Goal: Task Accomplishment & Management: Manage account settings

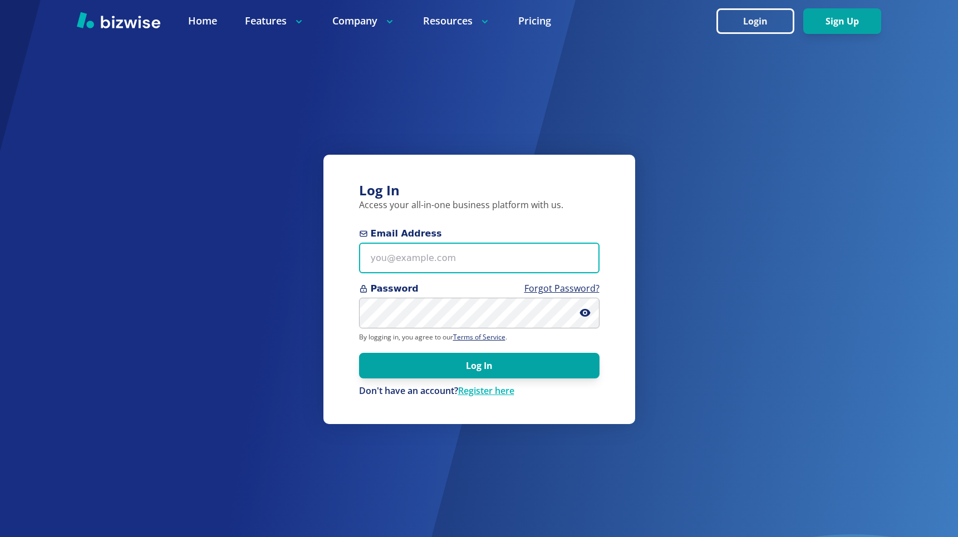
click at [440, 264] on input "Email Address" at bounding box center [479, 258] width 240 height 31
paste input "[EMAIL_ADDRESS][DOMAIN_NAME]"
type input "[EMAIL_ADDRESS][DOMAIN_NAME]"
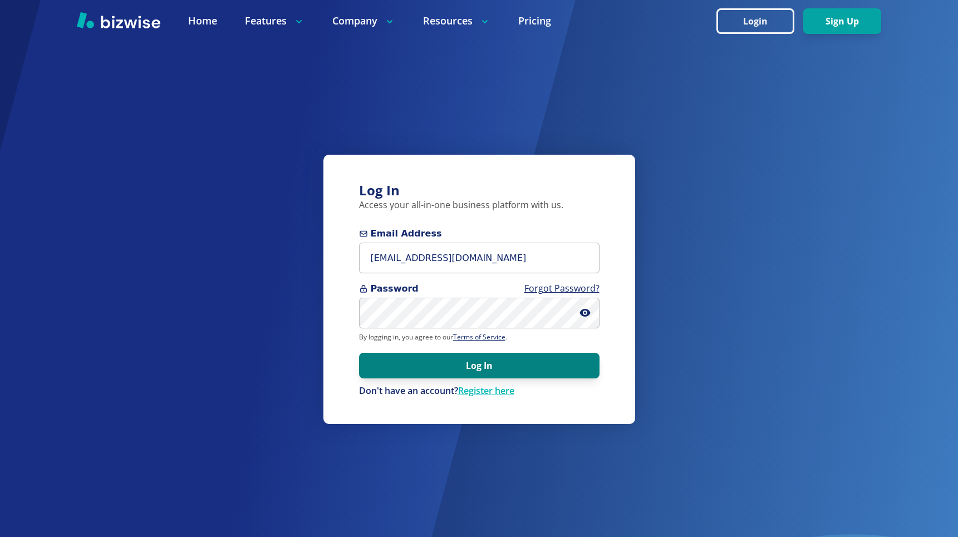
click at [404, 376] on button "Log In" at bounding box center [479, 366] width 240 height 26
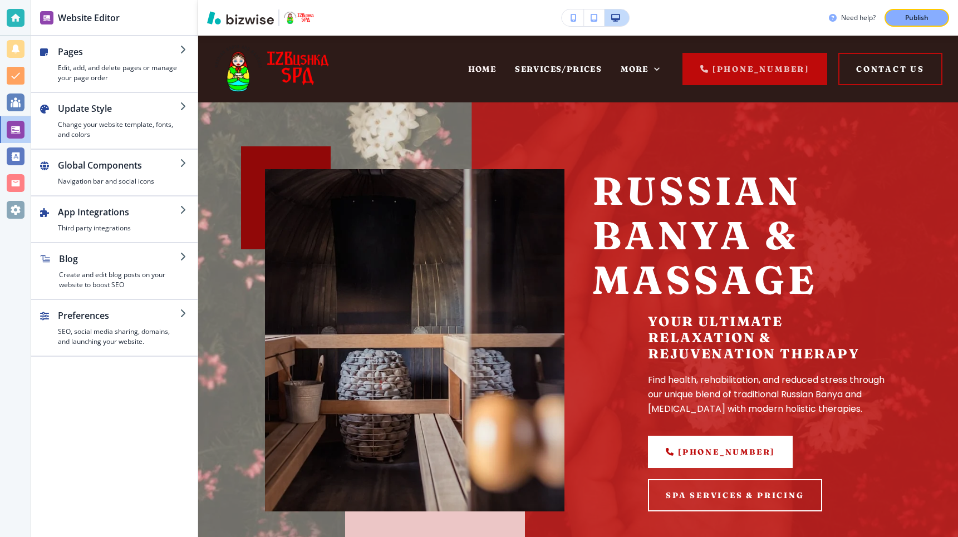
click at [14, 184] on div at bounding box center [16, 183] width 18 height 18
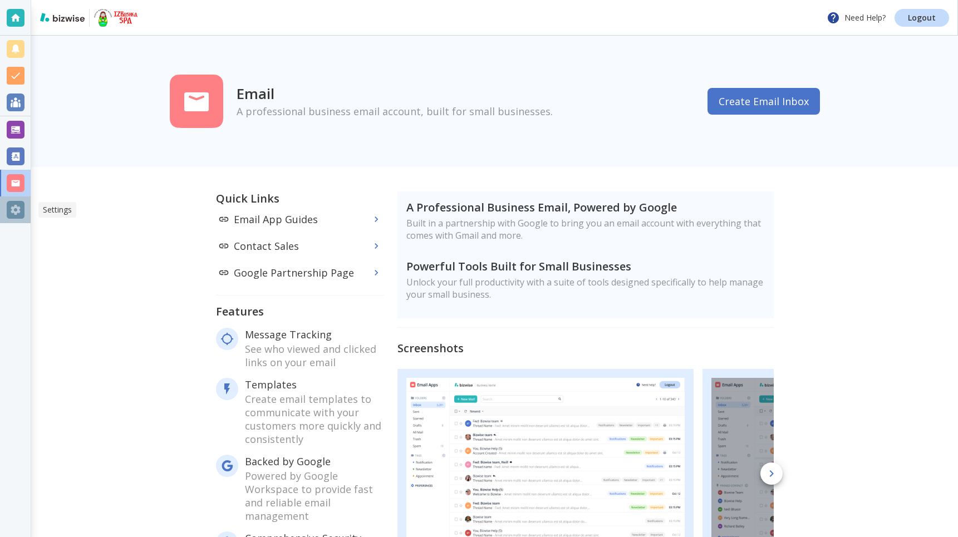
click at [16, 212] on div at bounding box center [16, 210] width 18 height 18
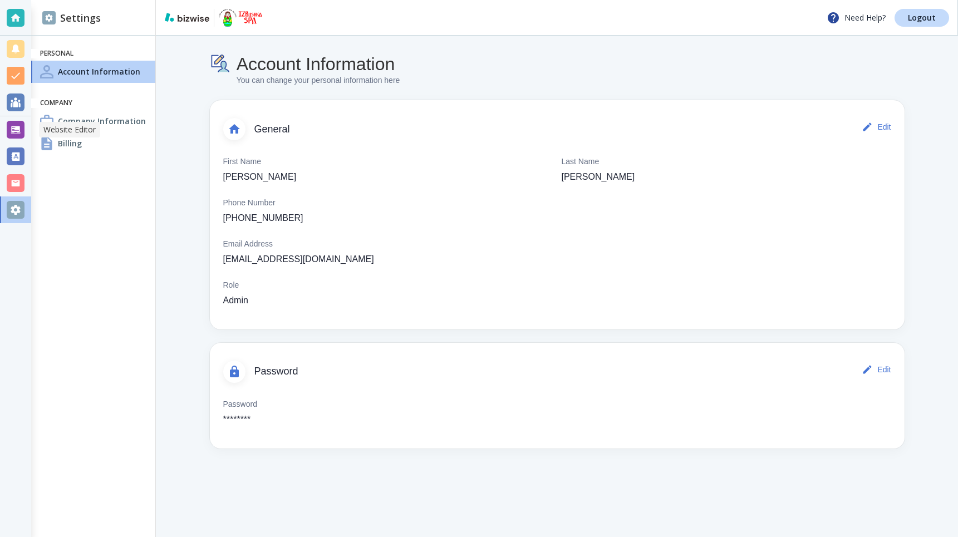
drag, startPoint x: 19, startPoint y: 124, endPoint x: 66, endPoint y: 121, distance: 47.4
click at [19, 124] on div at bounding box center [16, 130] width 18 height 18
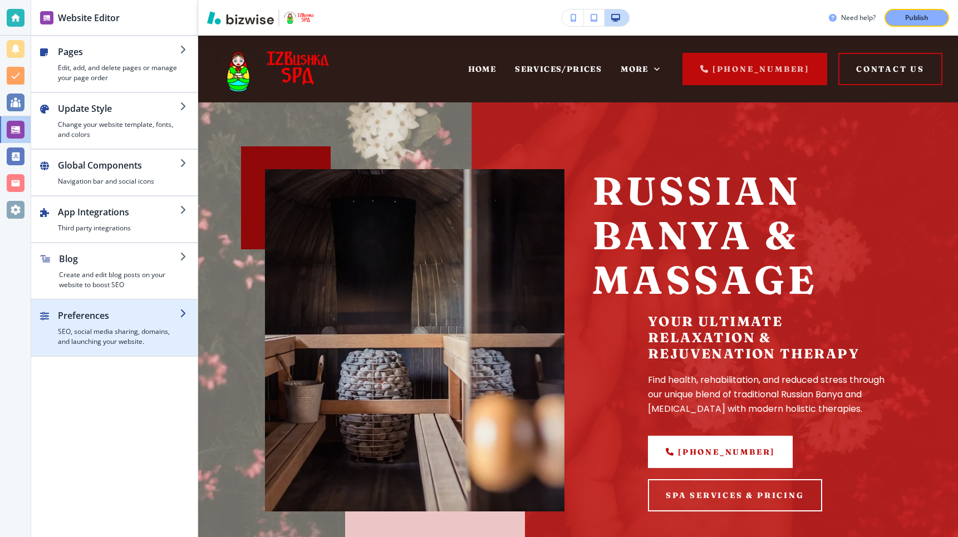
click at [91, 327] on h4 "SEO, social media sharing, domains, and launching your website." at bounding box center [119, 337] width 122 height 20
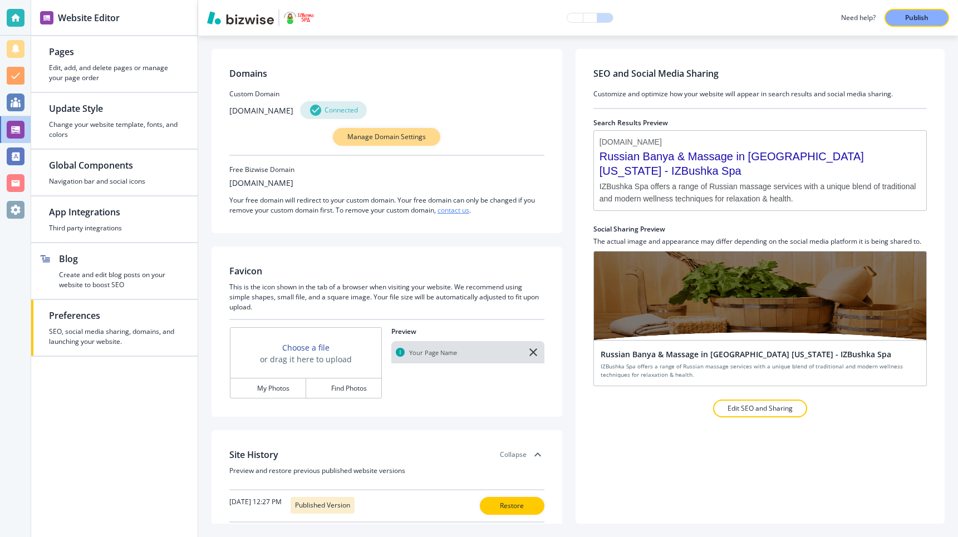
click at [407, 139] on p "Manage Domain Settings" at bounding box center [386, 137] width 78 height 10
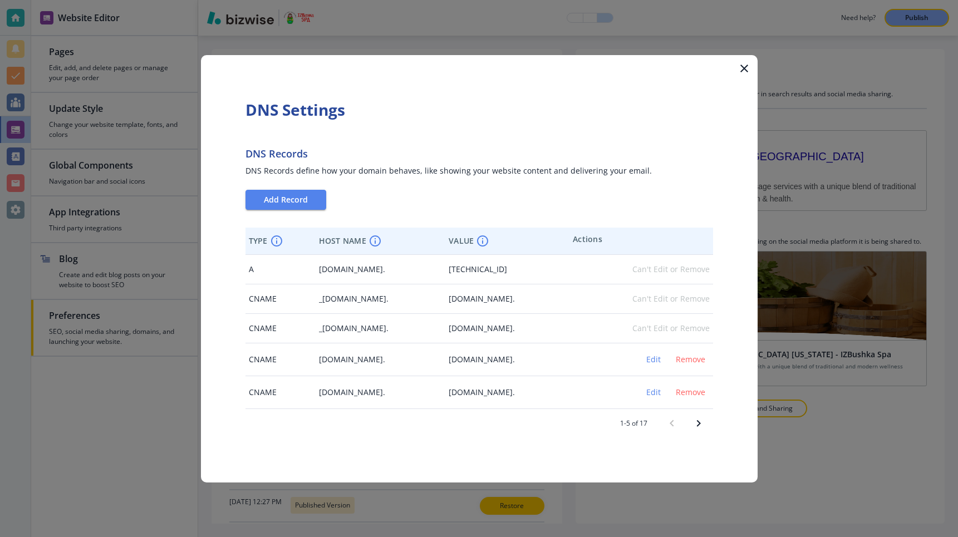
click at [702, 419] on icon "Next page" at bounding box center [698, 423] width 13 height 13
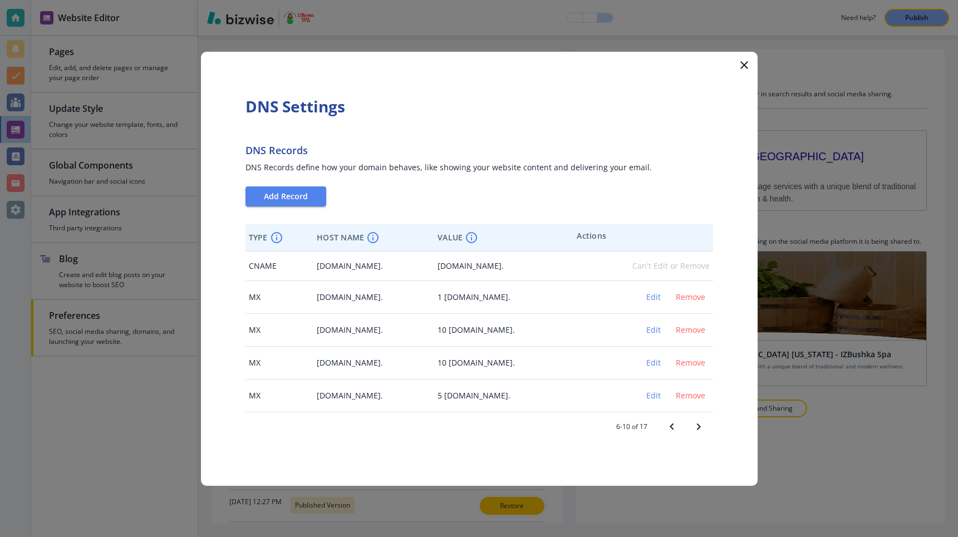
click at [699, 421] on icon "Next page" at bounding box center [698, 426] width 13 height 13
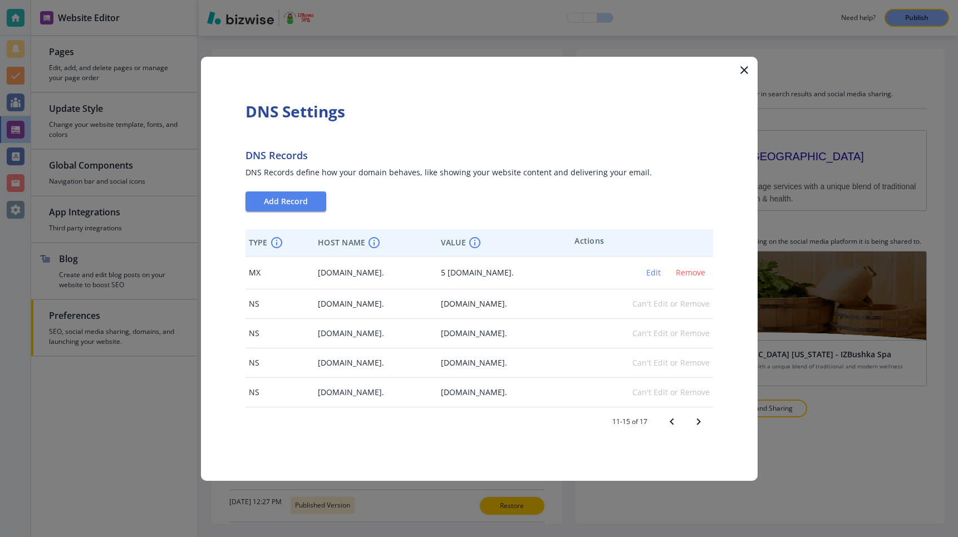
click at [699, 421] on icon "Next page" at bounding box center [698, 421] width 4 height 7
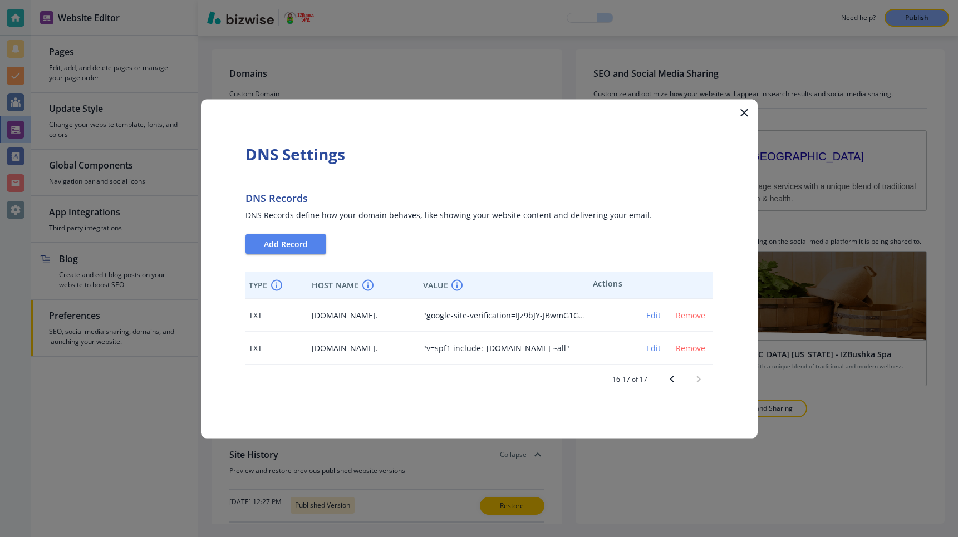
click at [669, 381] on icon "Previous page" at bounding box center [671, 378] width 13 height 13
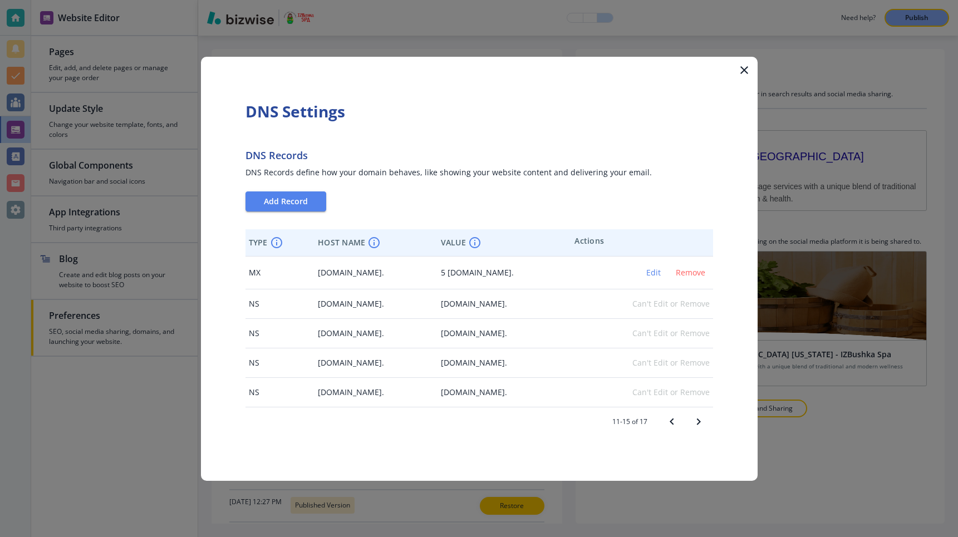
click at [669, 381] on td "Can't Edit or Remove" at bounding box center [641, 392] width 141 height 30
click at [675, 418] on icon "Previous page" at bounding box center [671, 421] width 13 height 13
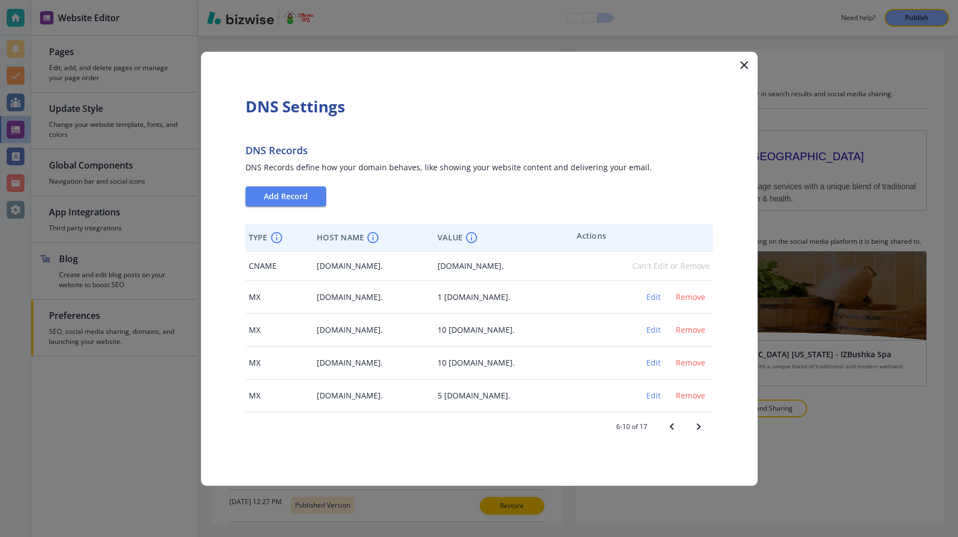
click at [675, 417] on button "Previous page" at bounding box center [672, 427] width 27 height 27
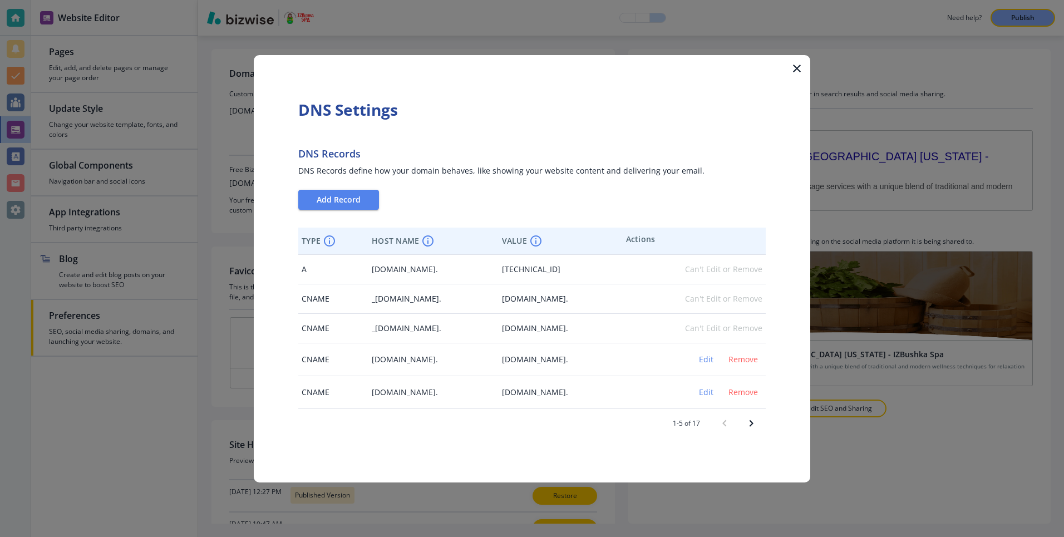
click at [623, 366] on td "wordpress-1194506-4209666.cloudwaysapps.com." at bounding box center [561, 359] width 124 height 33
click at [699, 392] on span "Edit" at bounding box center [706, 393] width 27 height 8
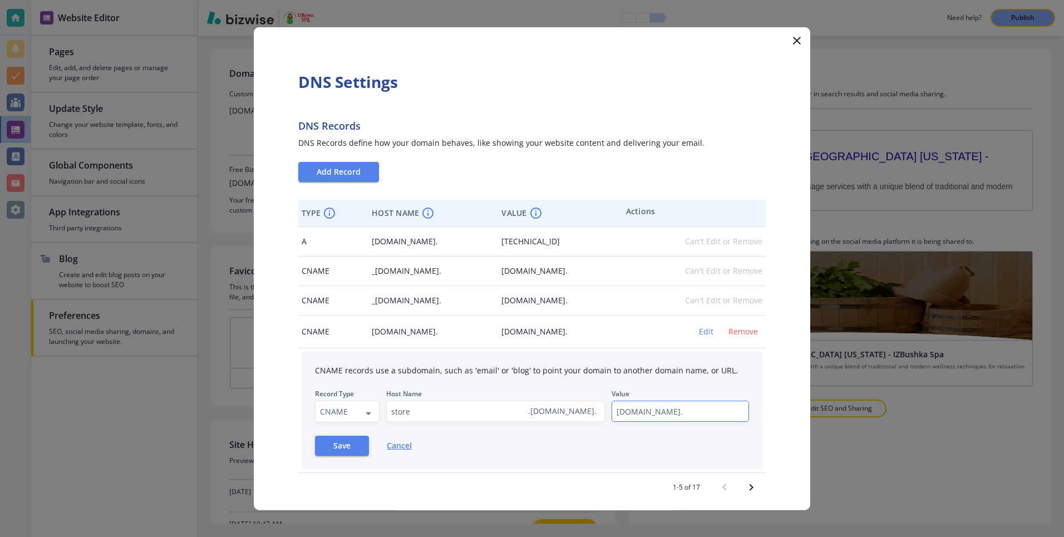
scroll to position [0, 55]
click at [645, 409] on input "wordpress-1194506-4209665.cloudwaysapps.com." at bounding box center [680, 411] width 137 height 21
click at [645, 408] on input "wordpress-1194506-4209665.cloudwaysapps.com." at bounding box center [680, 411] width 137 height 21
click at [796, 40] on icon "button" at bounding box center [797, 39] width 13 height 13
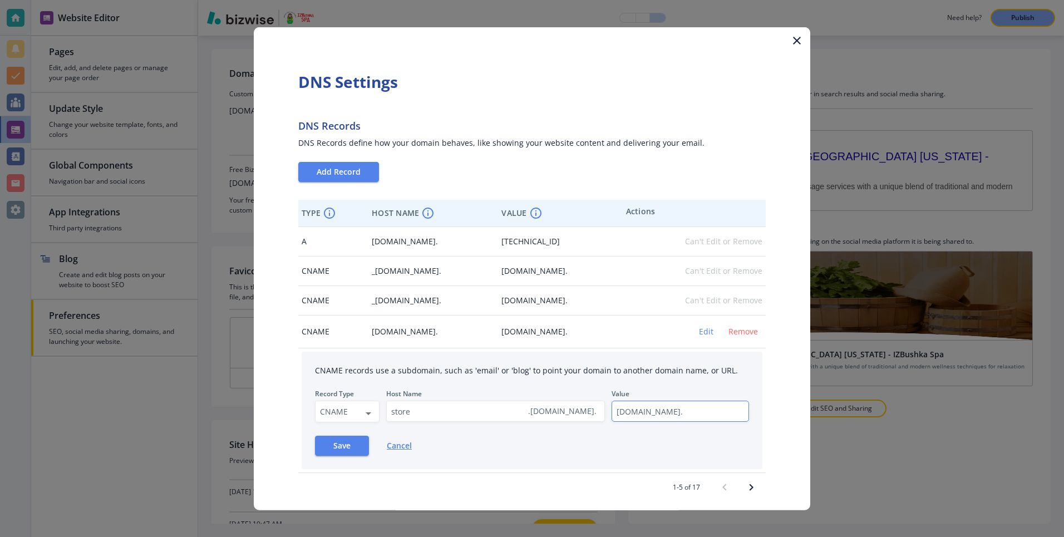
scroll to position [0, 0]
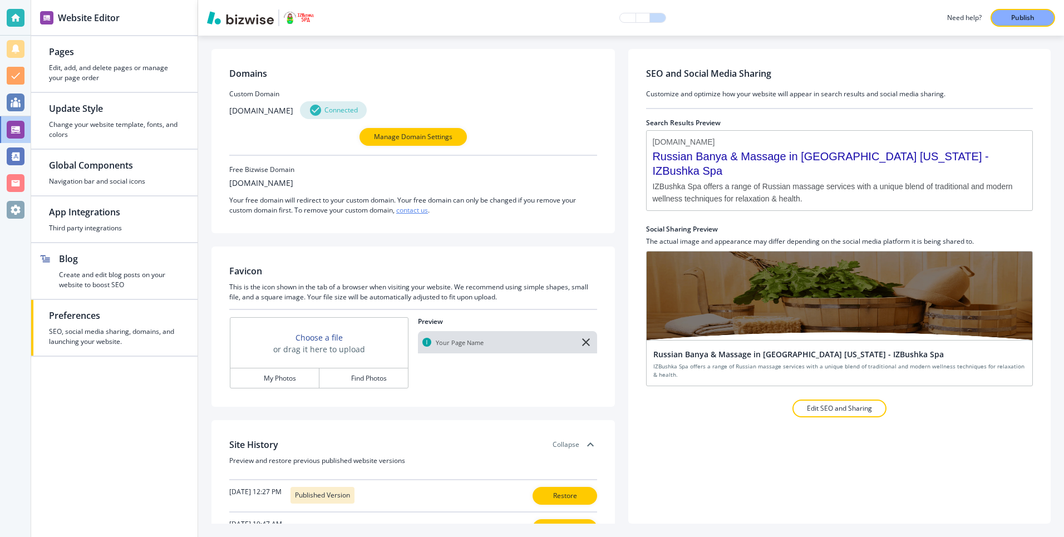
click at [842, 86] on div at bounding box center [839, 84] width 387 height 9
click at [417, 140] on p "Manage Domain Settings" at bounding box center [413, 137] width 78 height 10
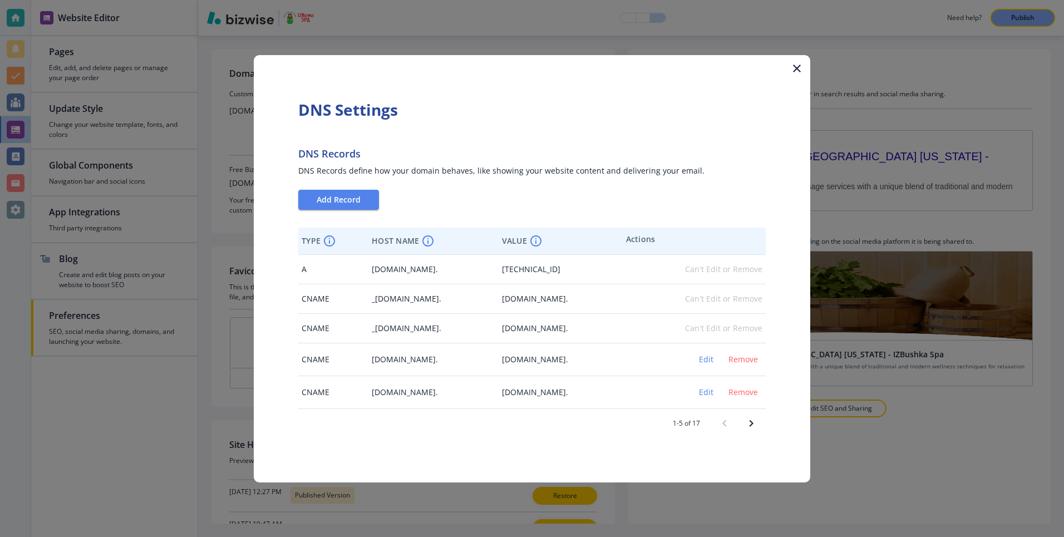
click at [749, 424] on icon "Next page" at bounding box center [751, 423] width 13 height 13
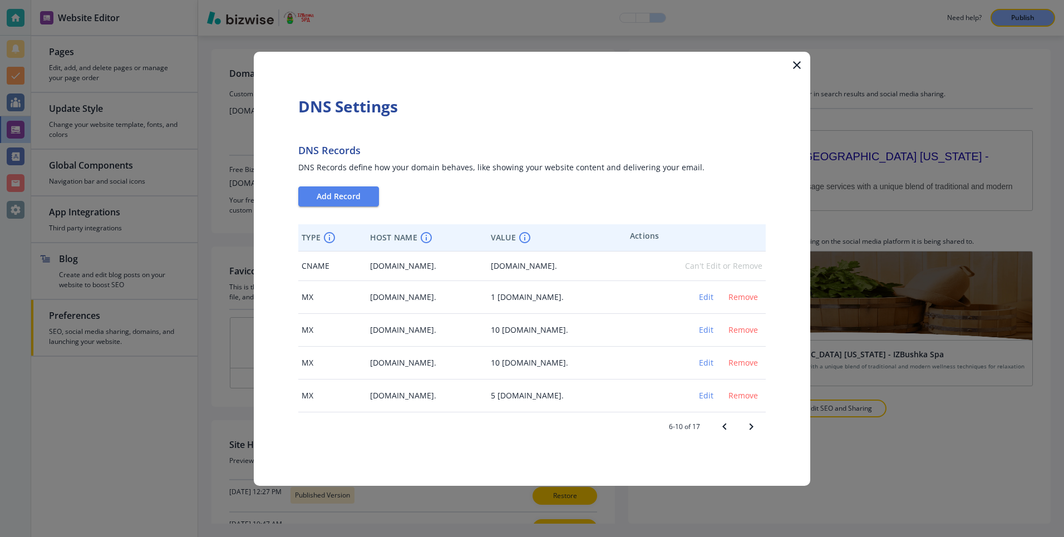
click at [749, 424] on icon "Next page" at bounding box center [751, 426] width 13 height 13
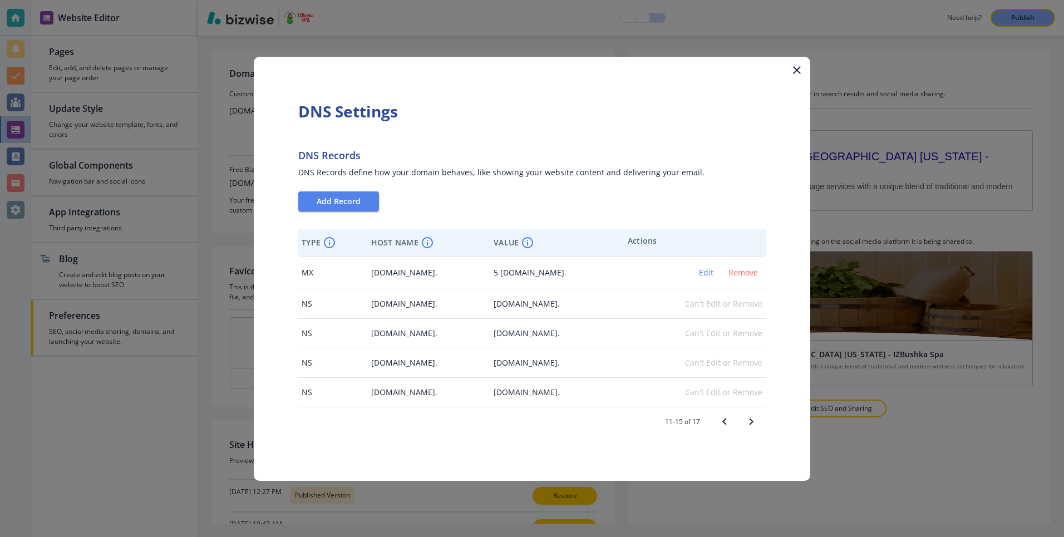
click at [749, 424] on icon "Next page" at bounding box center [751, 421] width 13 height 13
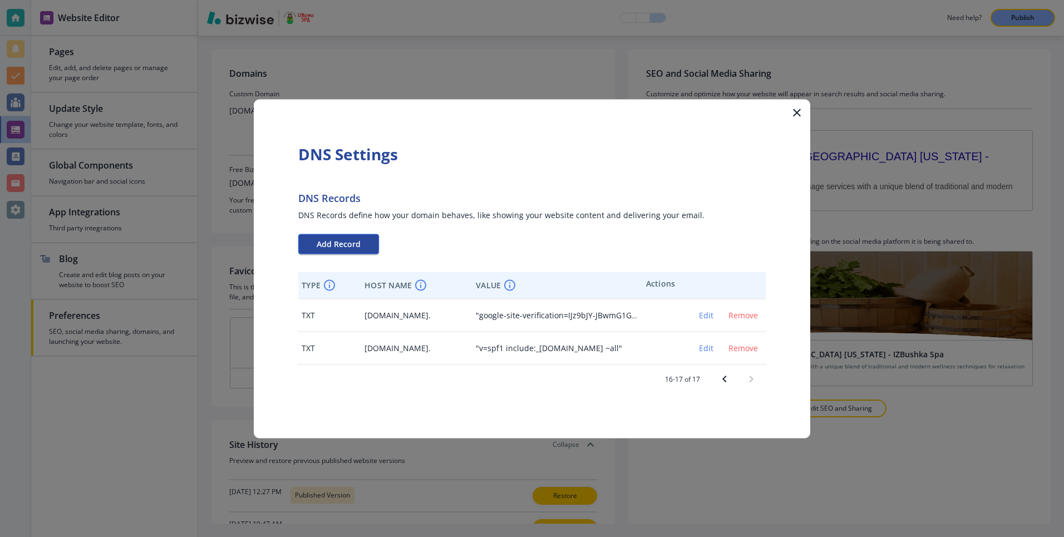
click at [341, 243] on span "Add Record" at bounding box center [339, 244] width 44 height 8
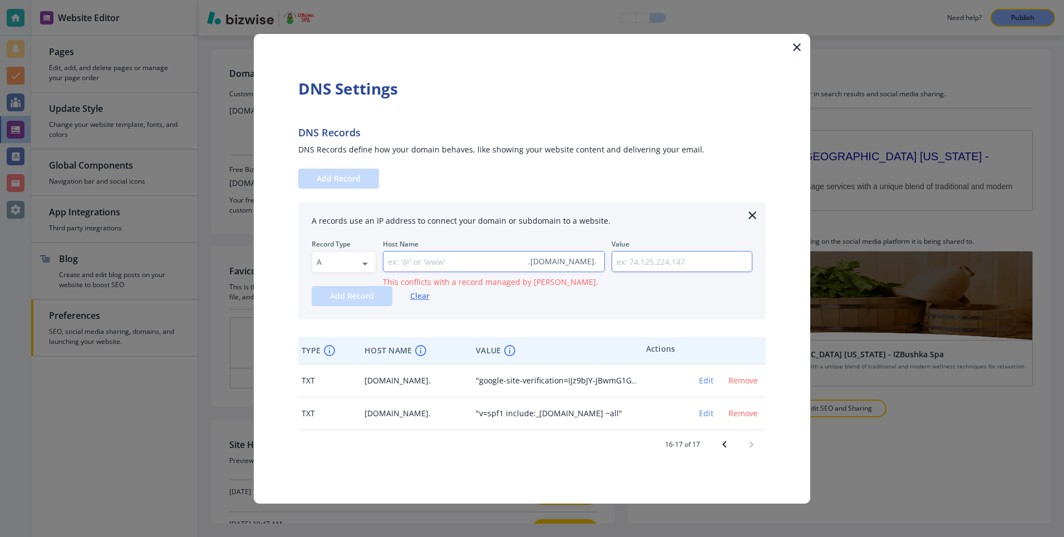
click at [477, 263] on input "text" at bounding box center [454, 262] width 140 height 21
type input "store"
click at [675, 269] on input "text" at bounding box center [682, 262] width 140 height 21
paste input "24.199.127.93"
type input "24.199.127.93"
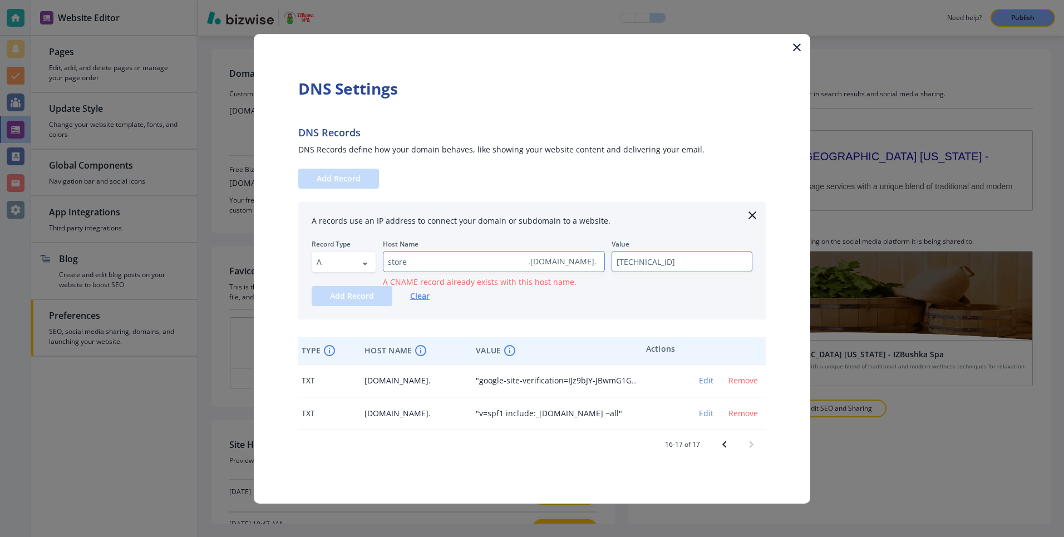
click at [542, 265] on span ". izbushkaspa.com ." at bounding box center [562, 261] width 68 height 11
click at [496, 278] on span "A CNAME record already exists with this host name." at bounding box center [480, 282] width 194 height 11
click at [752, 214] on icon "button" at bounding box center [753, 216] width 8 height 8
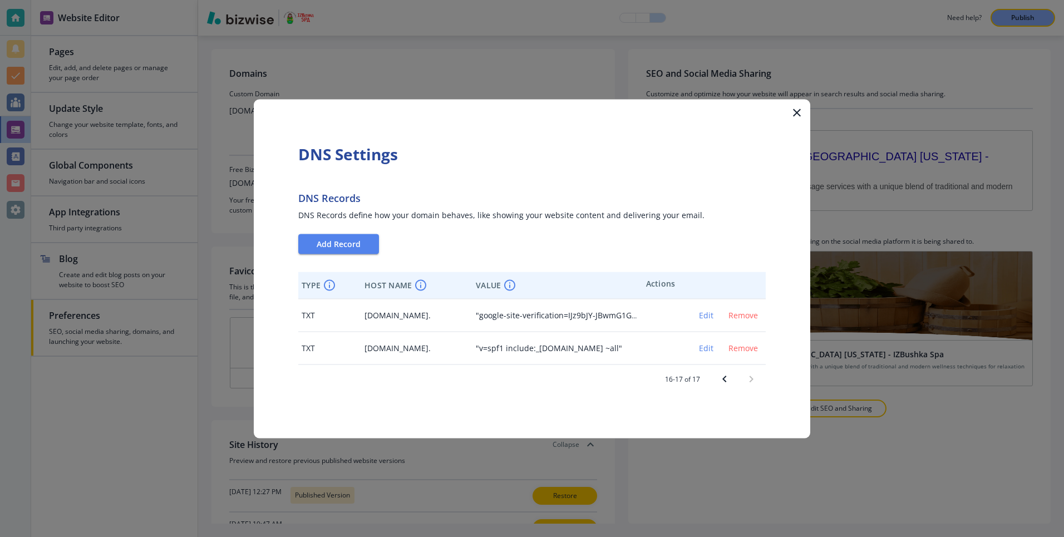
click at [729, 386] on button "Previous page" at bounding box center [724, 379] width 27 height 27
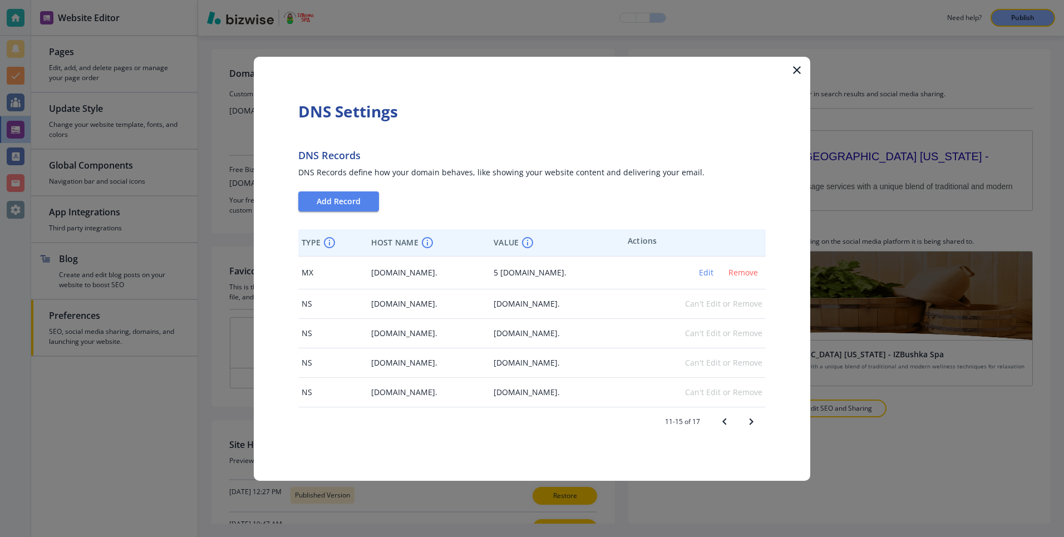
click at [727, 423] on icon "Previous page" at bounding box center [724, 421] width 13 height 13
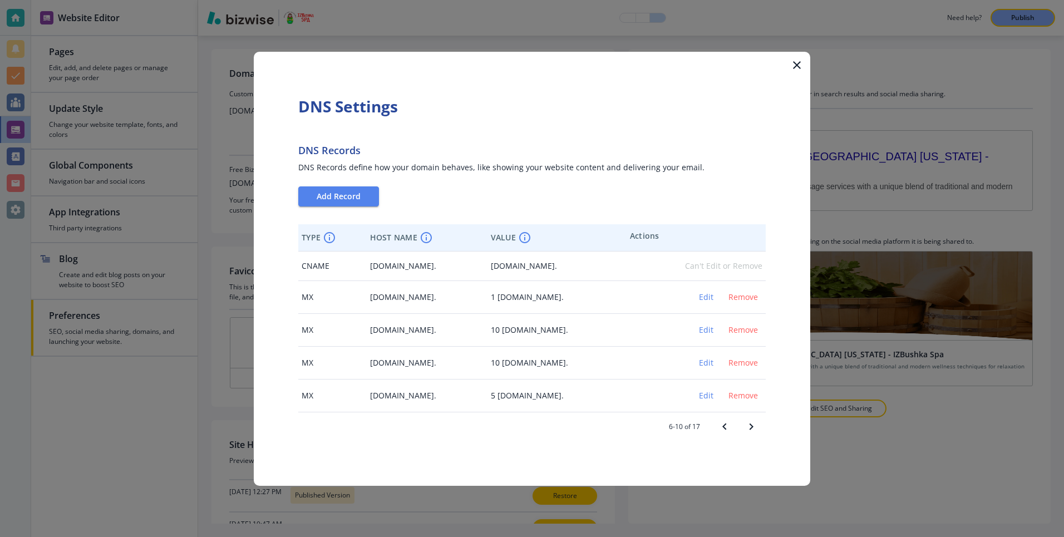
click at [726, 425] on icon "Previous page" at bounding box center [724, 426] width 13 height 13
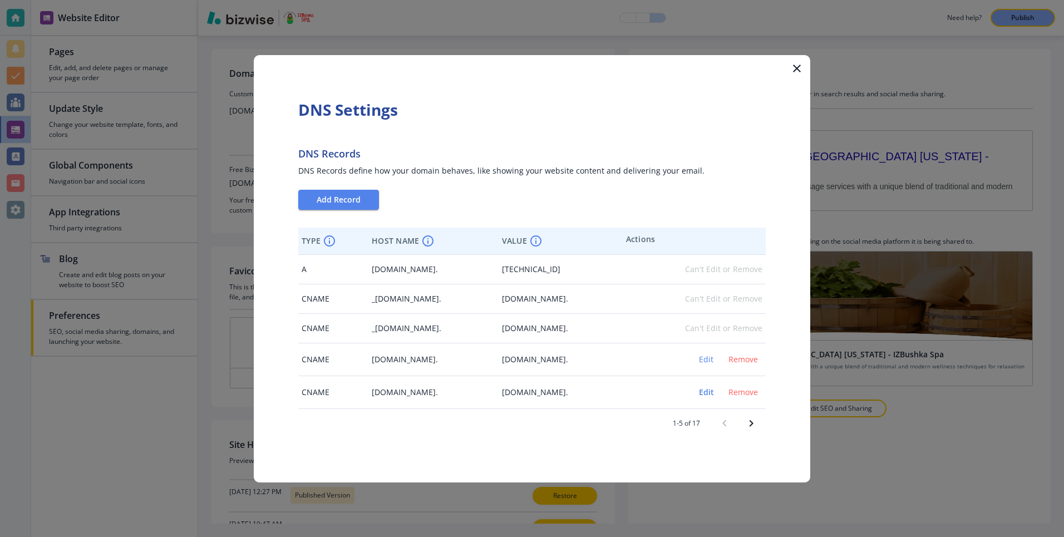
click at [700, 396] on span "Edit" at bounding box center [706, 393] width 27 height 8
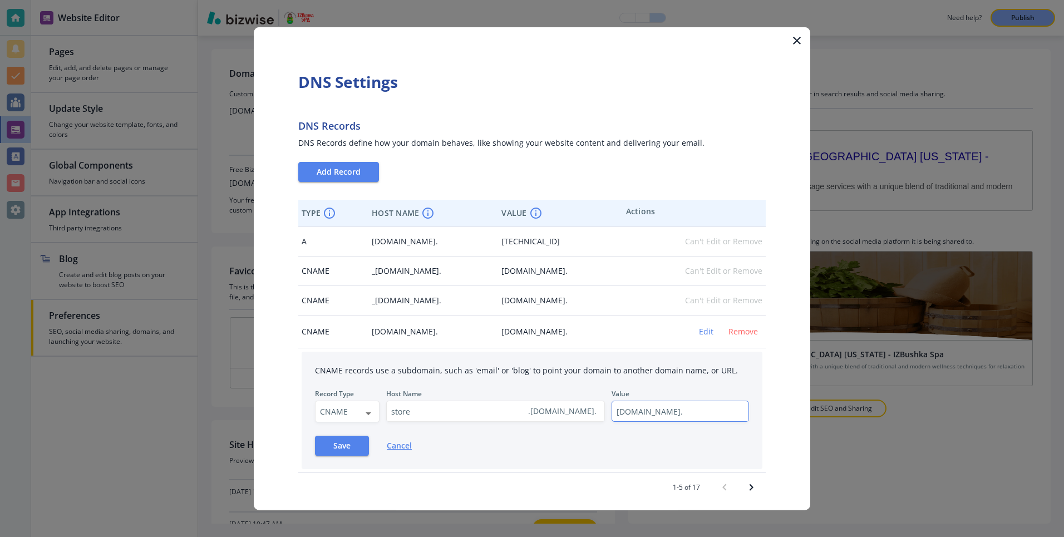
scroll to position [0, 55]
click at [651, 406] on input "wordpress-1194506-4209665.cloudwaysapps.com." at bounding box center [680, 411] width 137 height 21
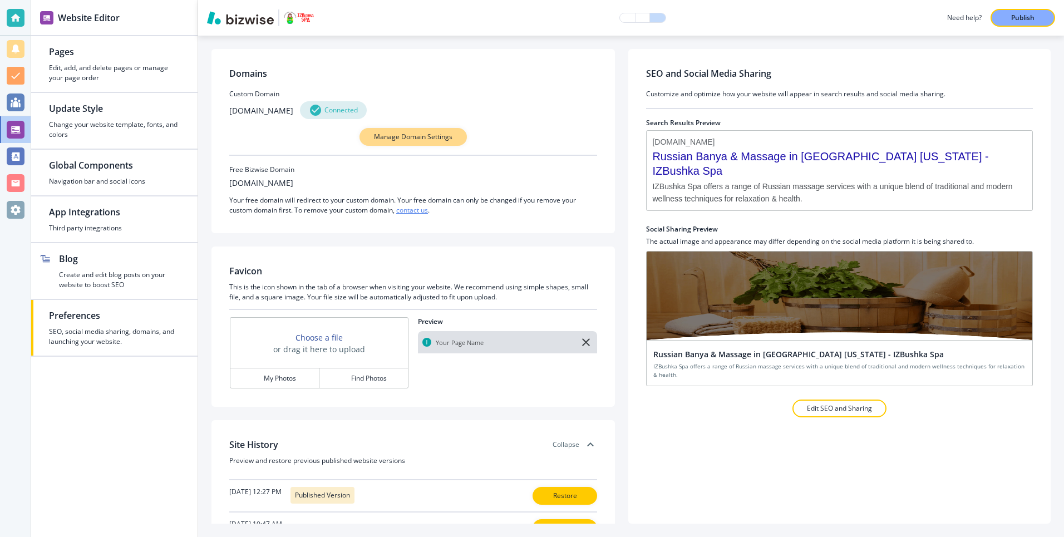
click at [396, 130] on button "Manage Domain Settings" at bounding box center [413, 137] width 107 height 18
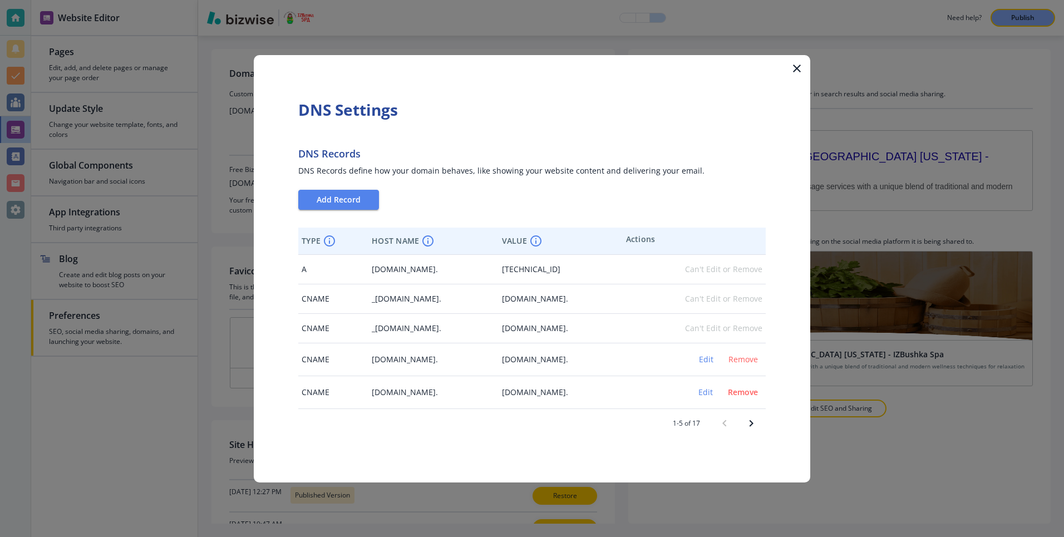
click at [739, 394] on span "Remove" at bounding box center [743, 393] width 30 height 8
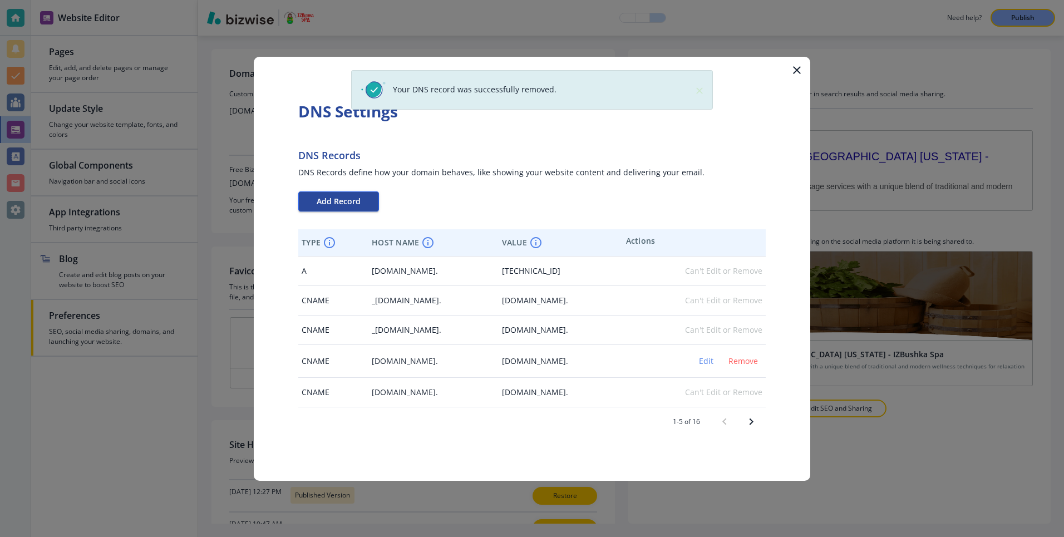
click at [334, 205] on span "Add Record" at bounding box center [339, 202] width 44 height 8
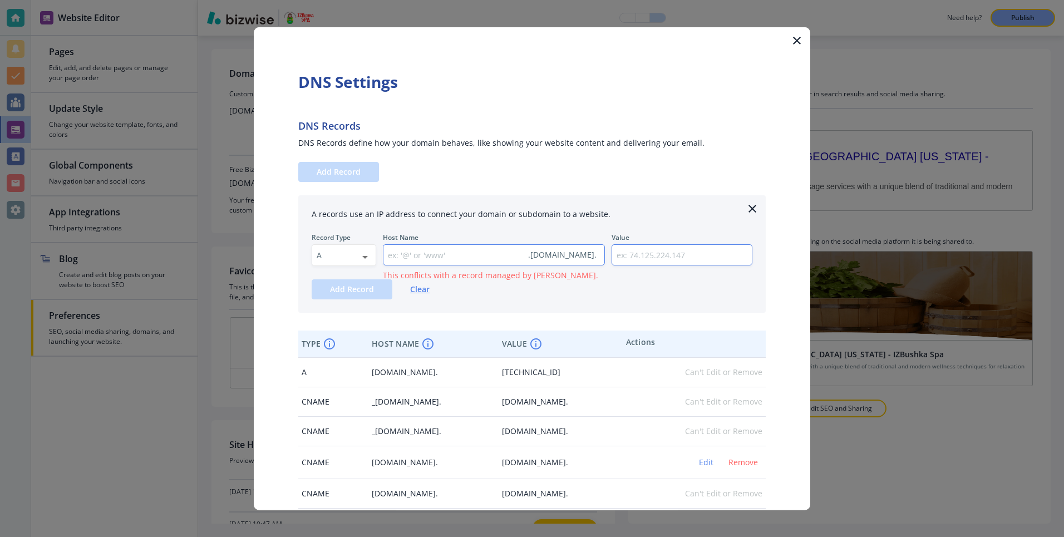
click at [428, 258] on input "text" at bounding box center [454, 254] width 140 height 21
type input "store"
paste input "24.199.127.93"
type input "24.199.127.93"
click at [351, 296] on button "Add Record" at bounding box center [352, 289] width 81 height 20
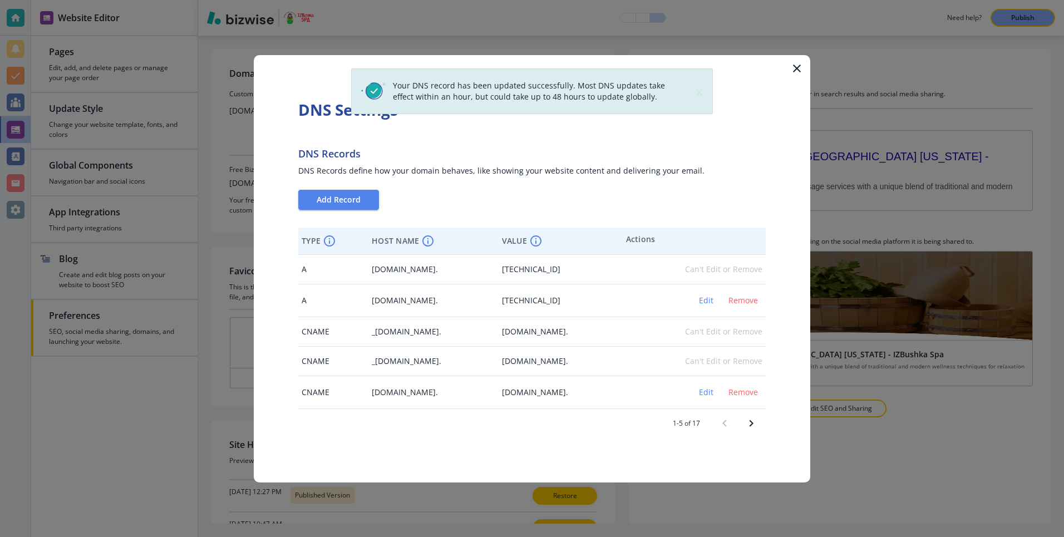
click at [369, 294] on td "store.izbushkaspa.com." at bounding box center [434, 300] width 130 height 33
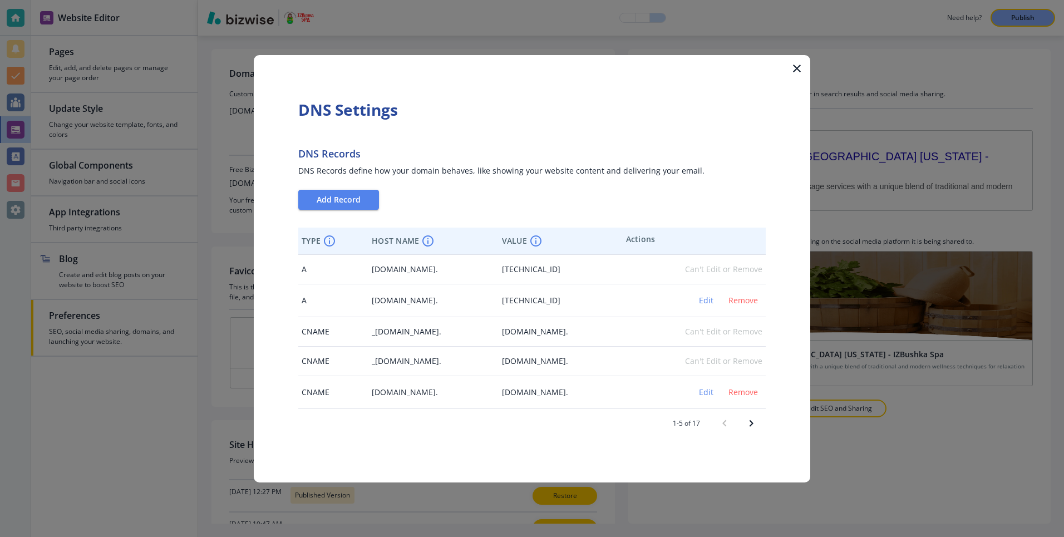
drag, startPoint x: 356, startPoint y: 301, endPoint x: 462, endPoint y: 301, distance: 105.8
click at [462, 301] on td "store.izbushkaspa.com." at bounding box center [434, 300] width 130 height 33
copy span "store.izbushkaspa.com."
click at [438, 301] on span "store.izbushkaspa.com." at bounding box center [405, 300] width 66 height 11
click at [749, 424] on icon "Next page" at bounding box center [751, 423] width 13 height 13
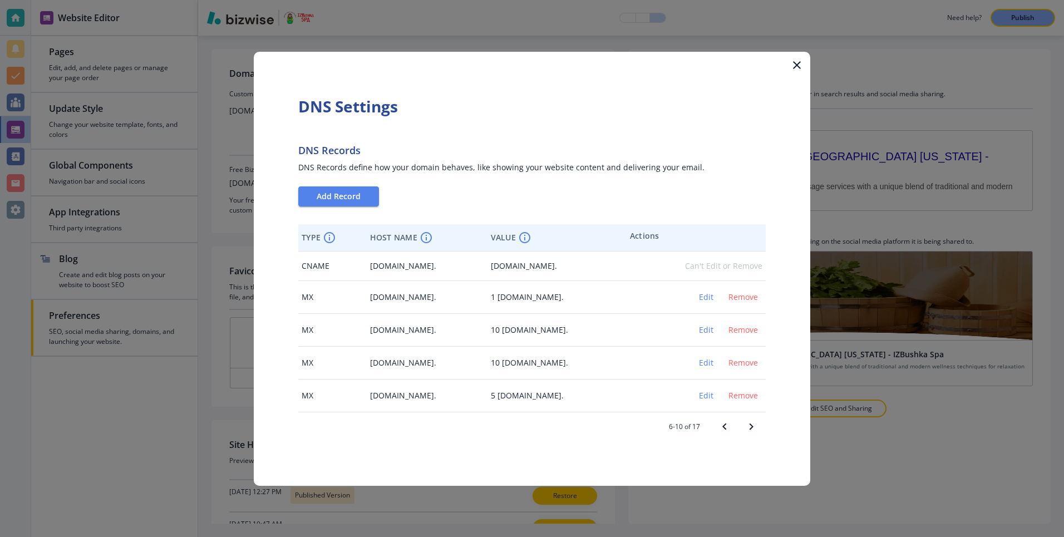
click at [803, 70] on icon "button" at bounding box center [797, 64] width 13 height 13
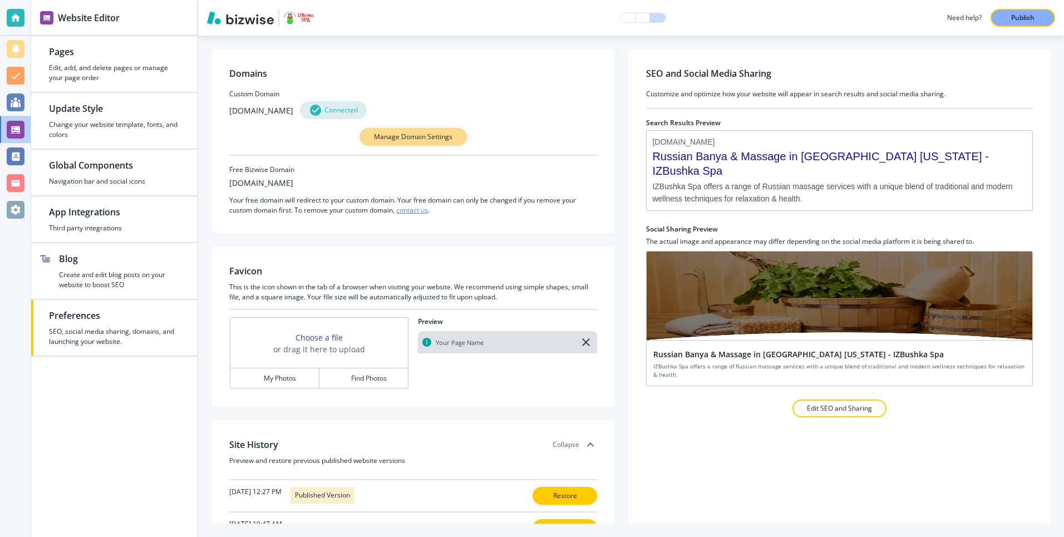
click at [413, 131] on button "Manage Domain Settings" at bounding box center [413, 137] width 107 height 18
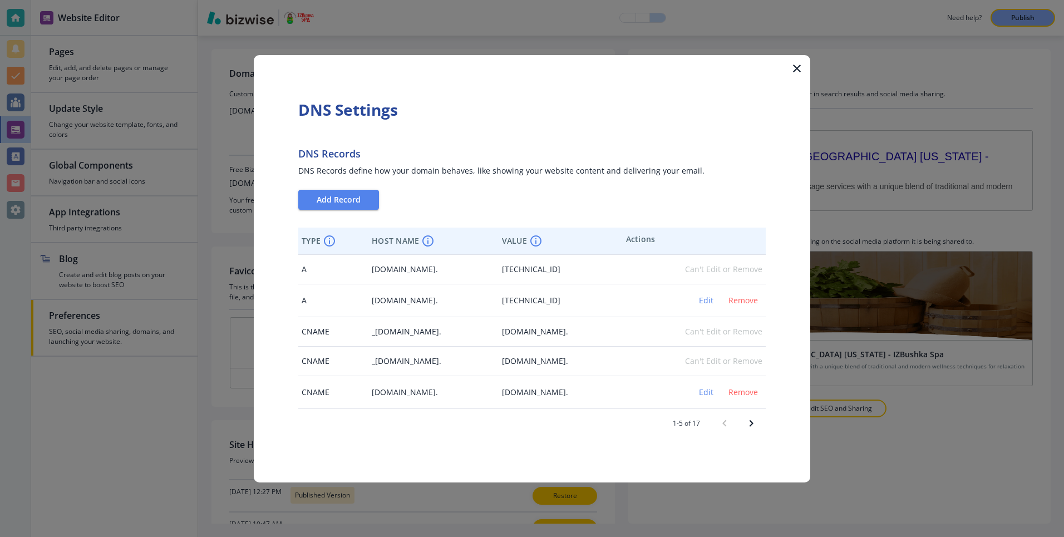
drag, startPoint x: 359, startPoint y: 301, endPoint x: 443, endPoint y: 301, distance: 84.1
click at [443, 301] on td "store.izbushkaspa.com." at bounding box center [434, 300] width 130 height 33
click at [327, 291] on td "A" at bounding box center [333, 300] width 70 height 33
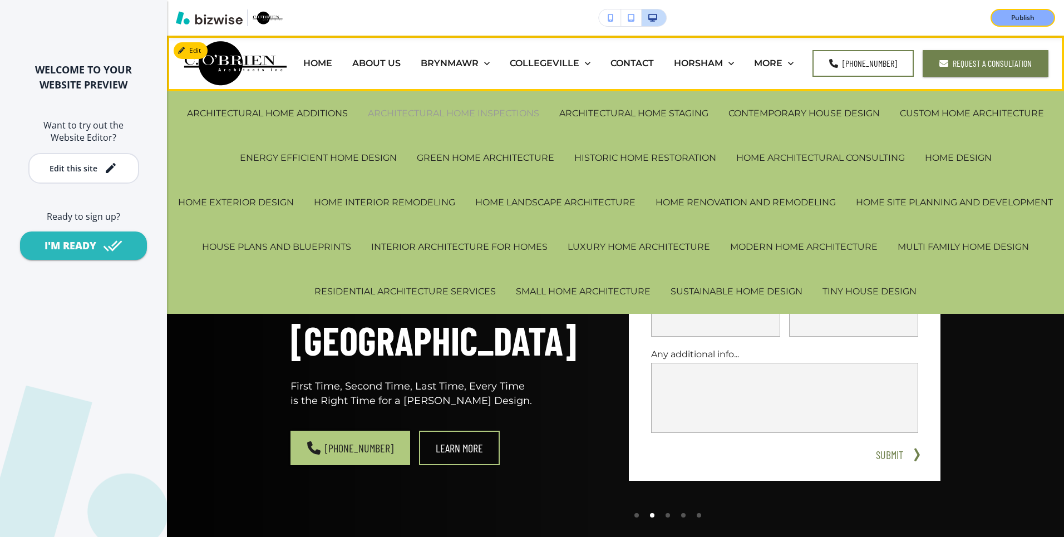
click at [456, 115] on p "ARCHITECTURAL HOME INSPECTIONS" at bounding box center [453, 113] width 171 height 13
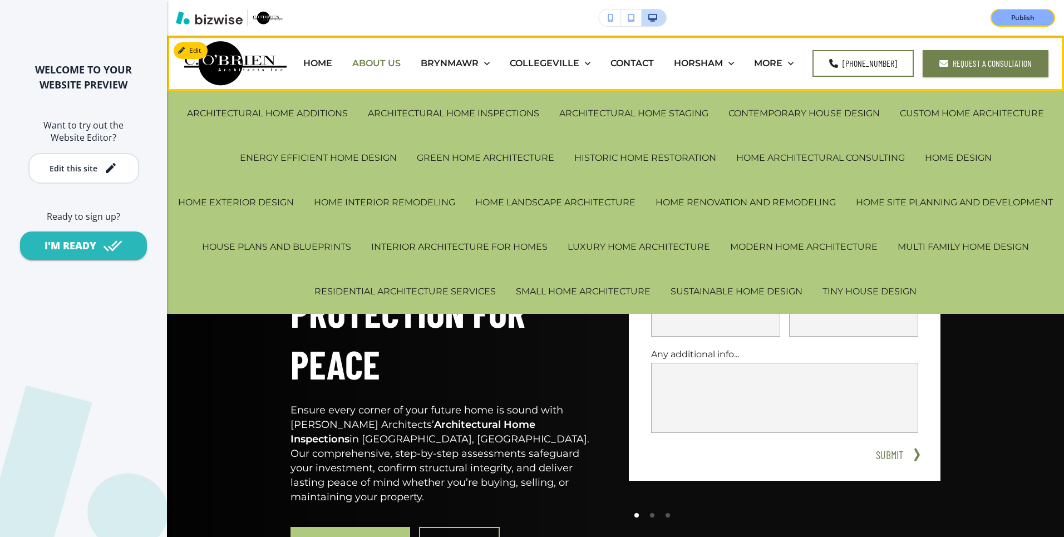
click at [401, 64] on p "ABOUT US" at bounding box center [376, 63] width 48 height 13
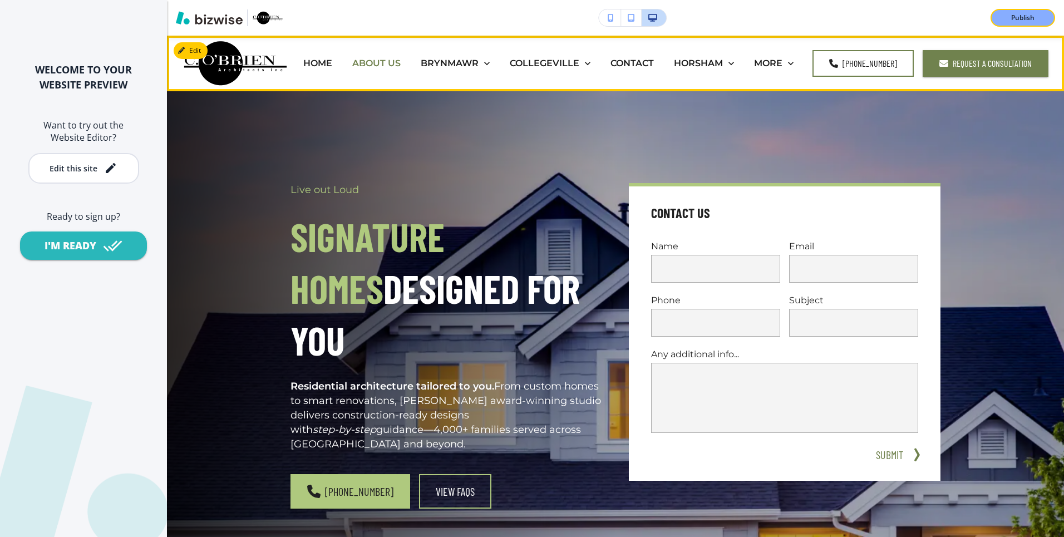
click at [401, 63] on p "ABOUT US" at bounding box center [376, 63] width 48 height 13
click at [396, 63] on p "ABOUT US" at bounding box center [376, 63] width 48 height 13
click at [332, 62] on p "HOME" at bounding box center [317, 63] width 29 height 13
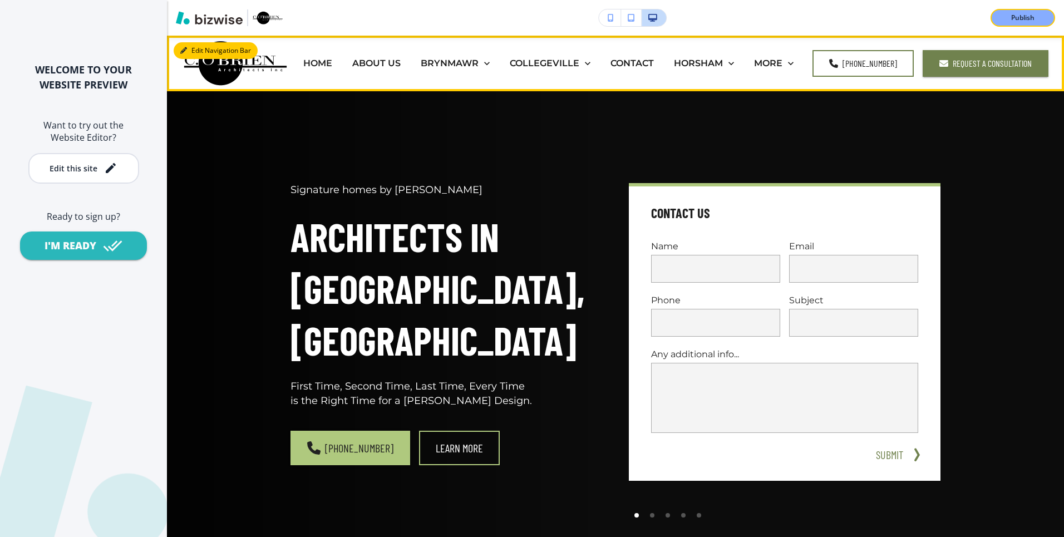
click at [190, 52] on button "Edit Navigation Bar" at bounding box center [216, 50] width 84 height 17
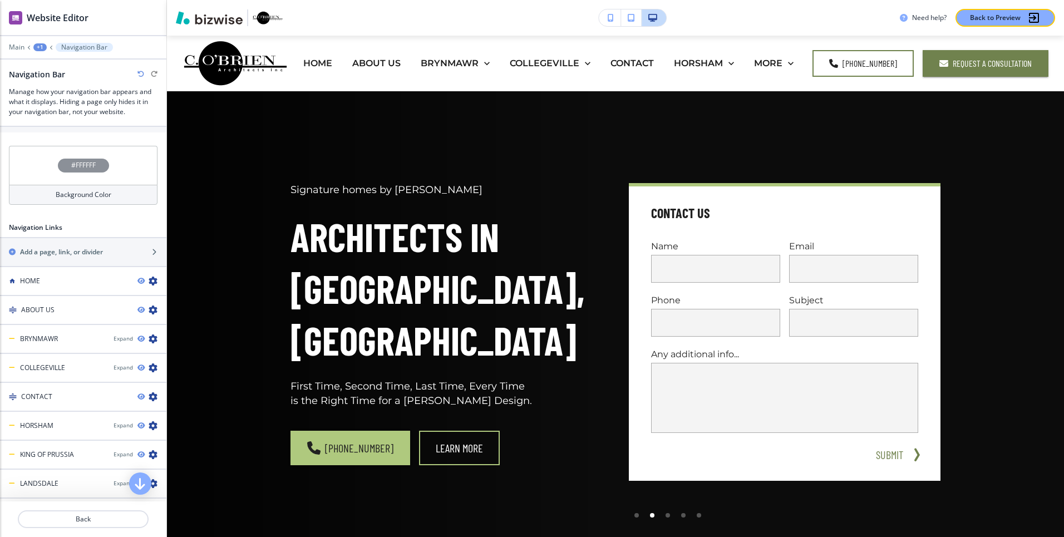
scroll to position [471, 0]
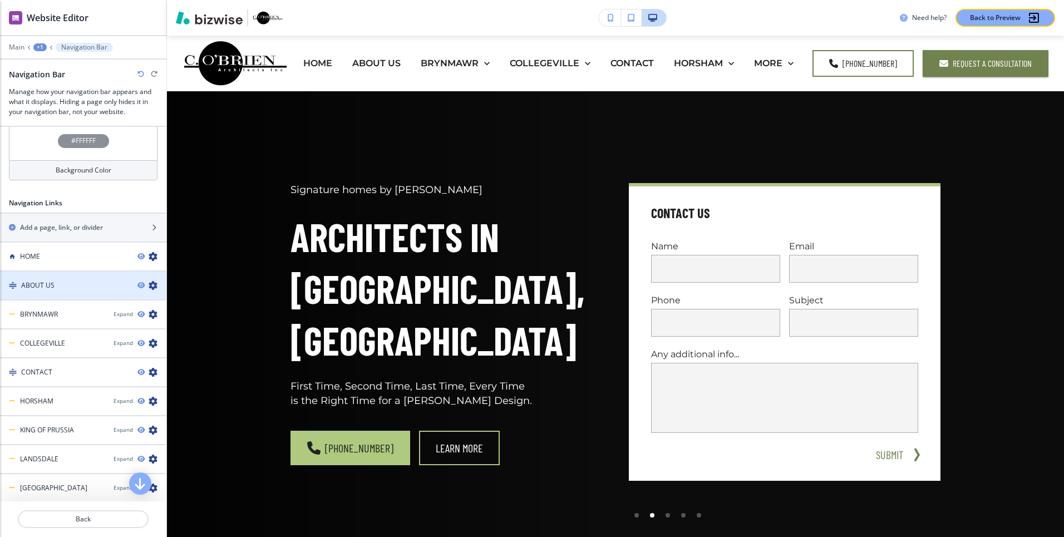
click at [92, 288] on div "ABOUT US" at bounding box center [64, 286] width 129 height 10
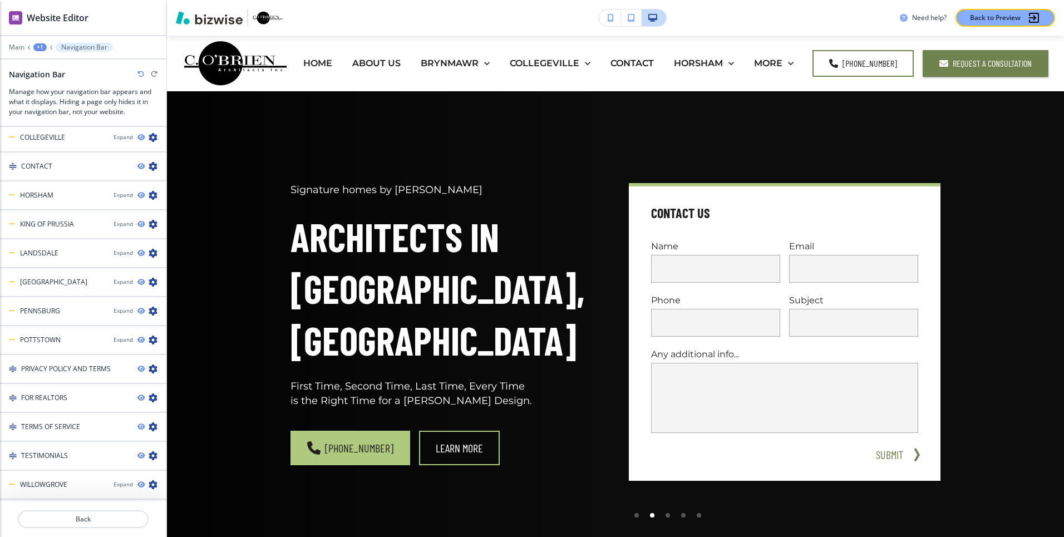
scroll to position [710, 0]
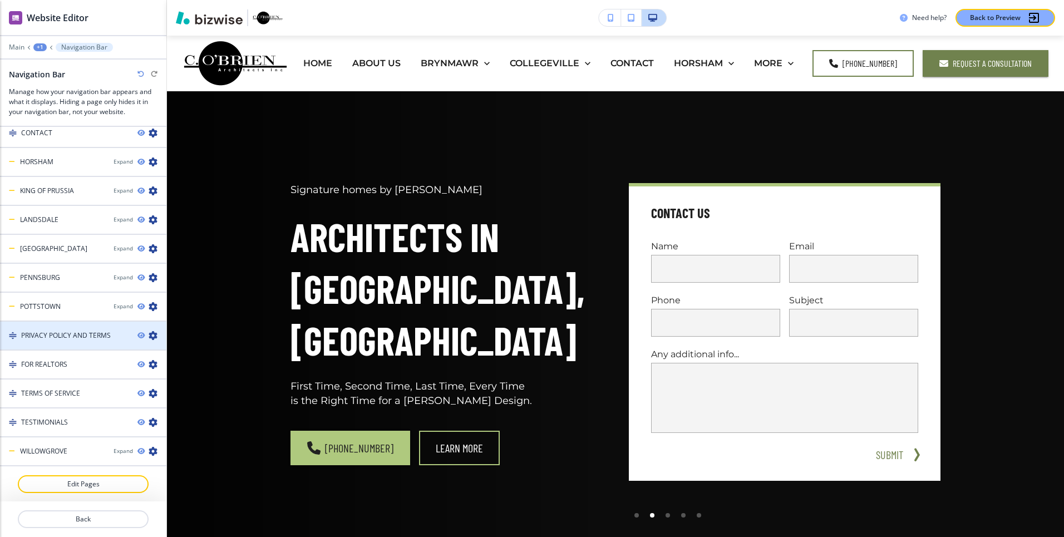
click at [155, 337] on icon "button" at bounding box center [153, 335] width 9 height 9
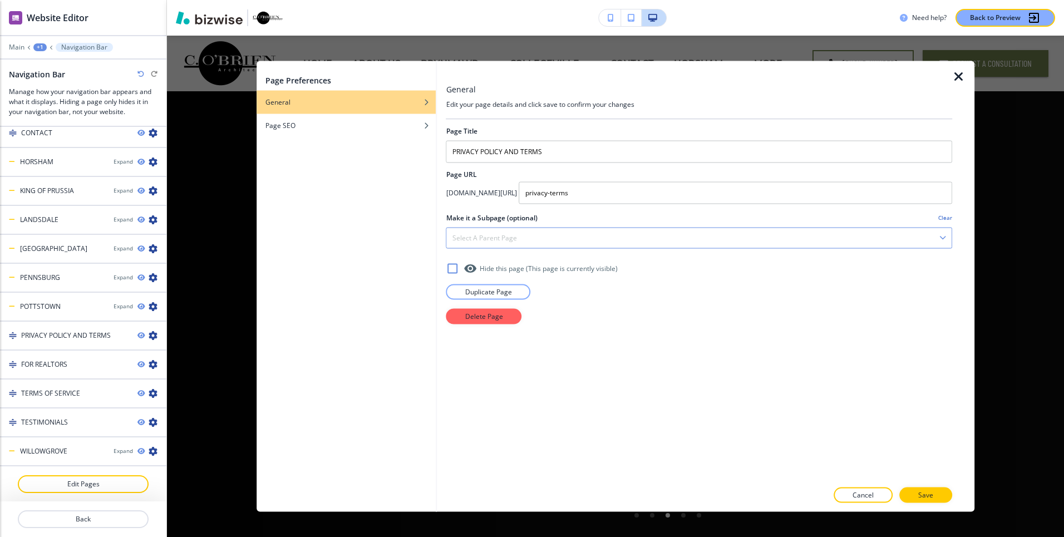
click at [557, 229] on div "Select a parent page" at bounding box center [699, 238] width 505 height 20
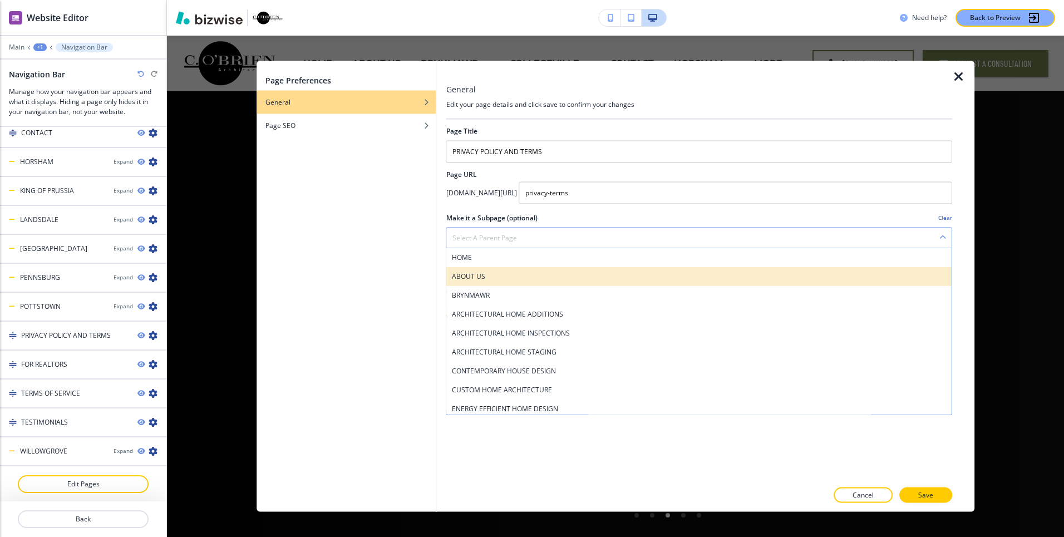
click at [501, 279] on h4 "ABOUT US" at bounding box center [700, 276] width 494 height 10
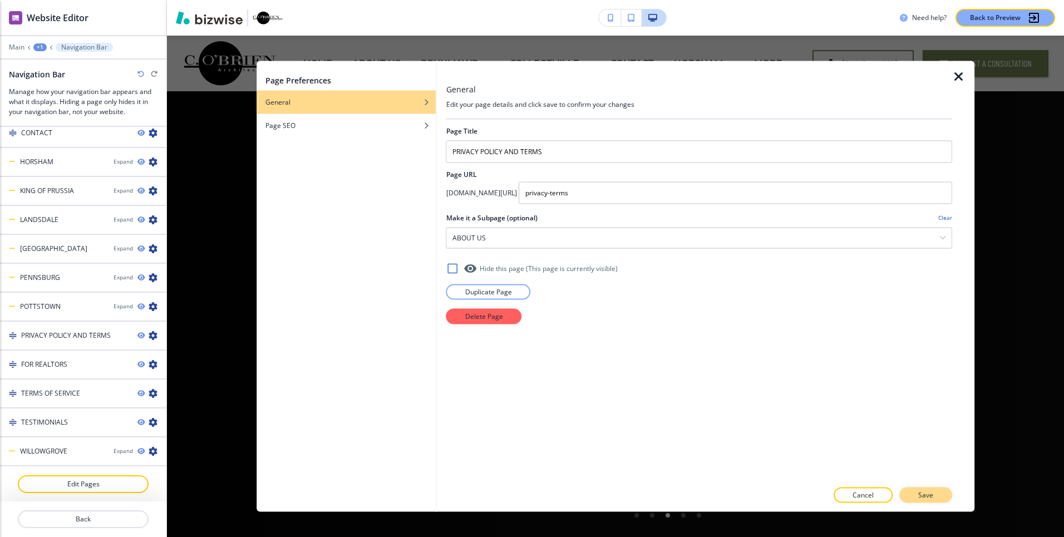
click at [920, 492] on p "Save" at bounding box center [926, 495] width 15 height 10
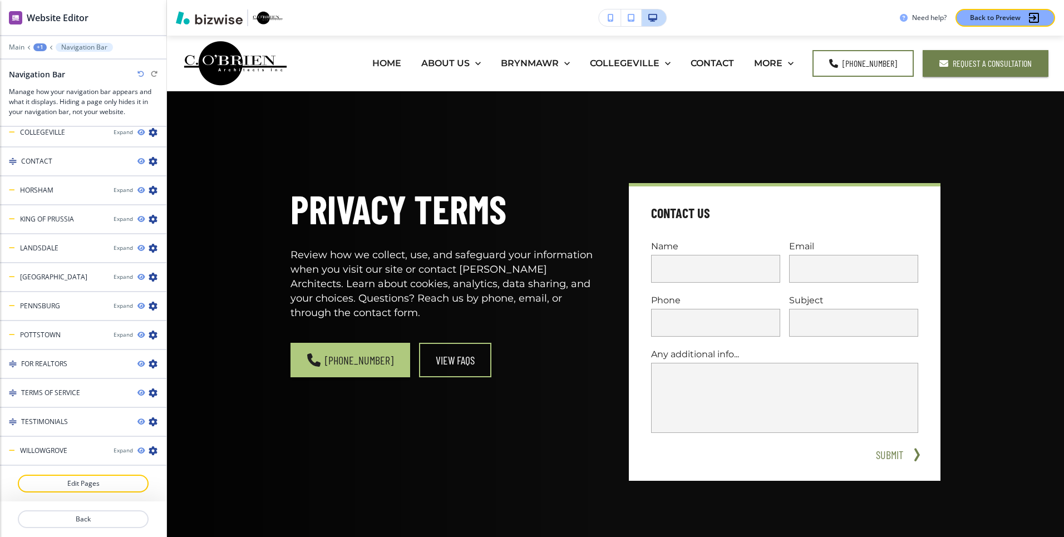
scroll to position [682, 0]
click at [154, 392] on icon "button" at bounding box center [153, 393] width 9 height 9
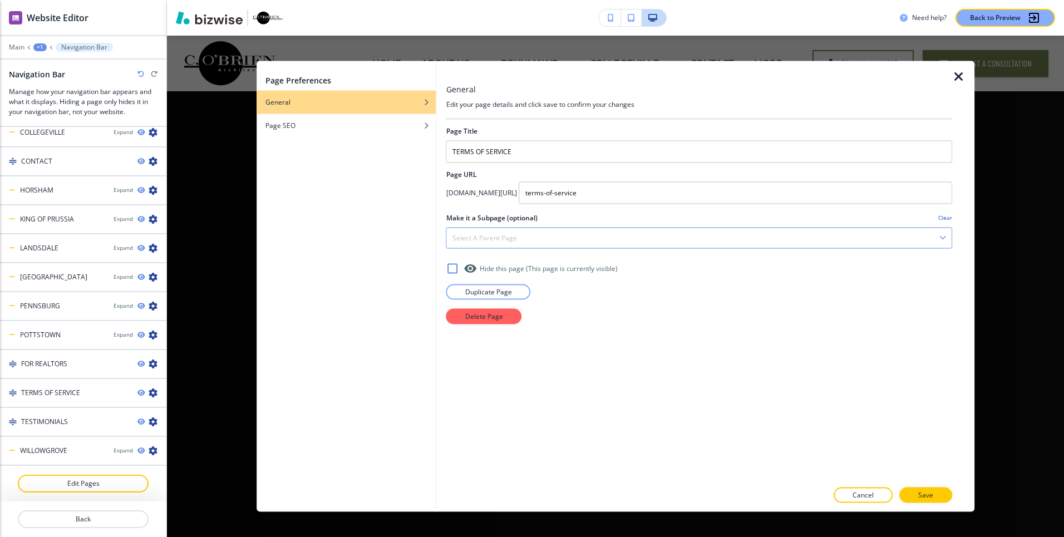
click at [567, 241] on div "Select a parent page" at bounding box center [699, 238] width 505 height 20
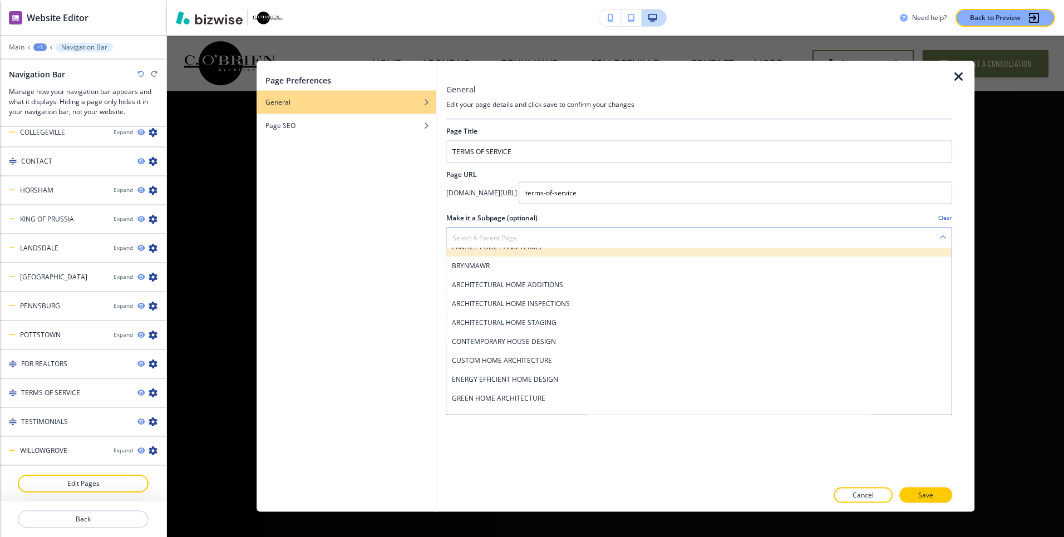
scroll to position [0, 0]
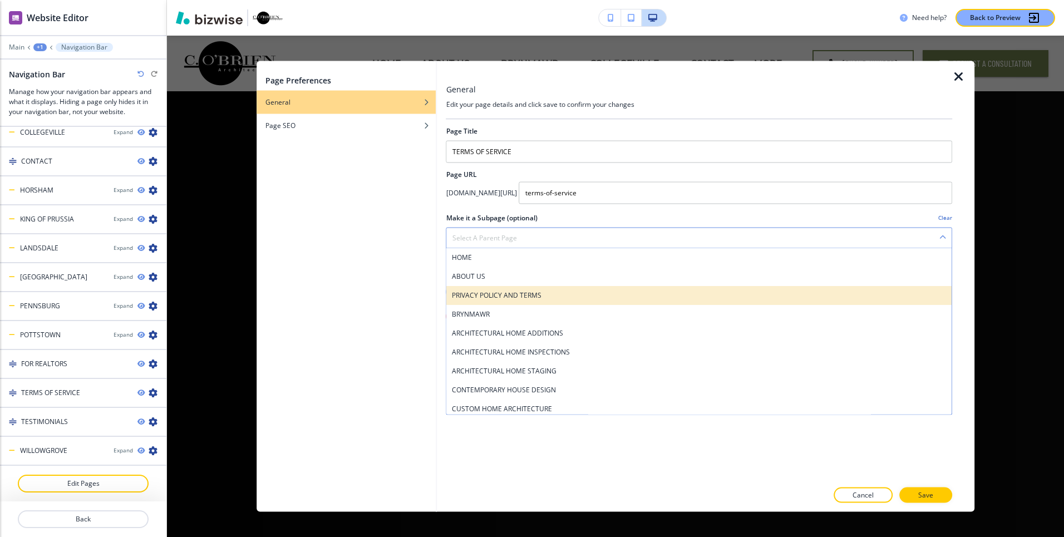
click at [541, 270] on div "ABOUT US" at bounding box center [699, 276] width 505 height 19
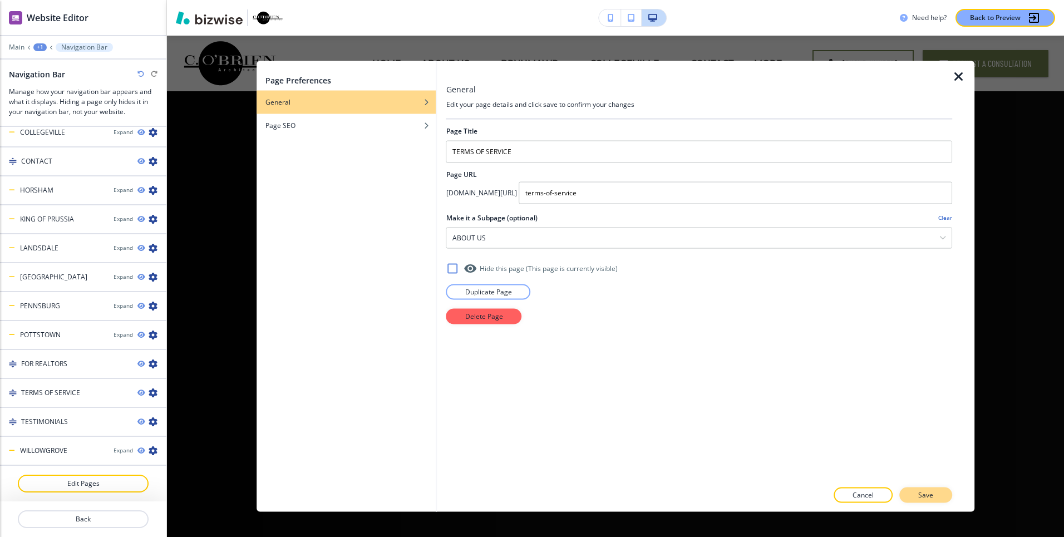
click at [934, 492] on button "Save" at bounding box center [926, 496] width 53 height 16
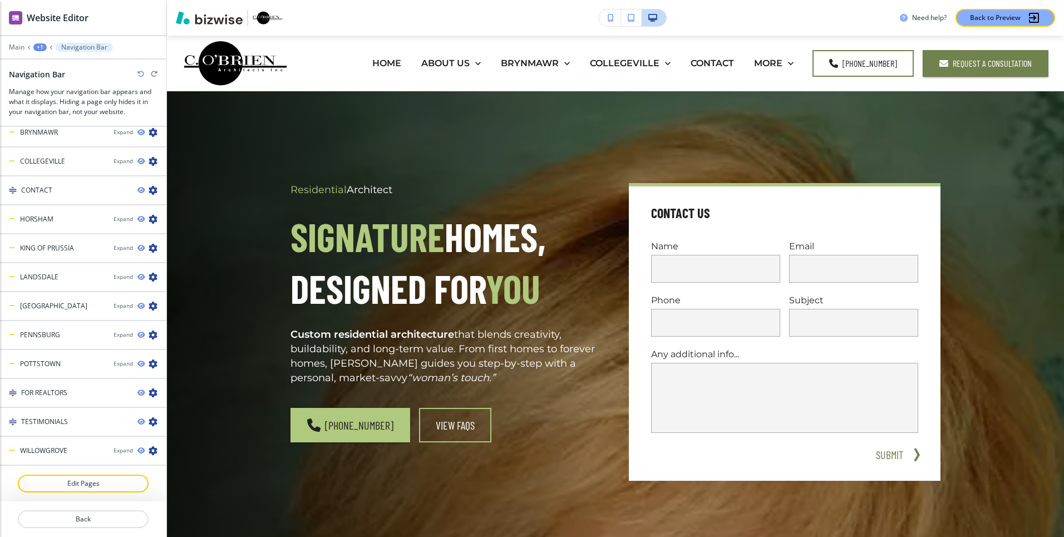
scroll to position [653, 0]
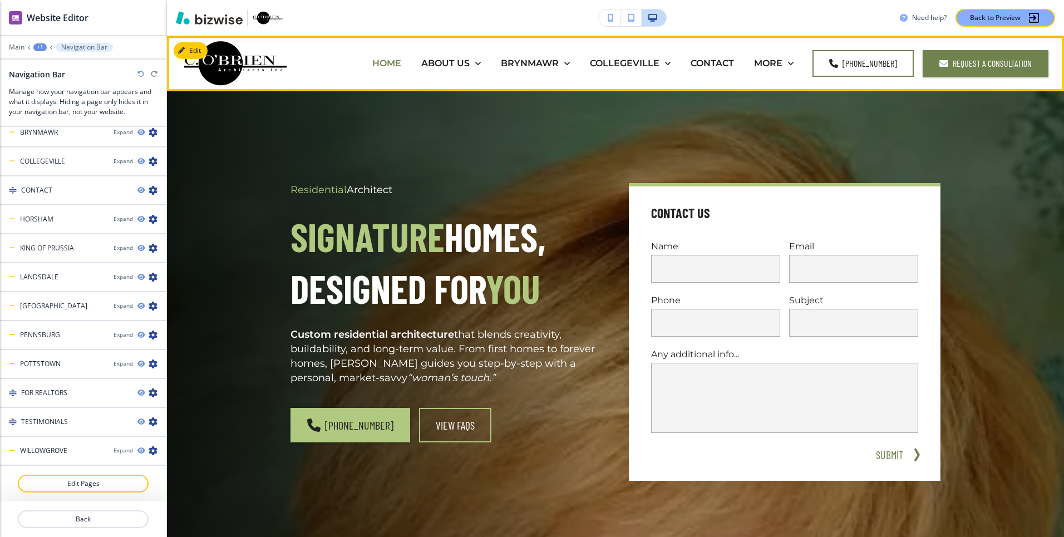
click at [372, 63] on p "HOME" at bounding box center [386, 63] width 29 height 13
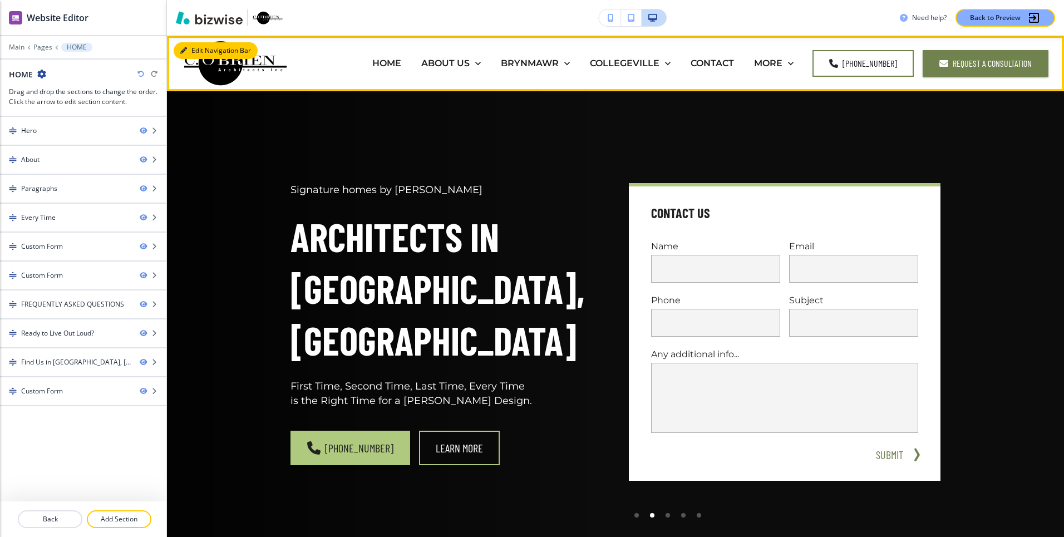
click at [186, 52] on icon "button" at bounding box center [183, 50] width 7 height 7
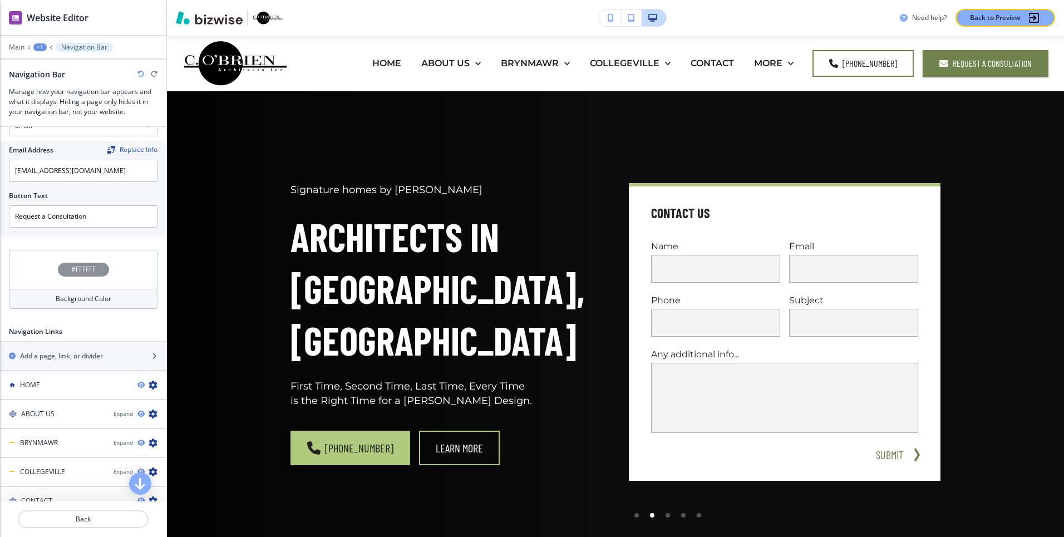
scroll to position [410, 0]
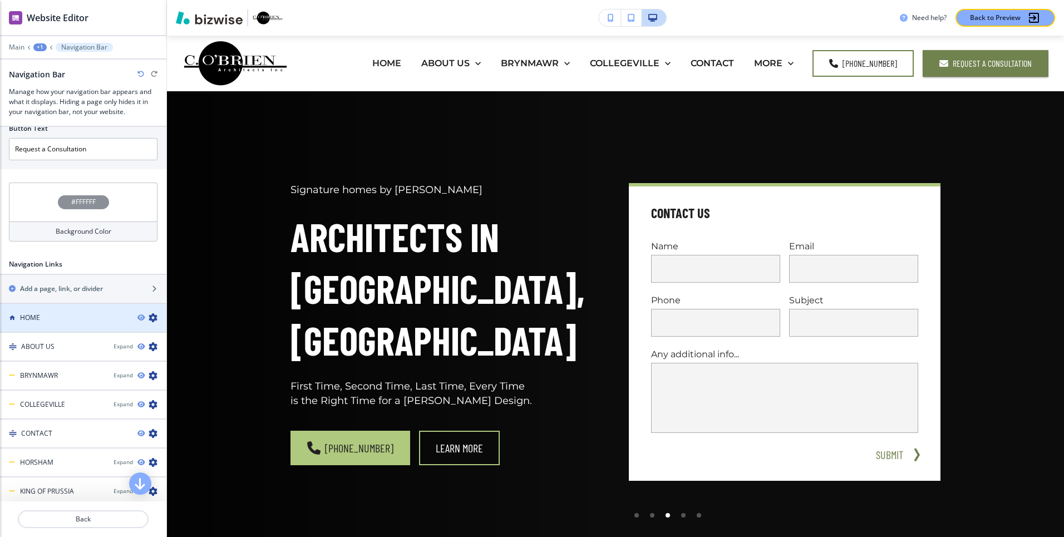
click at [151, 316] on icon "button" at bounding box center [153, 317] width 9 height 9
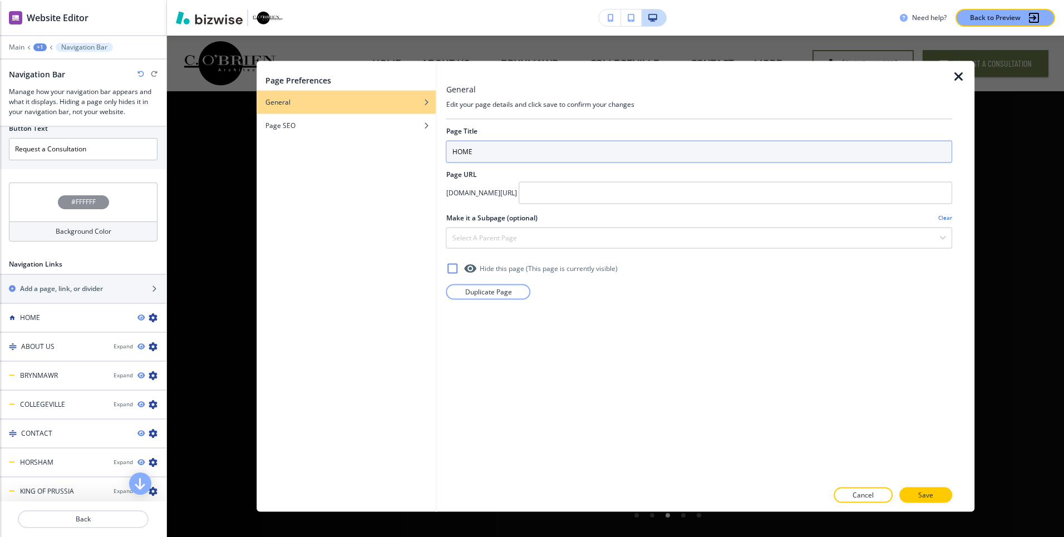
click at [478, 151] on input "HOME" at bounding box center [699, 151] width 506 height 22
type input "ARCHITECTS"
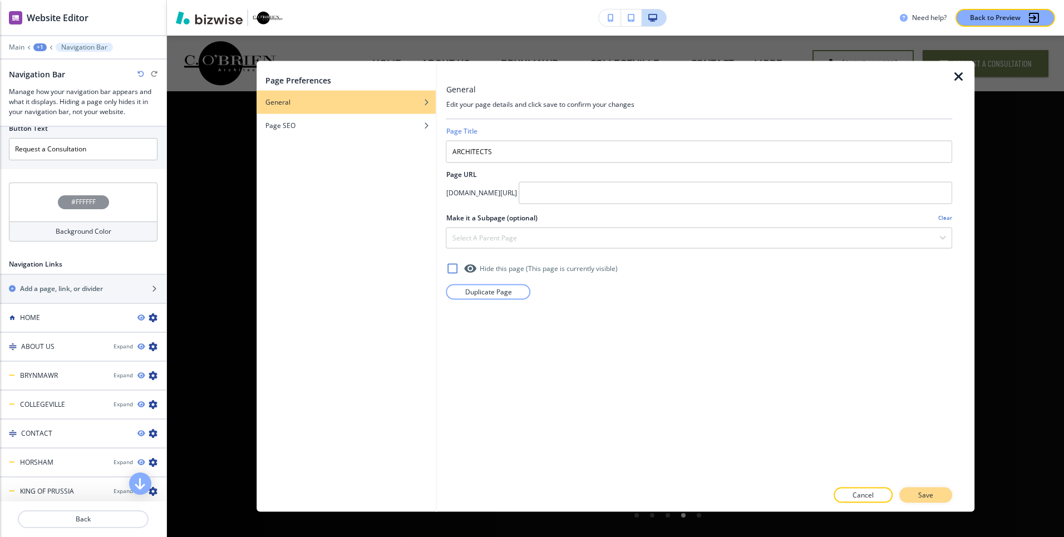
click at [937, 493] on button "Save" at bounding box center [926, 496] width 53 height 16
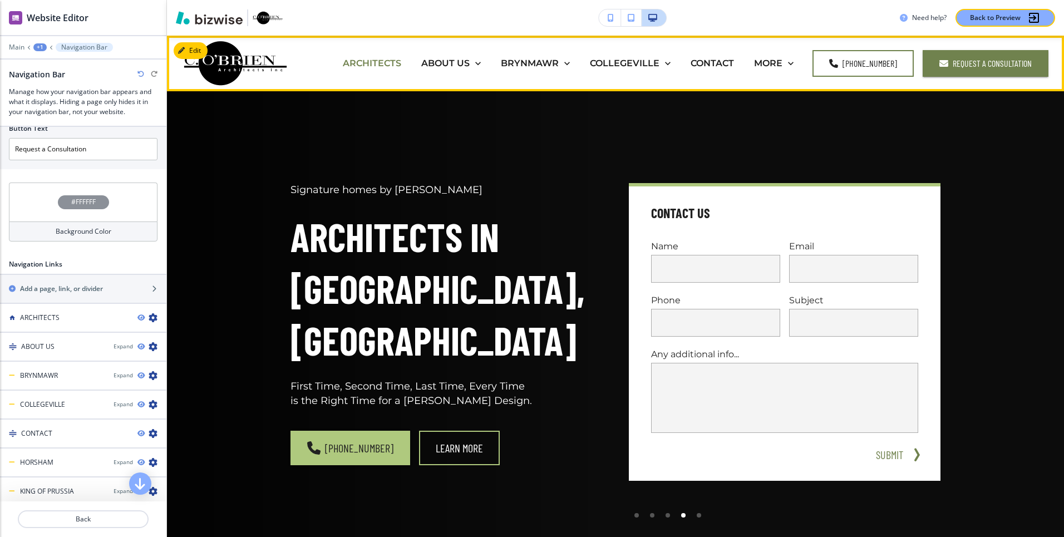
click at [396, 58] on p "ARCHITECTS" at bounding box center [372, 63] width 58 height 13
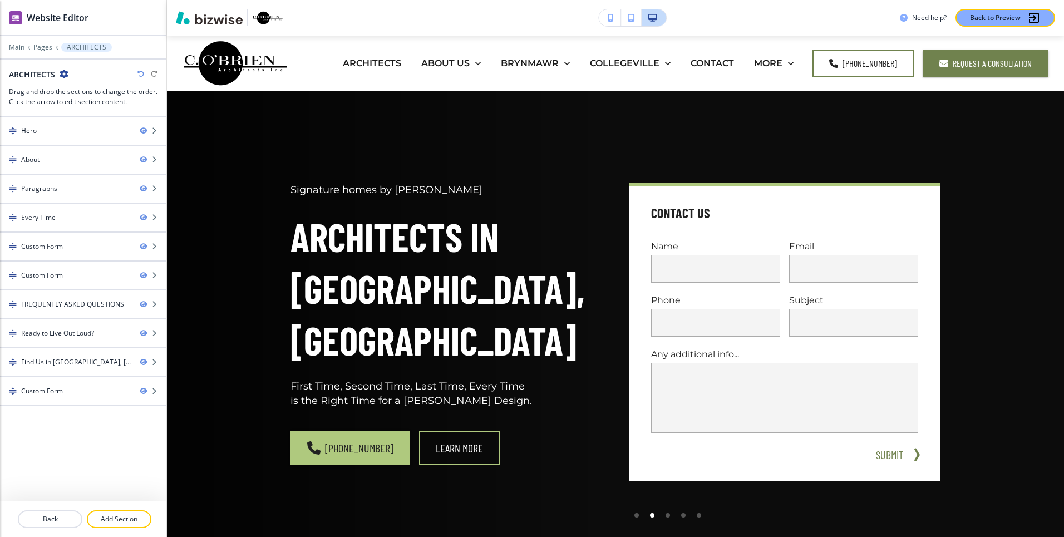
click at [61, 74] on icon "button" at bounding box center [64, 74] width 9 height 9
click at [71, 65] on div at bounding box center [83, 64] width 166 height 9
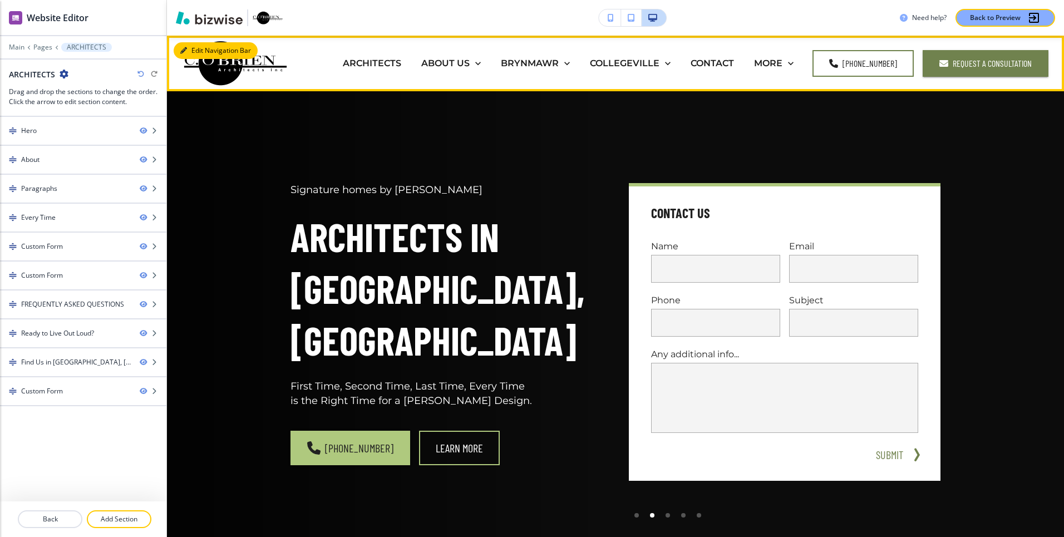
click at [185, 44] on button "Edit Navigation Bar" at bounding box center [216, 50] width 84 height 17
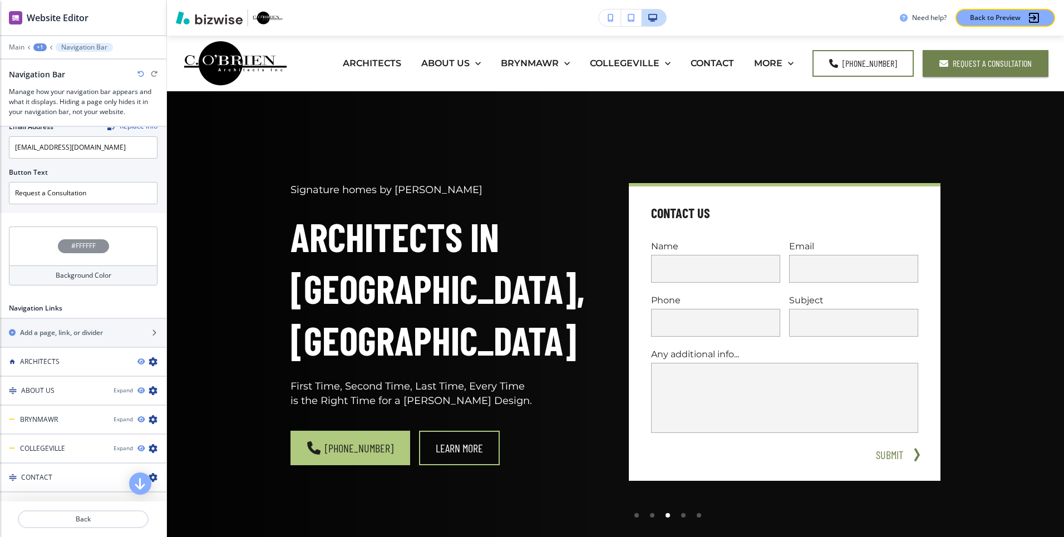
scroll to position [451, 0]
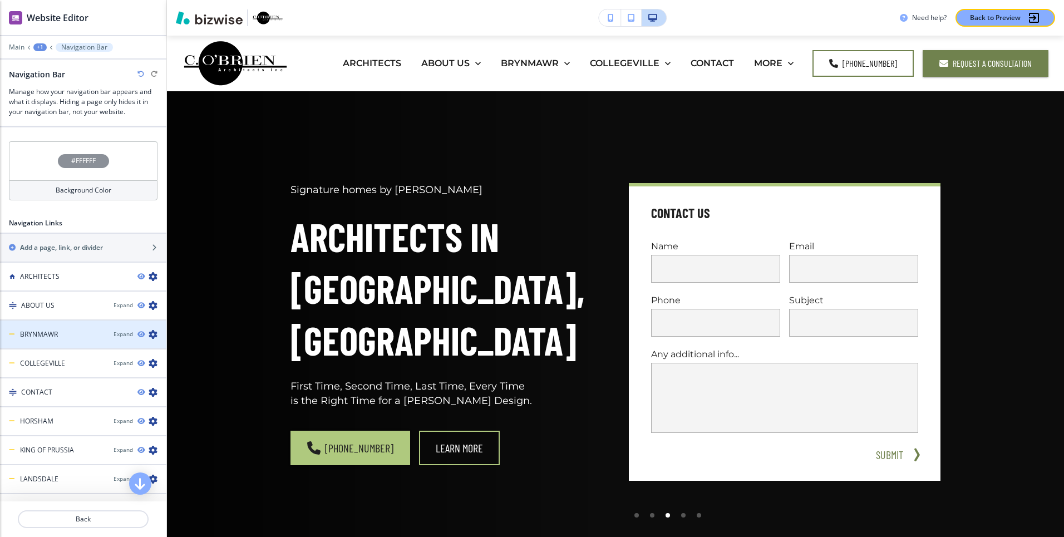
click at [154, 333] on icon "button" at bounding box center [153, 334] width 9 height 9
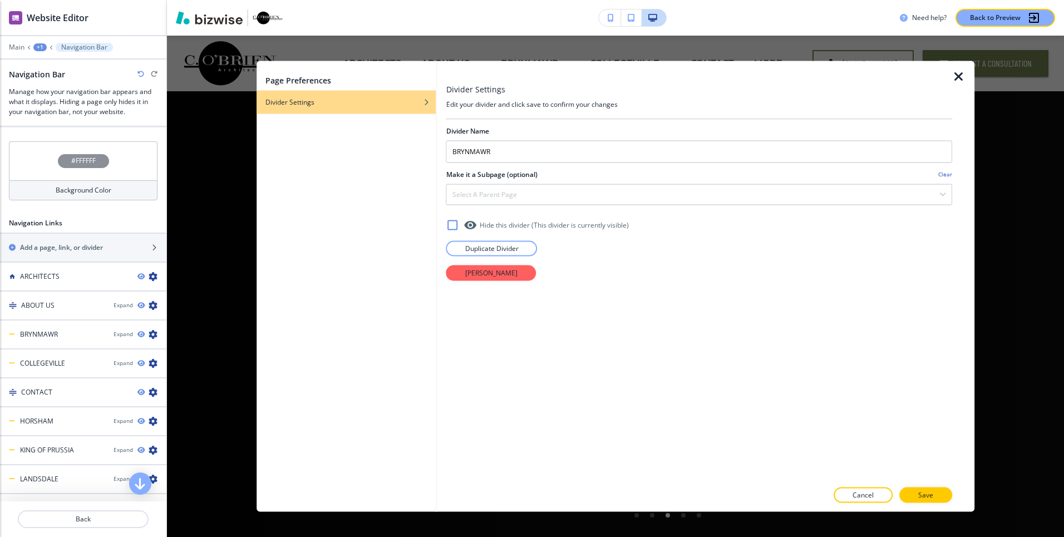
click at [452, 224] on icon at bounding box center [452, 224] width 13 height 13
click at [920, 495] on p "Save" at bounding box center [926, 495] width 15 height 10
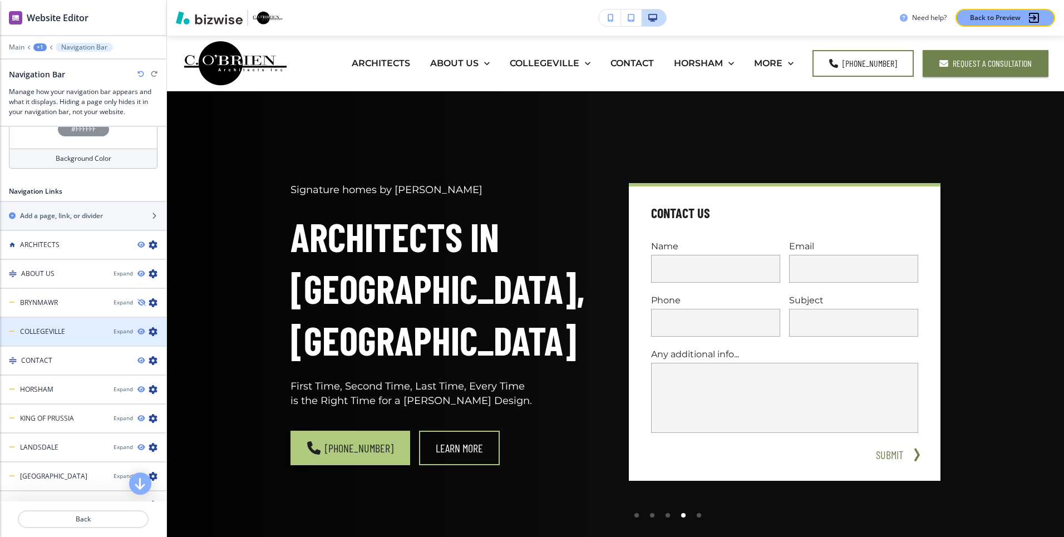
scroll to position [494, 0]
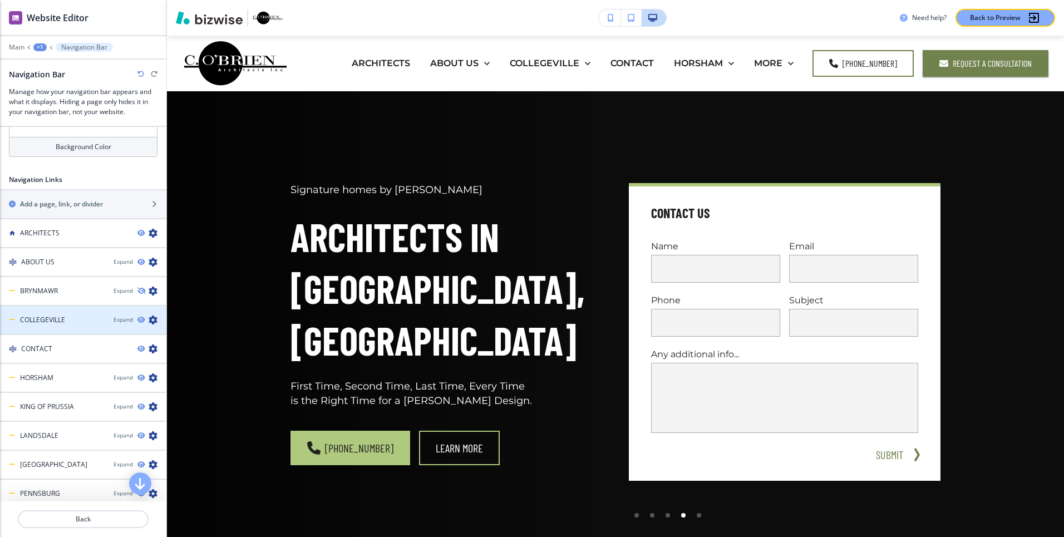
click at [156, 320] on icon "button" at bounding box center [153, 320] width 9 height 9
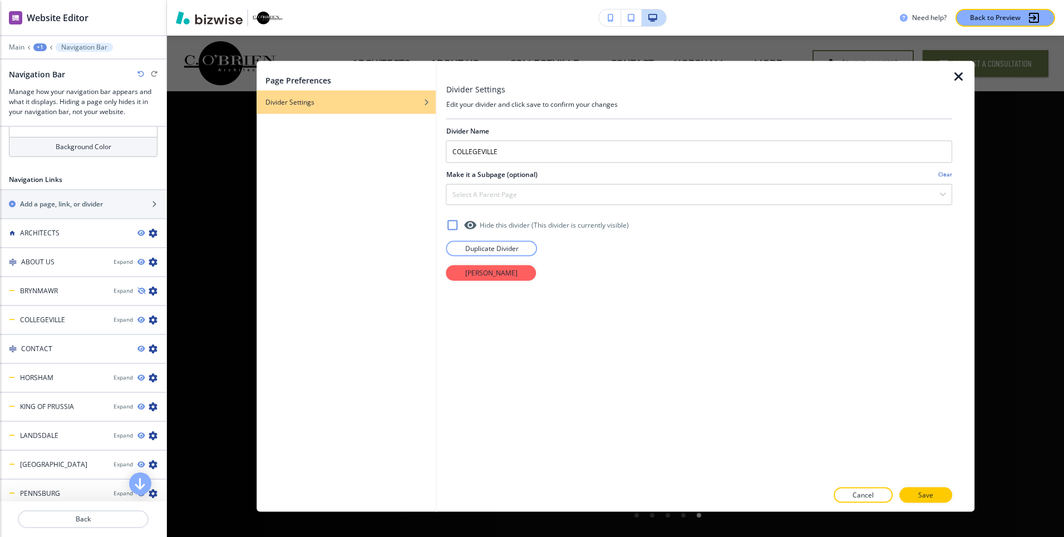
drag, startPoint x: 452, startPoint y: 221, endPoint x: 757, endPoint y: 380, distance: 344.1
click at [452, 221] on icon at bounding box center [452, 224] width 13 height 13
click at [929, 490] on p "Save" at bounding box center [926, 495] width 15 height 10
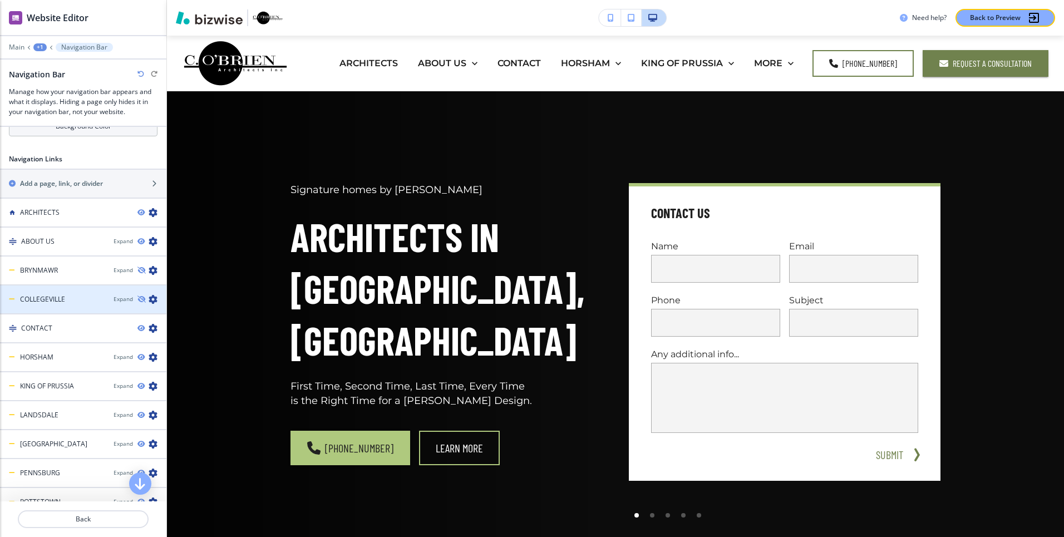
scroll to position [546, 0]
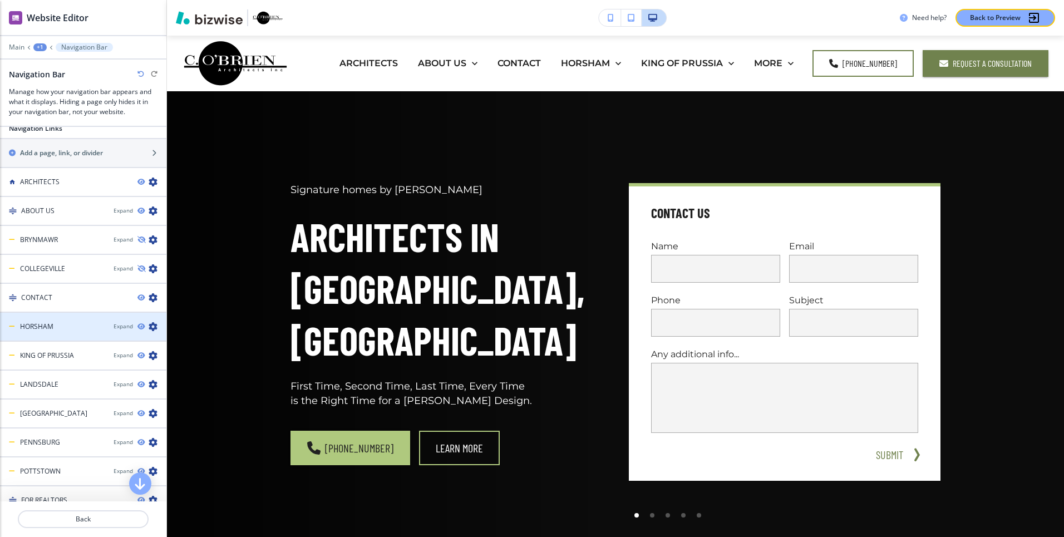
click at [154, 326] on icon "button" at bounding box center [153, 326] width 9 height 9
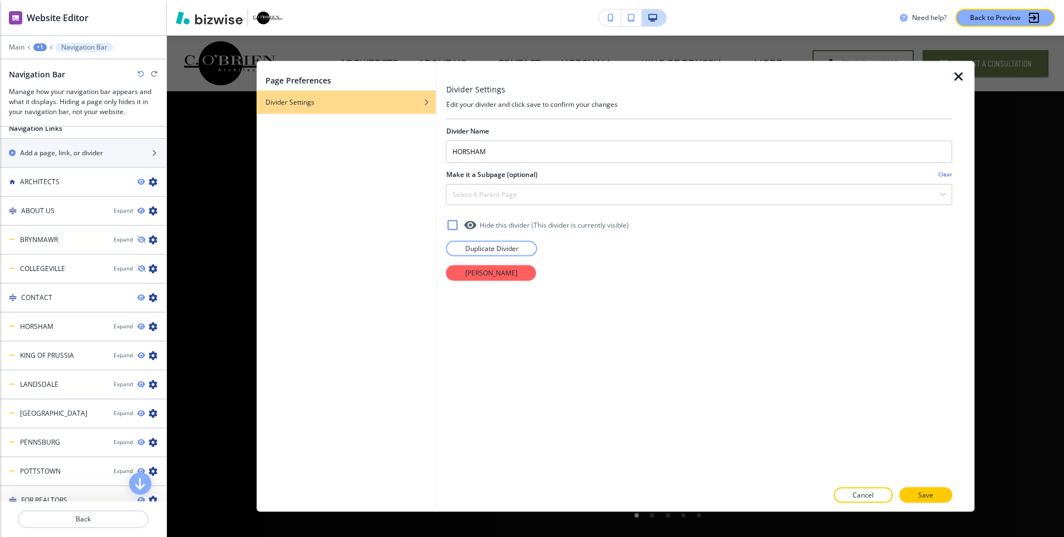
click at [452, 224] on icon at bounding box center [452, 224] width 13 height 13
click at [929, 492] on p "Save" at bounding box center [926, 495] width 15 height 10
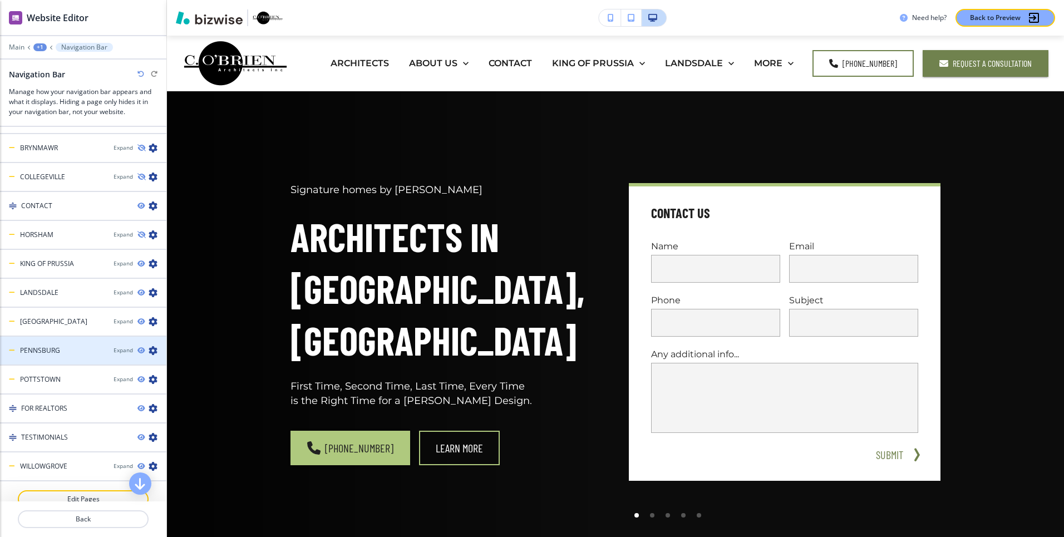
scroll to position [652, 0]
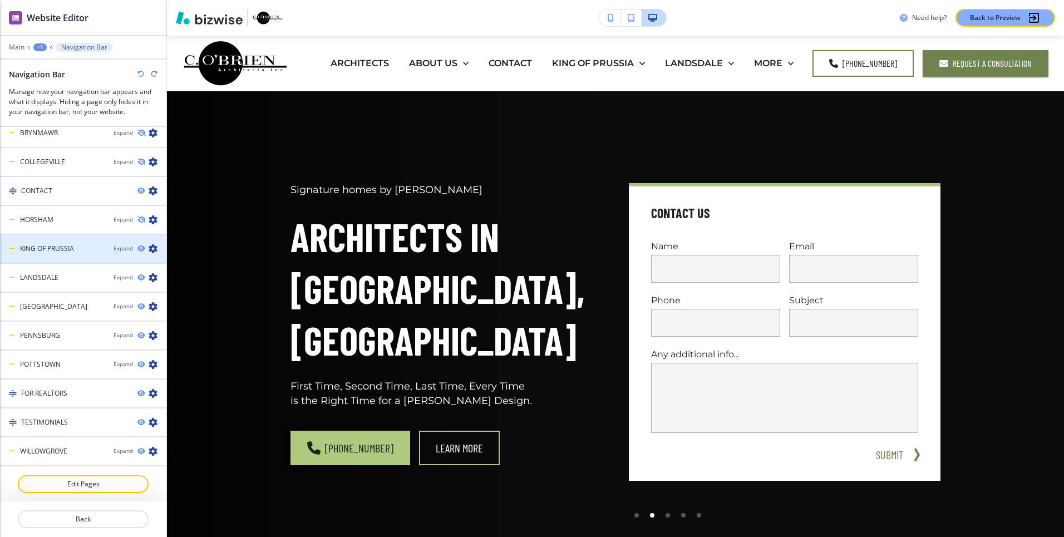
click at [153, 247] on icon "button" at bounding box center [153, 248] width 9 height 9
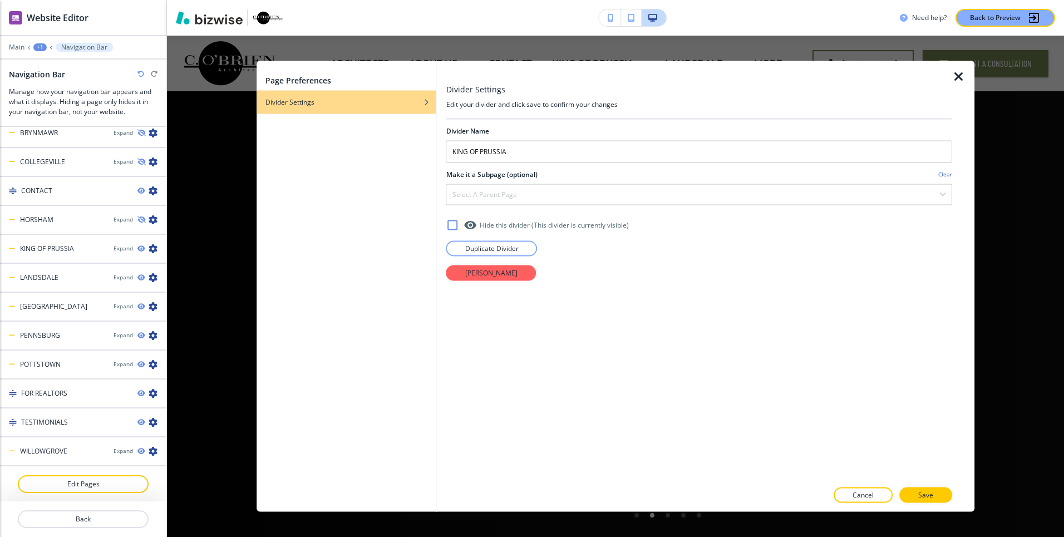
drag, startPoint x: 449, startPoint y: 224, endPoint x: 650, endPoint y: 338, distance: 230.6
click at [450, 224] on icon at bounding box center [452, 224] width 13 height 13
click at [930, 492] on p "Save" at bounding box center [926, 495] width 15 height 10
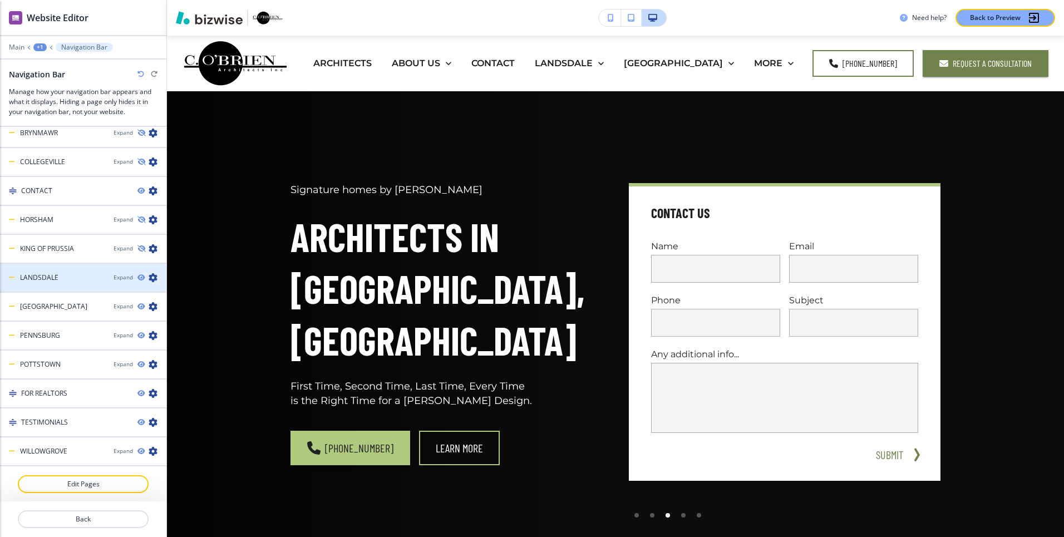
click at [154, 274] on icon "button" at bounding box center [153, 277] width 9 height 9
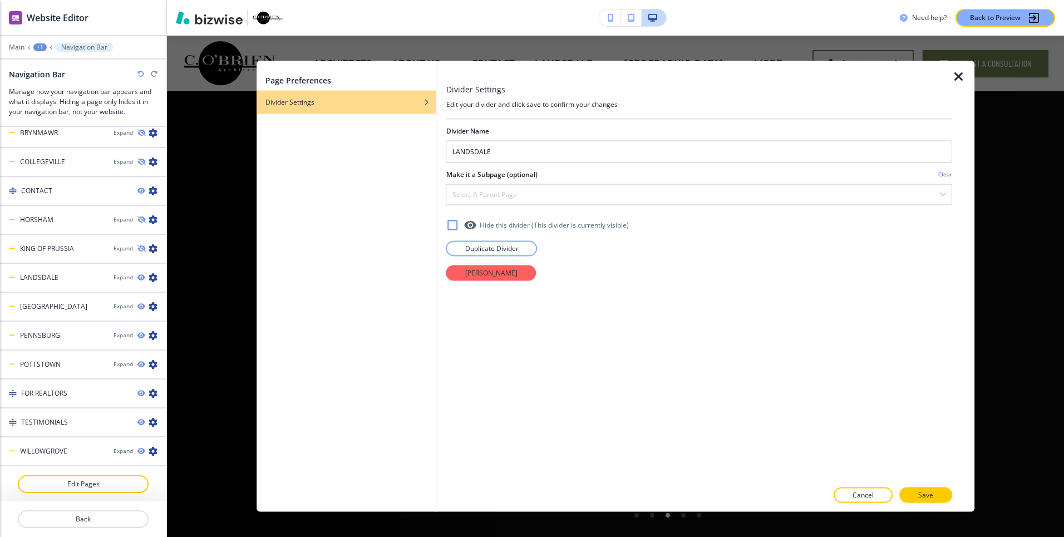
click at [449, 226] on icon at bounding box center [453, 225] width 10 height 10
click at [925, 493] on p "Save" at bounding box center [926, 495] width 15 height 10
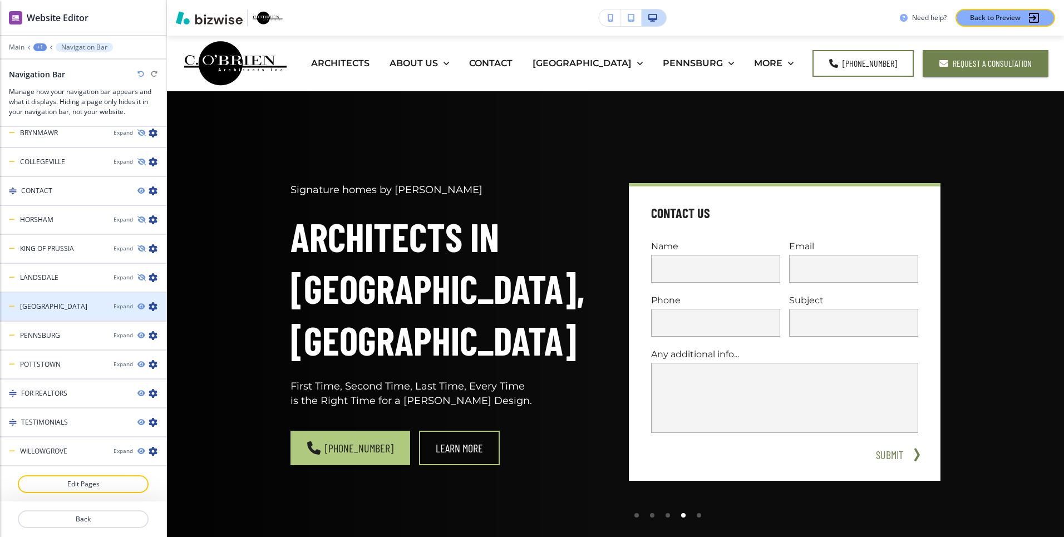
click at [153, 302] on icon "button" at bounding box center [153, 306] width 9 height 9
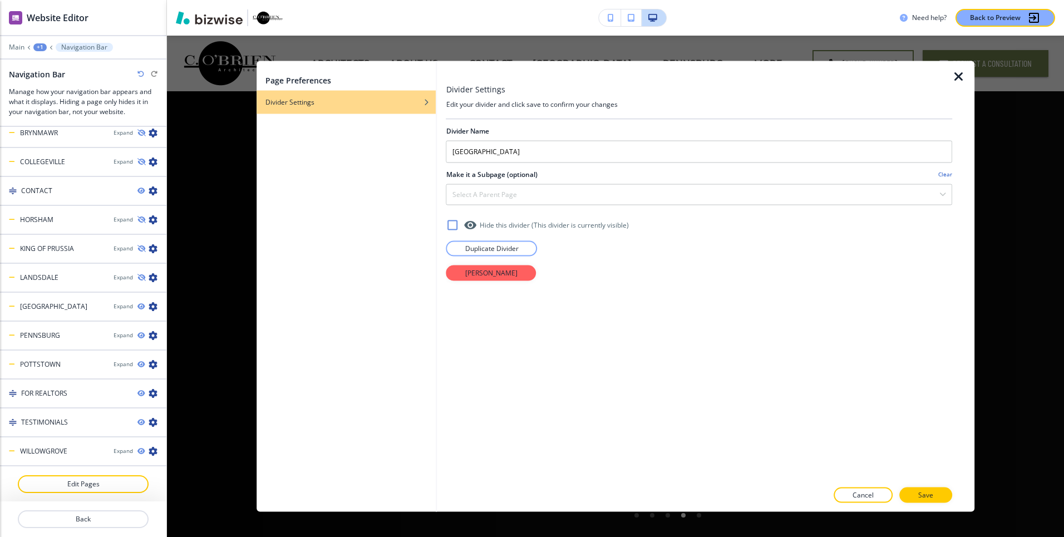
click at [453, 222] on icon at bounding box center [452, 224] width 13 height 13
click at [930, 497] on p "Save" at bounding box center [926, 495] width 15 height 10
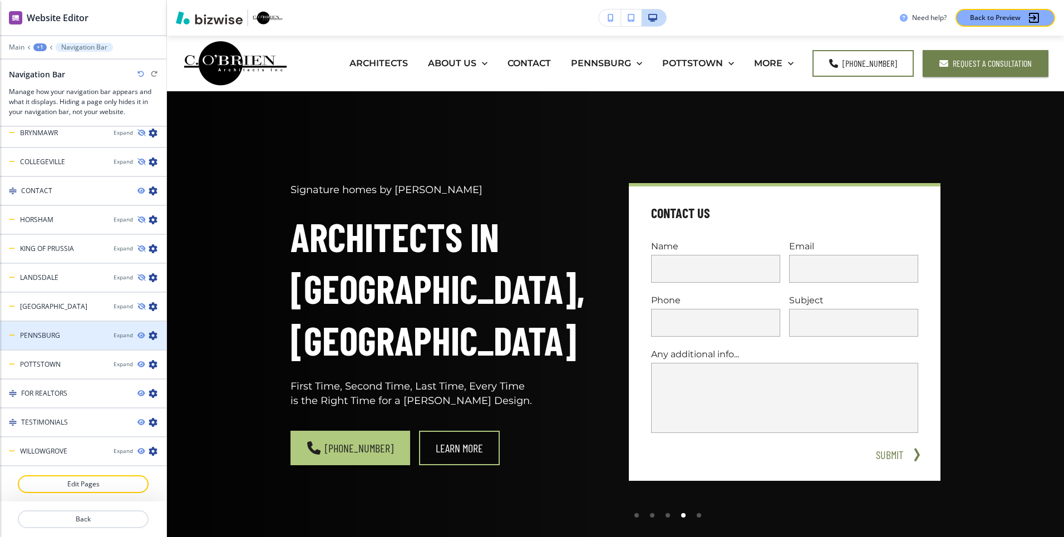
click at [154, 335] on icon "button" at bounding box center [153, 335] width 9 height 9
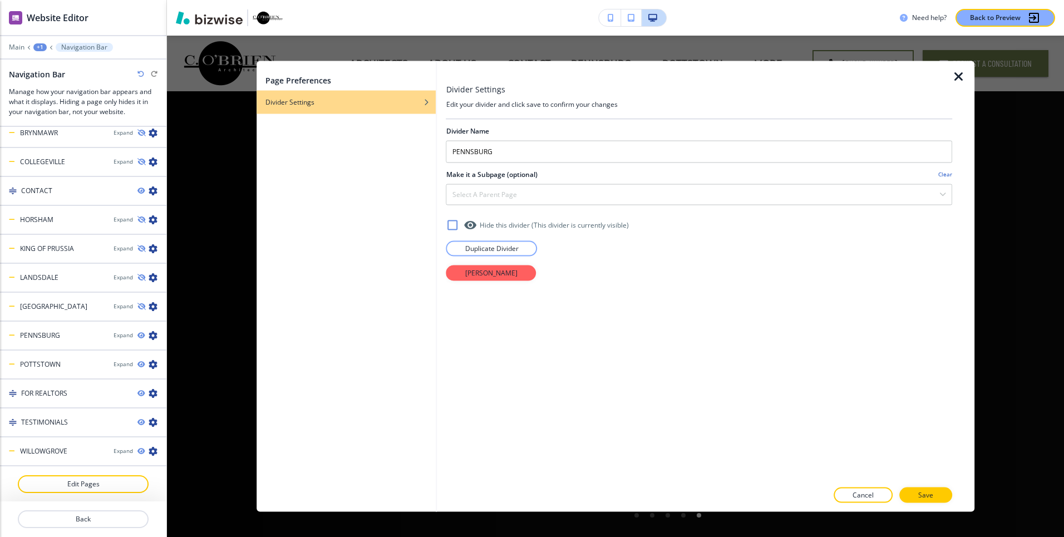
click at [454, 227] on icon at bounding box center [452, 224] width 13 height 13
click at [933, 494] on p "Save" at bounding box center [926, 495] width 15 height 10
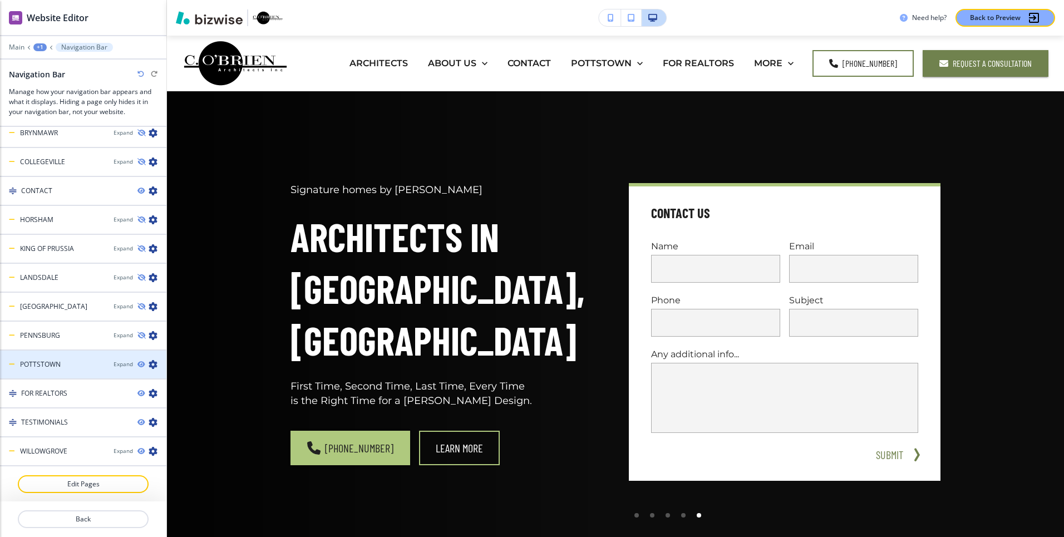
click at [155, 358] on div at bounding box center [83, 355] width 166 height 9
click at [156, 364] on icon "button" at bounding box center [153, 364] width 9 height 9
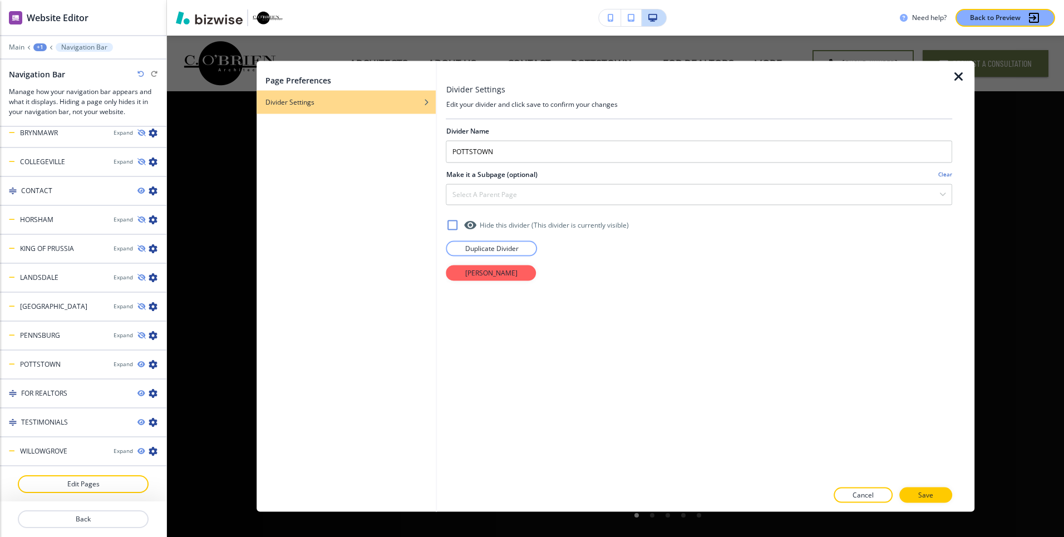
click at [510, 223] on h4 "Hide this divider (This divider is currently visible )" at bounding box center [554, 225] width 149 height 10
click at [930, 498] on p "Save" at bounding box center [926, 495] width 15 height 10
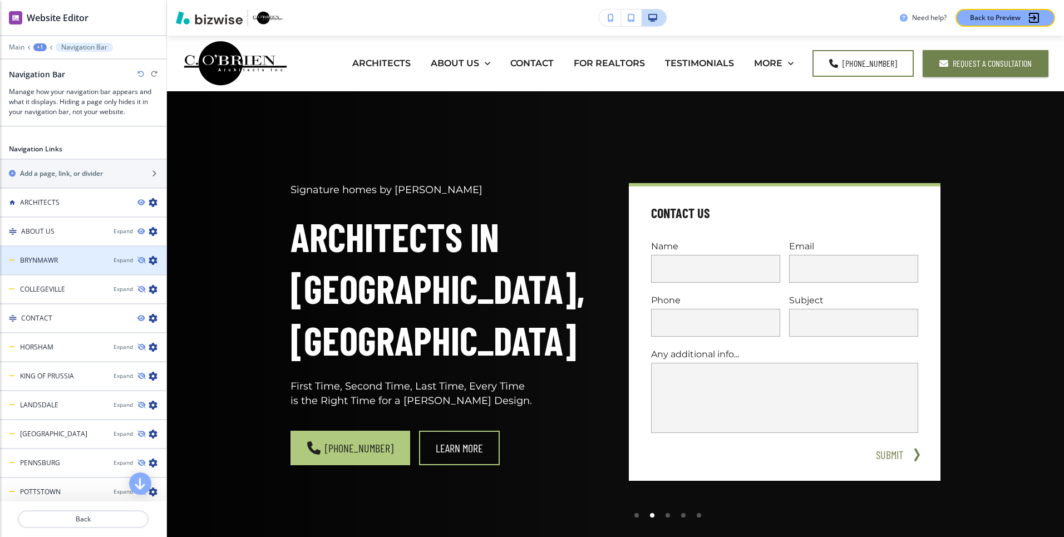
scroll to position [533, 0]
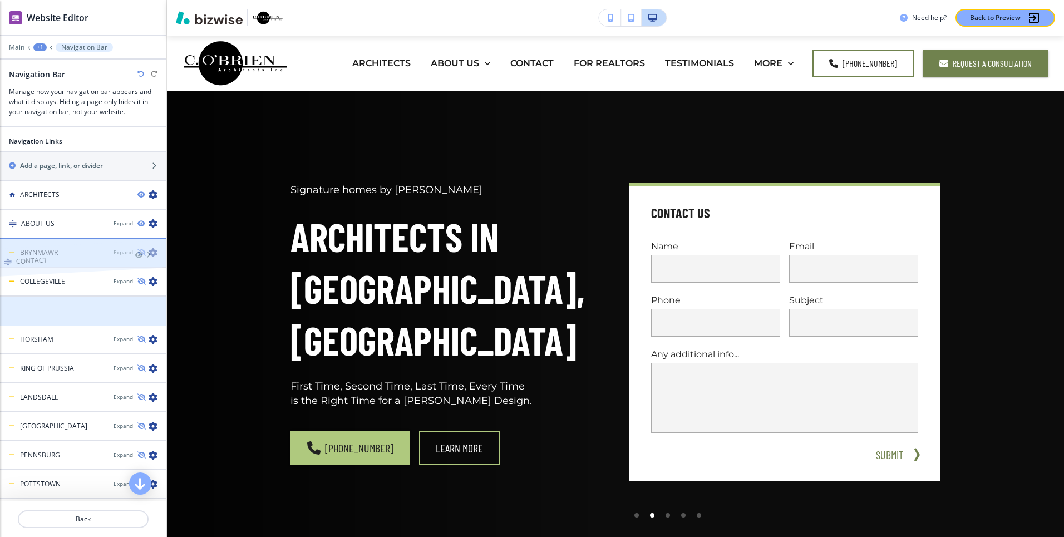
drag, startPoint x: 65, startPoint y: 313, endPoint x: 60, endPoint y: 239, distance: 74.8
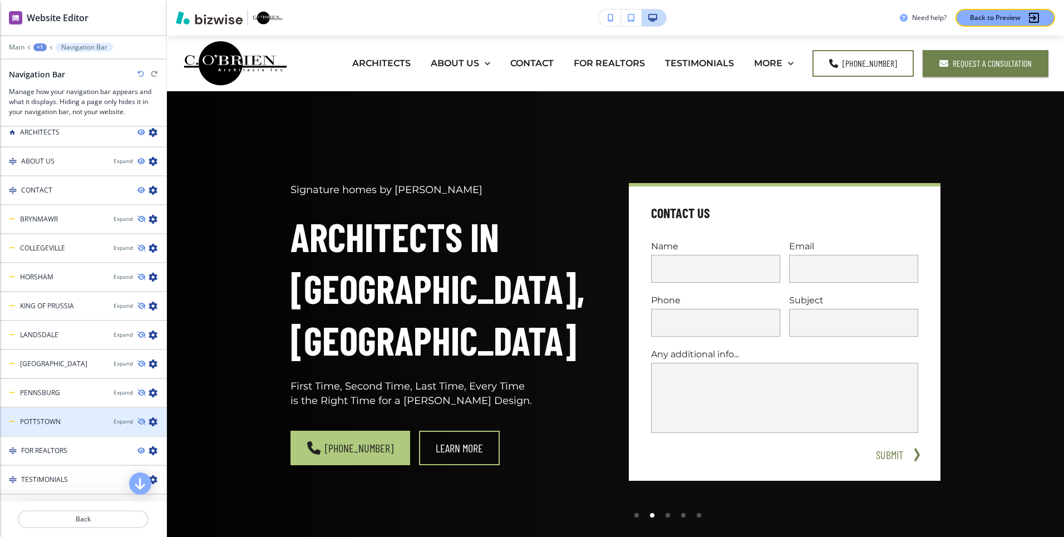
scroll to position [600, 0]
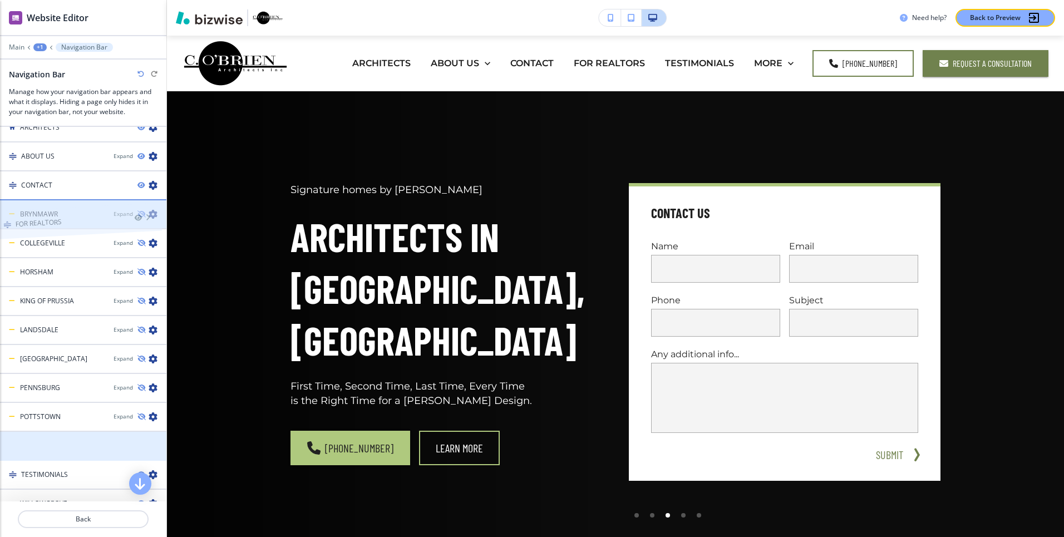
drag, startPoint x: 68, startPoint y: 447, endPoint x: 62, endPoint y: 200, distance: 246.7
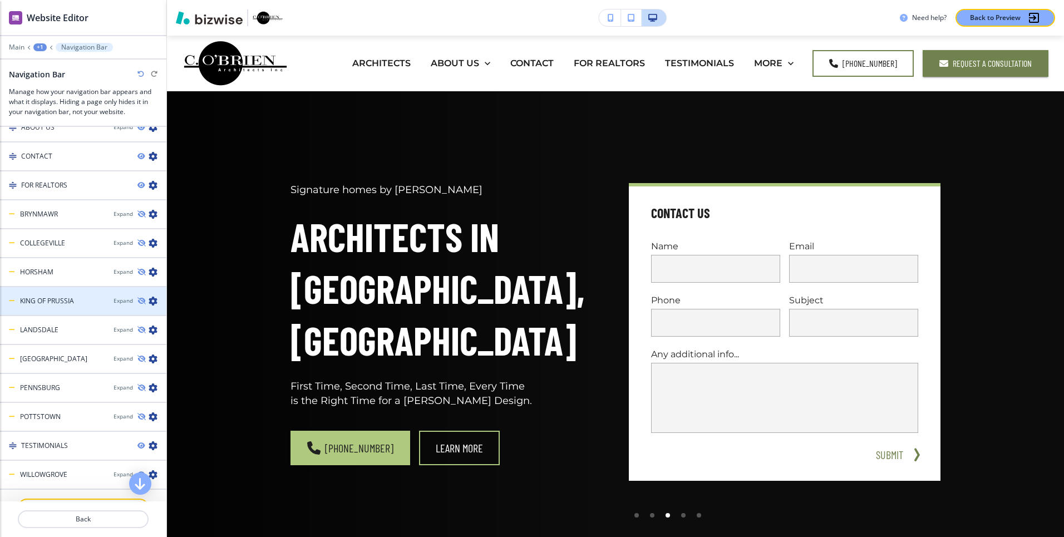
scroll to position [647, 0]
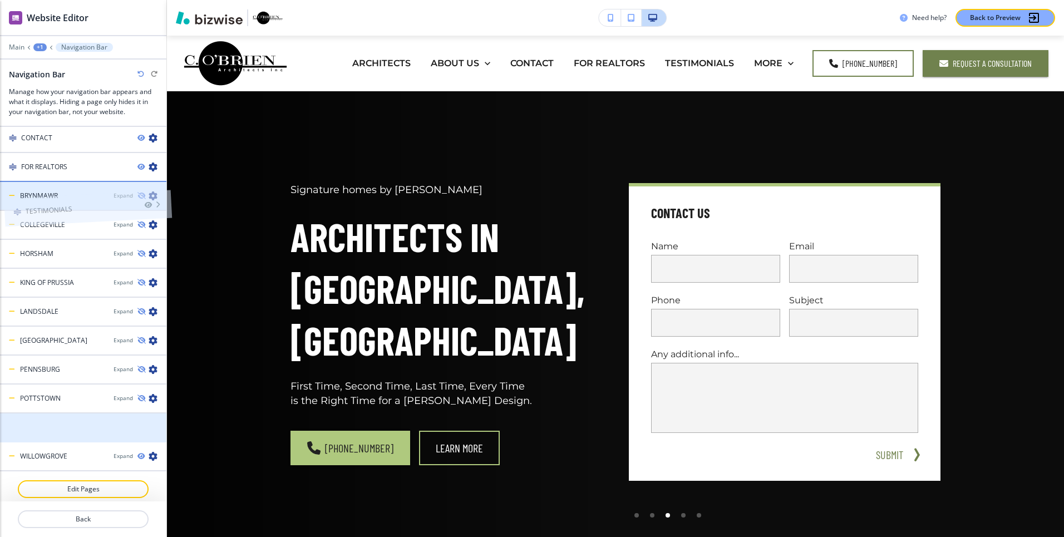
drag, startPoint x: 70, startPoint y: 425, endPoint x: 73, endPoint y: 183, distance: 242.2
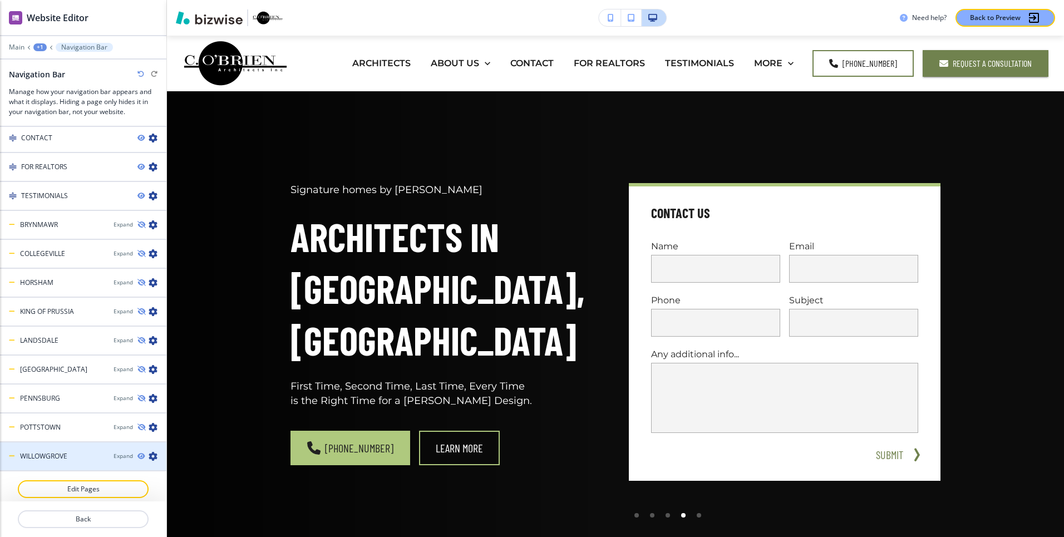
click at [153, 456] on icon "button" at bounding box center [153, 456] width 9 height 9
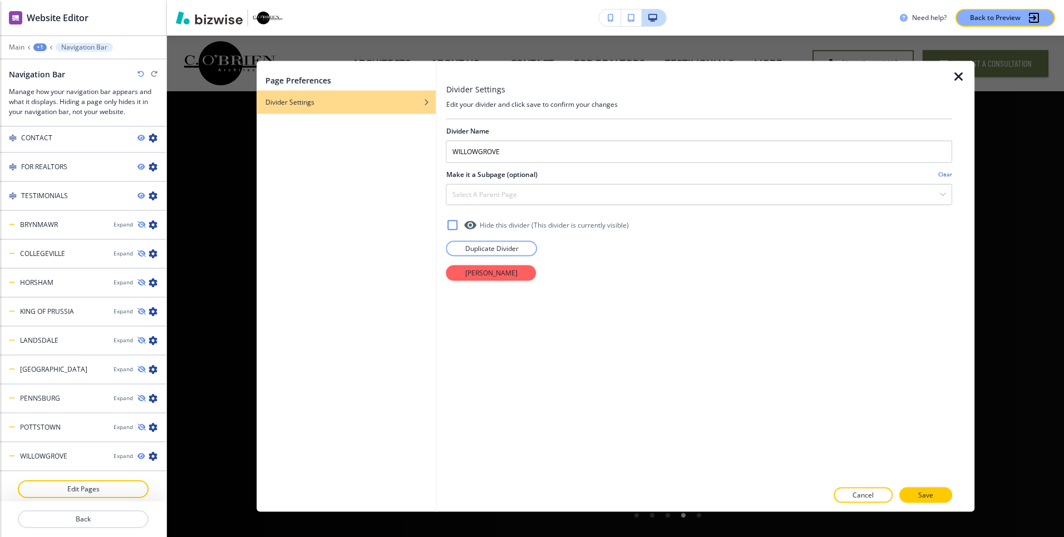
click at [451, 223] on icon at bounding box center [452, 224] width 13 height 13
click at [933, 491] on p "Save" at bounding box center [926, 495] width 15 height 10
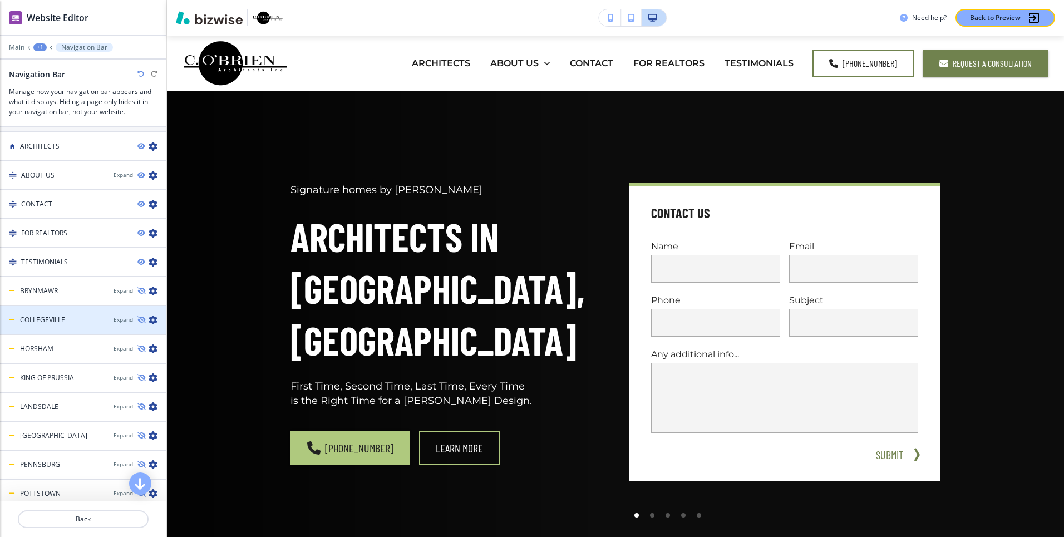
scroll to position [652, 0]
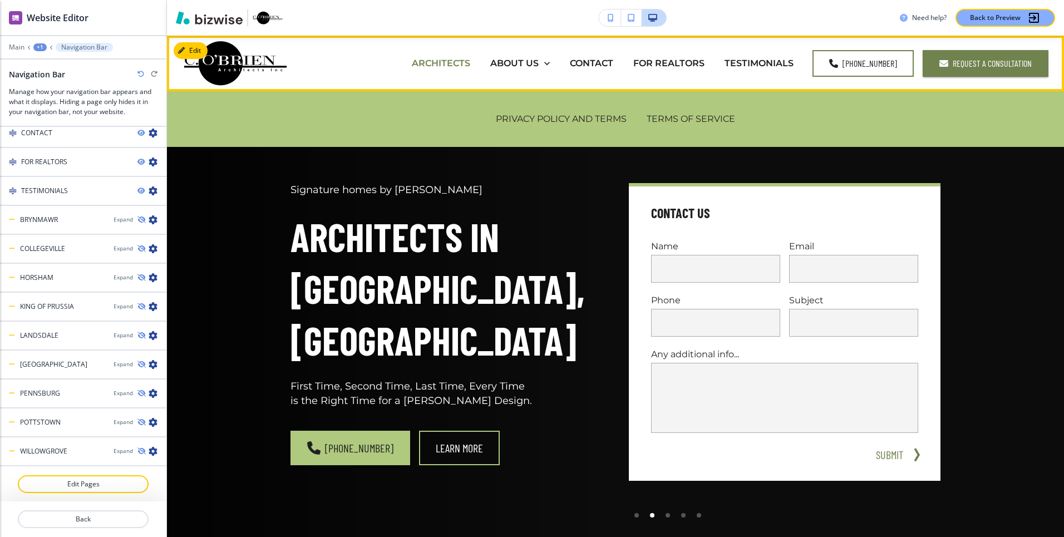
click at [469, 63] on p "ARCHITECTS" at bounding box center [441, 63] width 58 height 13
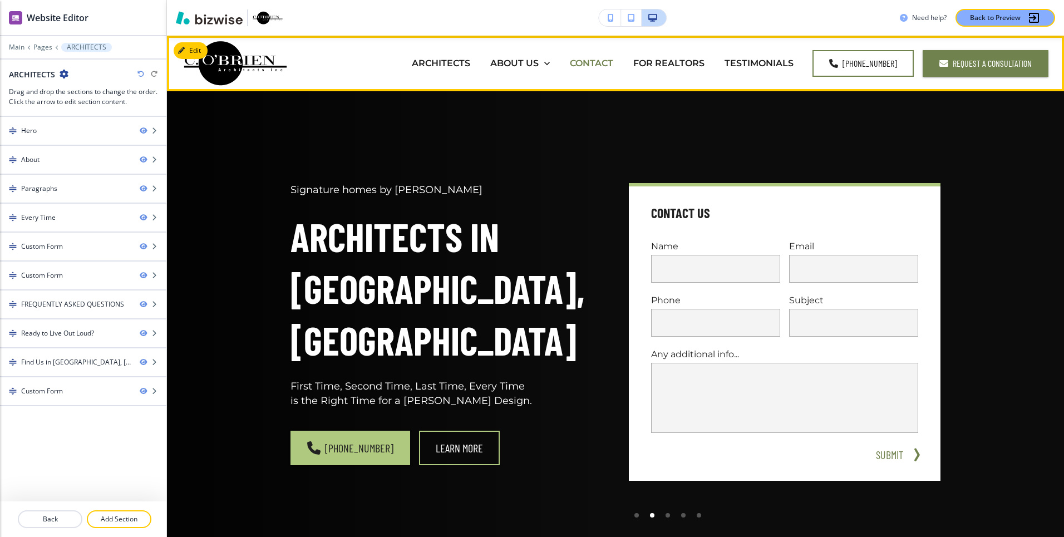
click at [598, 64] on p "CONTACT" at bounding box center [591, 63] width 43 height 13
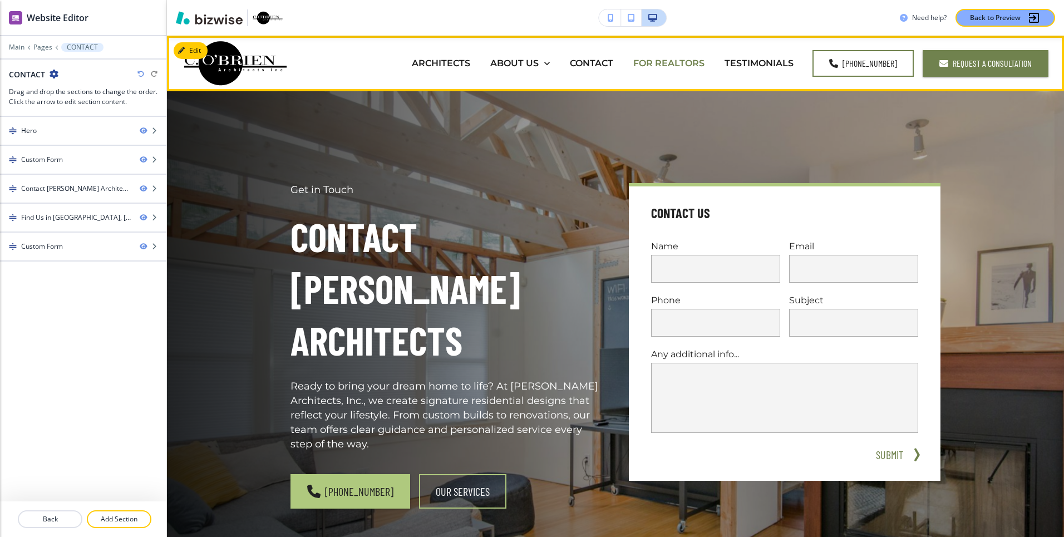
click at [676, 62] on p "FOR REALTORS" at bounding box center [669, 63] width 71 height 13
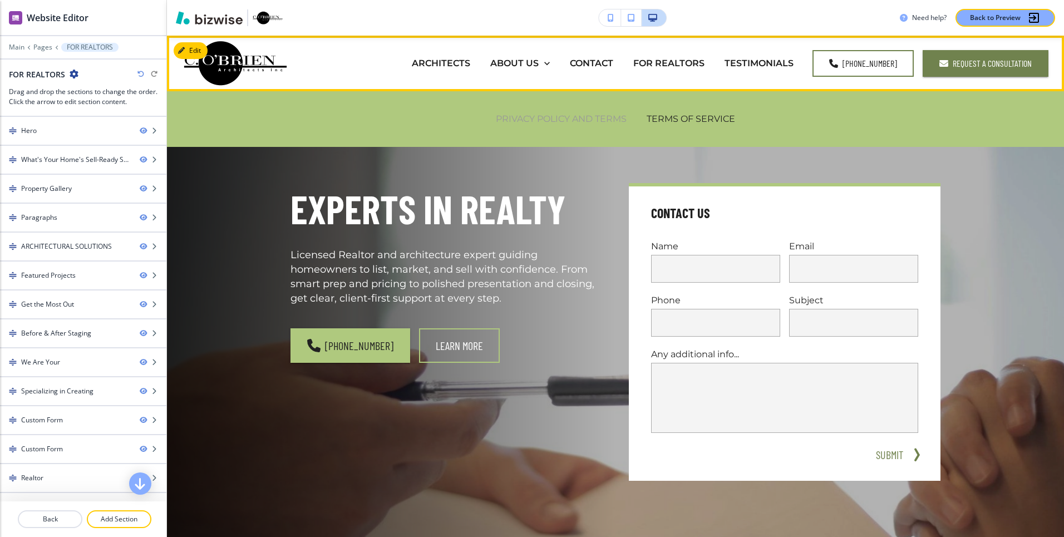
click at [567, 116] on p "PRIVACY POLICY AND TERMS" at bounding box center [561, 118] width 131 height 13
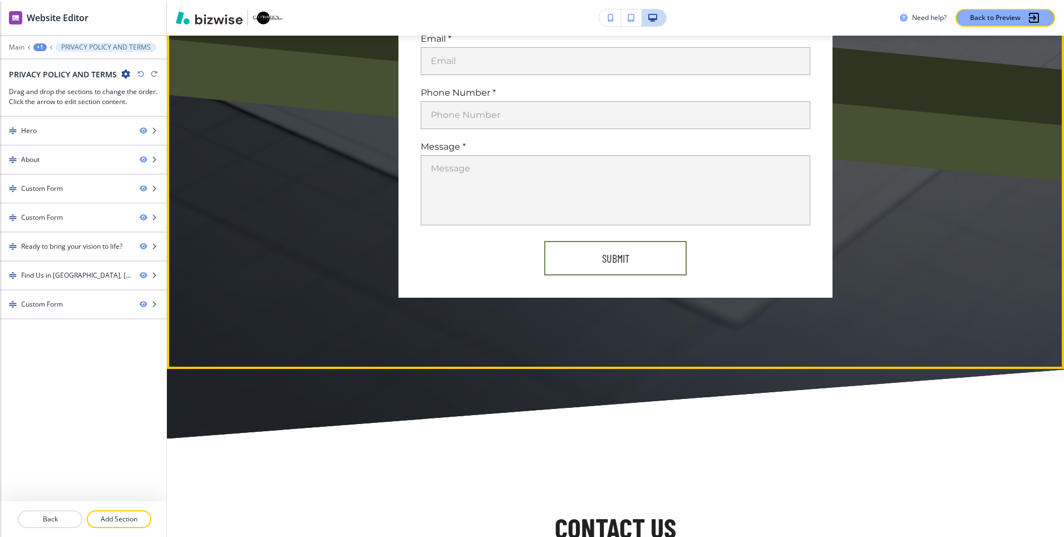
scroll to position [1687, 0]
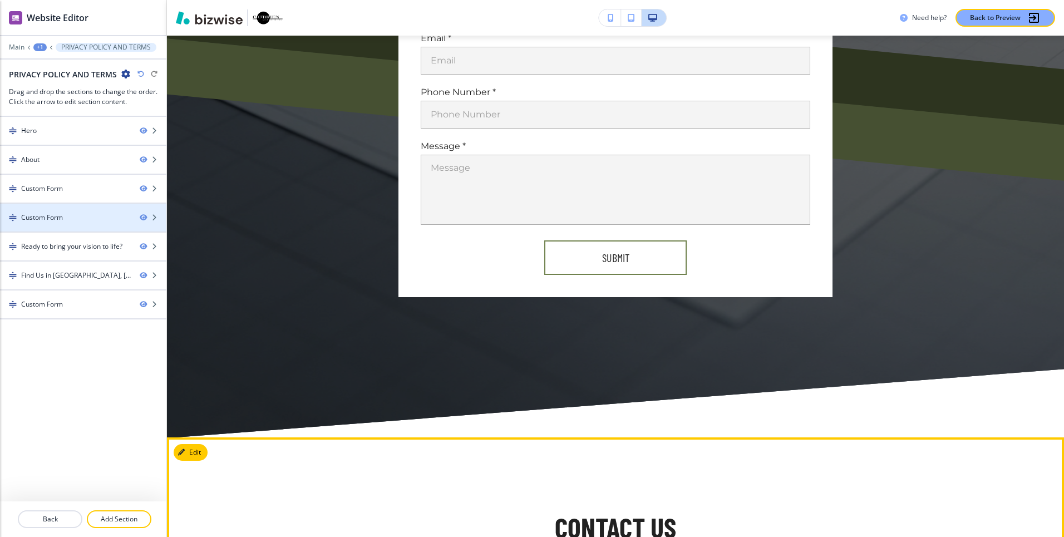
click at [112, 218] on div "Custom Form" at bounding box center [65, 218] width 131 height 10
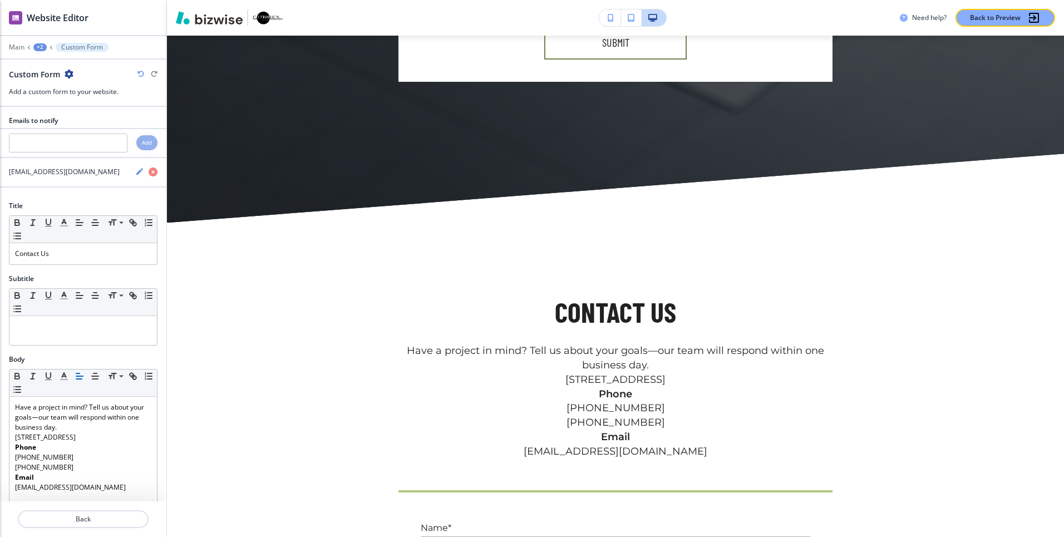
scroll to position [1974, 0]
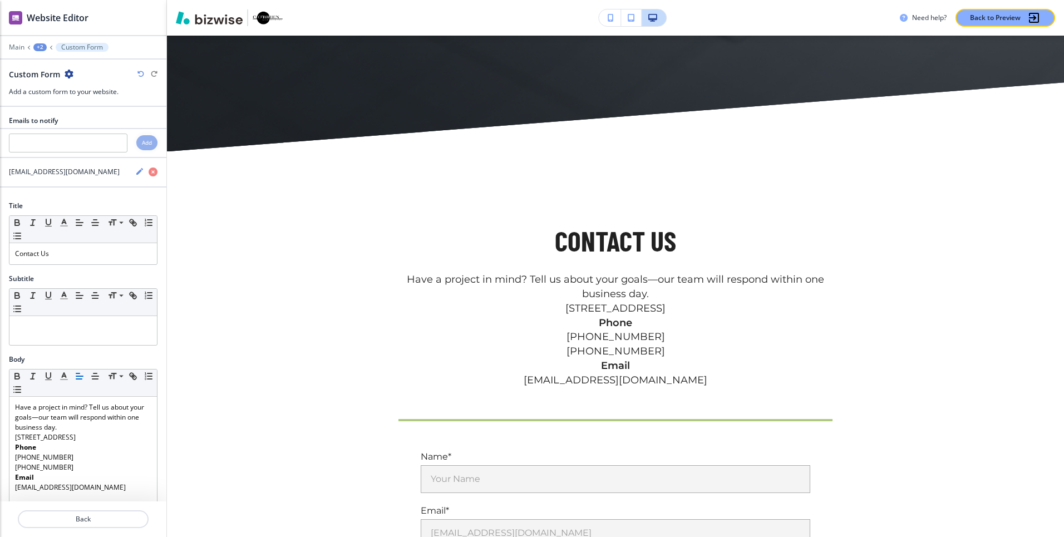
click at [66, 72] on icon "button" at bounding box center [69, 74] width 9 height 9
click at [91, 131] on p "Delete Section" at bounding box center [99, 132] width 57 height 10
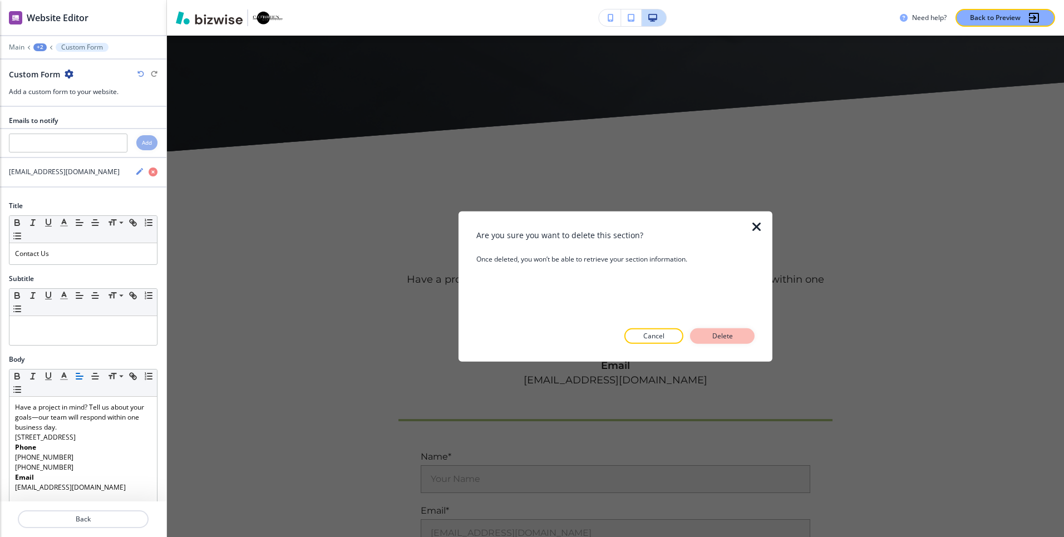
click at [734, 328] on button "Delete" at bounding box center [722, 336] width 65 height 16
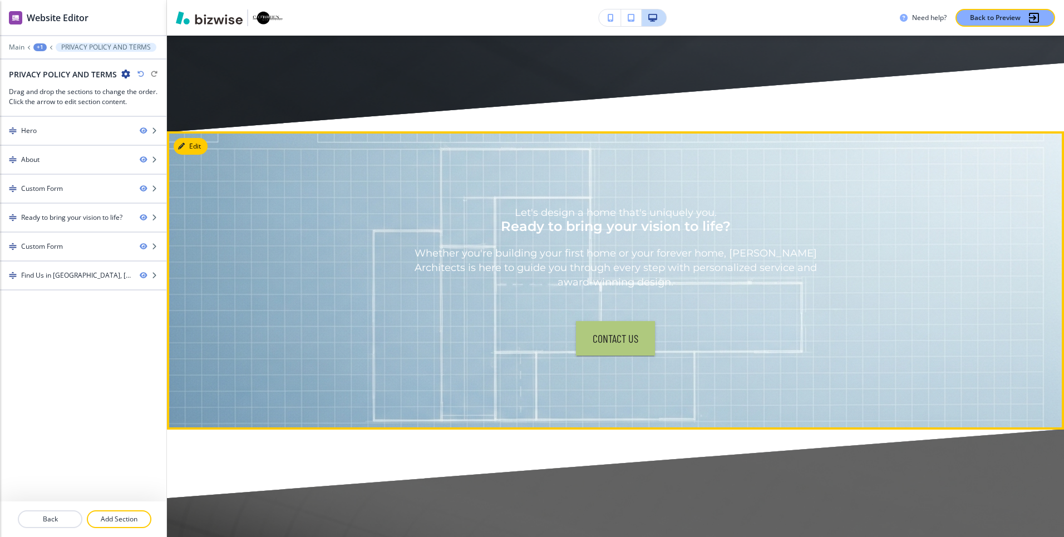
scroll to position [1993, 0]
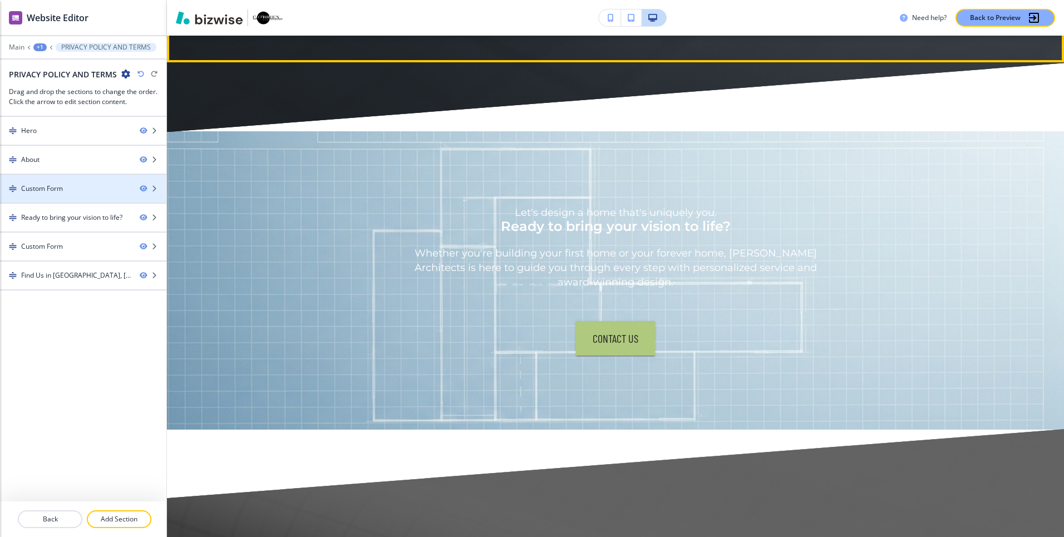
click at [85, 188] on div "Custom Form" at bounding box center [65, 189] width 131 height 10
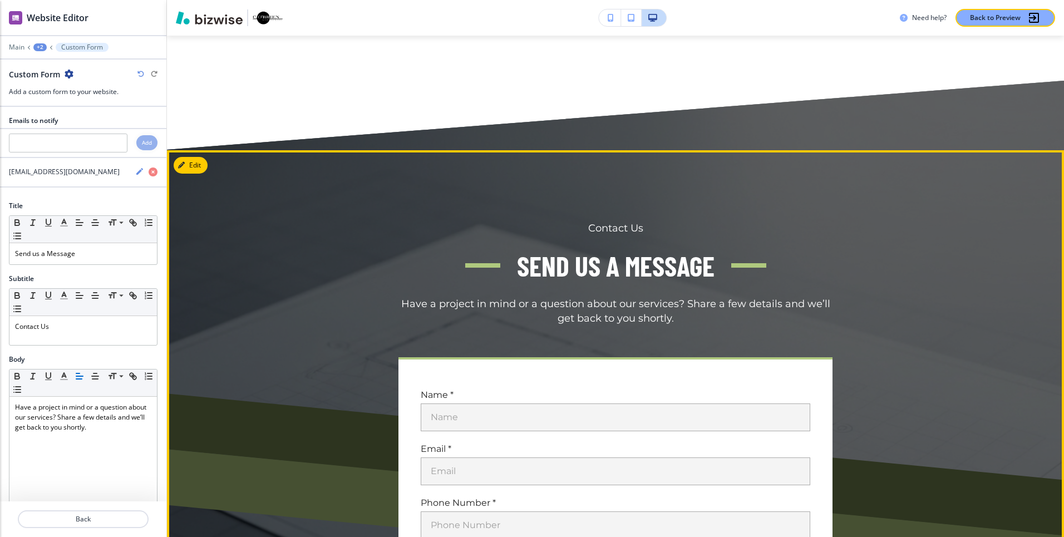
scroll to position [1275, 0]
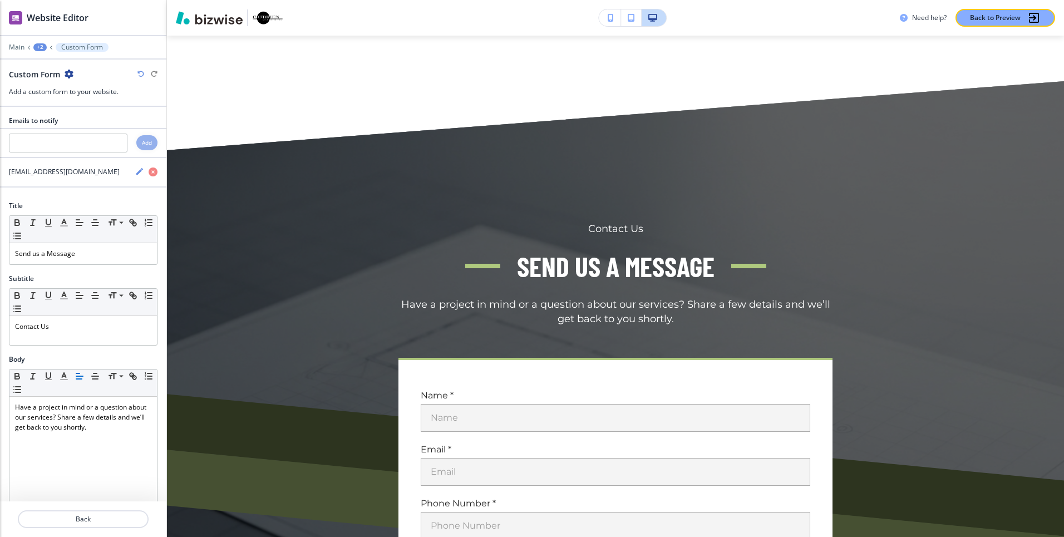
click at [70, 73] on icon "button" at bounding box center [69, 74] width 9 height 9
click at [97, 127] on p "Delete Section" at bounding box center [99, 132] width 57 height 10
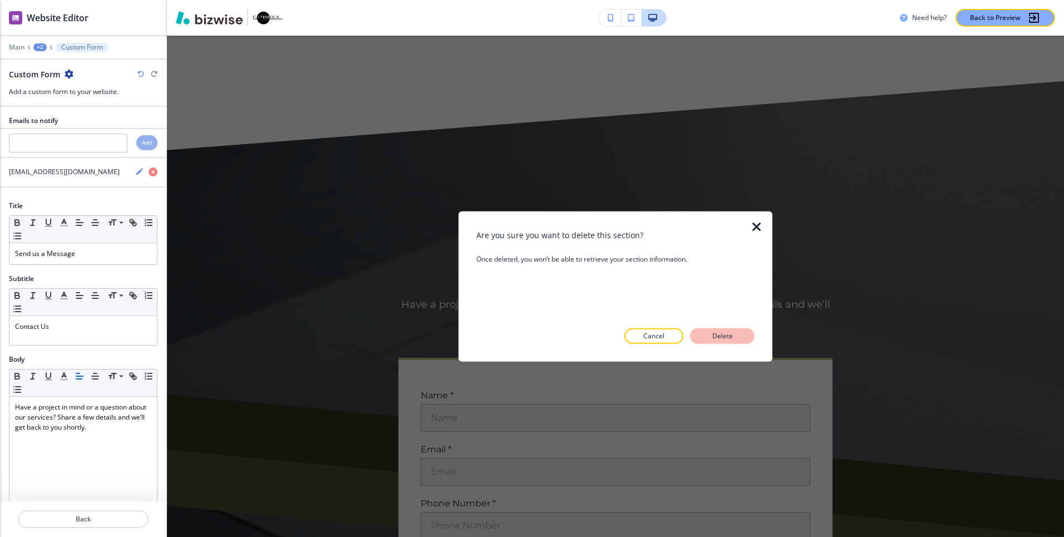
click at [726, 336] on p "Delete" at bounding box center [722, 336] width 27 height 10
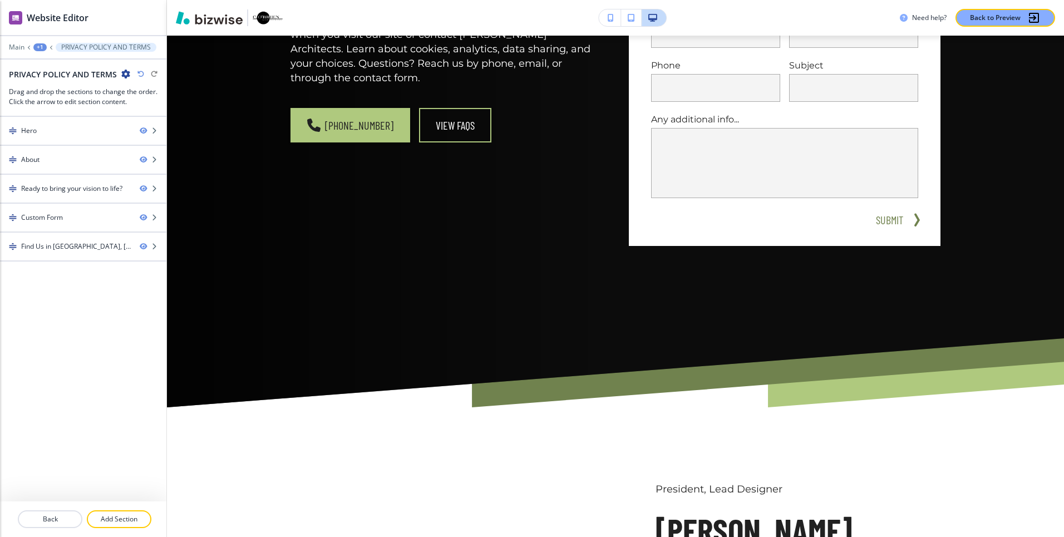
scroll to position [154, 0]
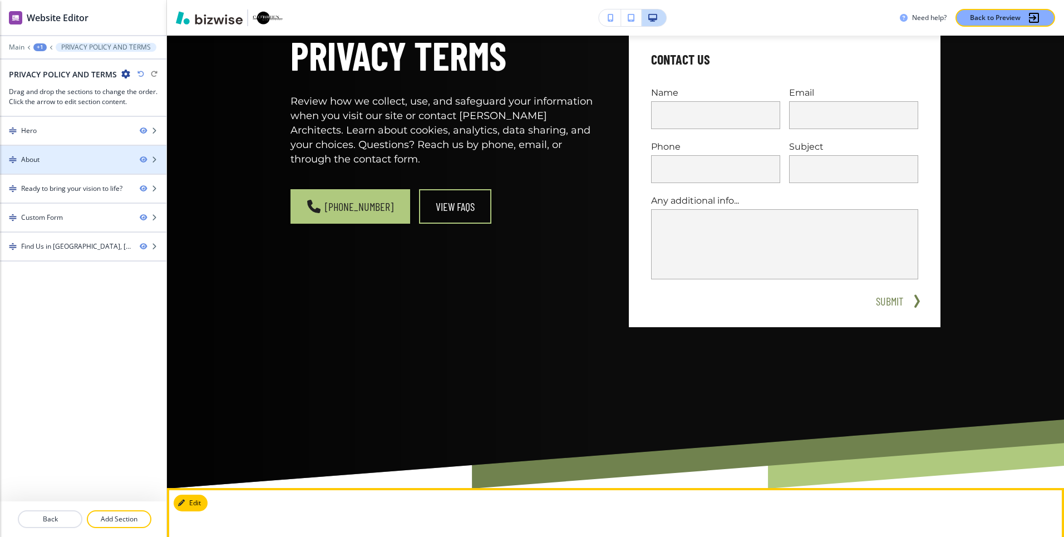
click at [59, 146] on div at bounding box center [83, 150] width 166 height 9
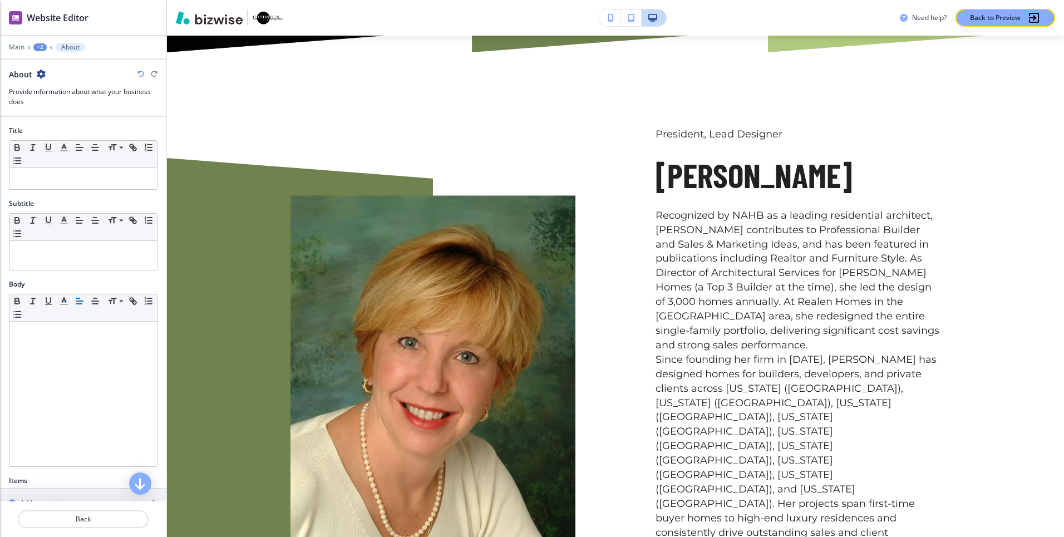
scroll to position [606, 0]
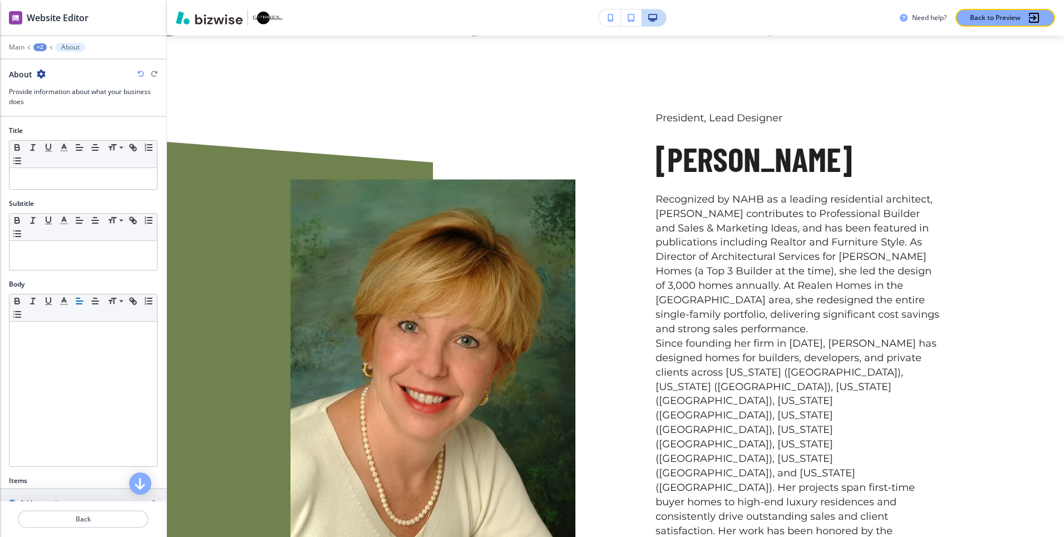
click at [42, 49] on div "+2" at bounding box center [39, 47] width 13 height 8
click at [82, 49] on button "About" at bounding box center [71, 47] width 30 height 9
click at [68, 46] on p "About" at bounding box center [70, 47] width 18 height 8
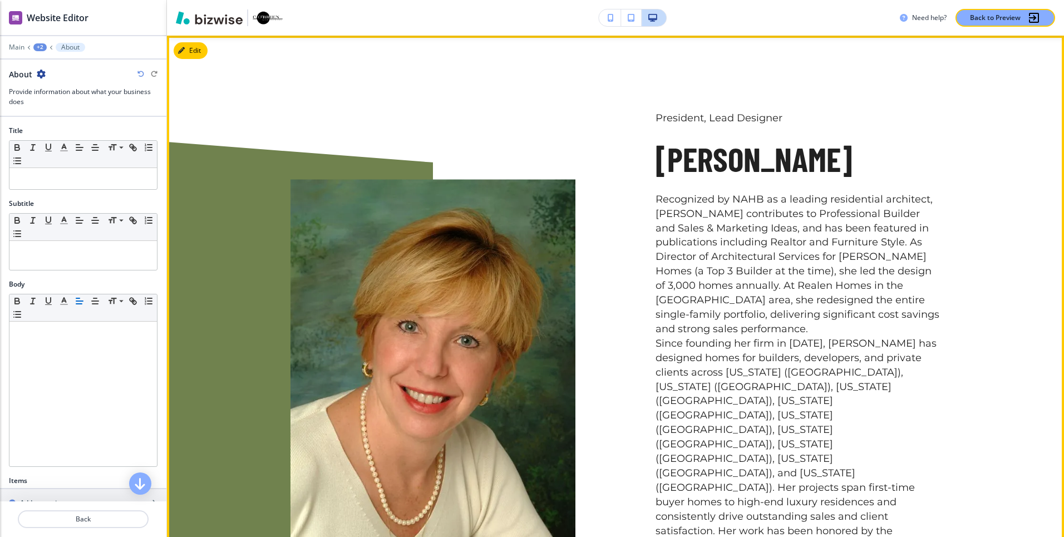
scroll to position [0, 0]
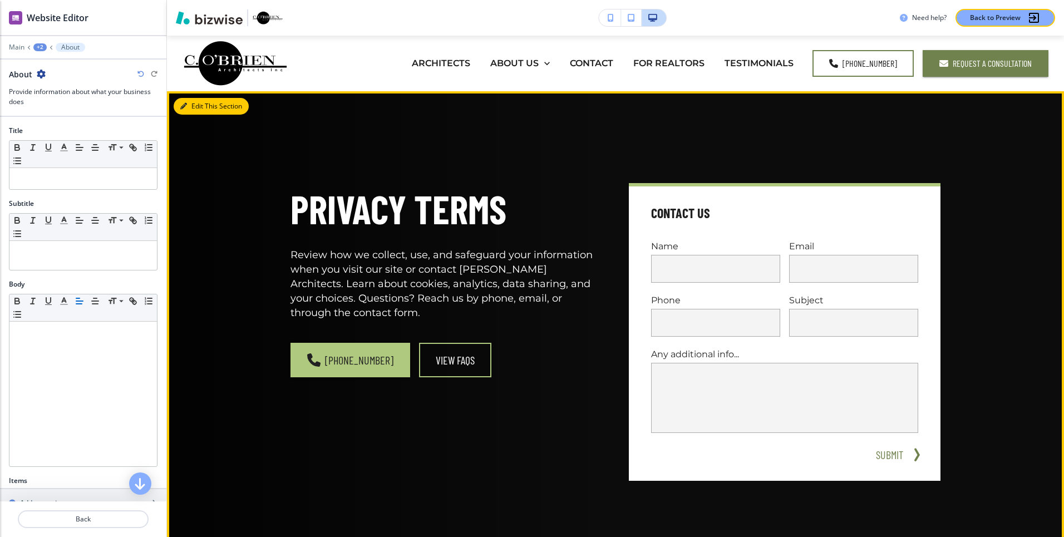
click at [197, 109] on button "Edit This Section" at bounding box center [211, 106] width 75 height 17
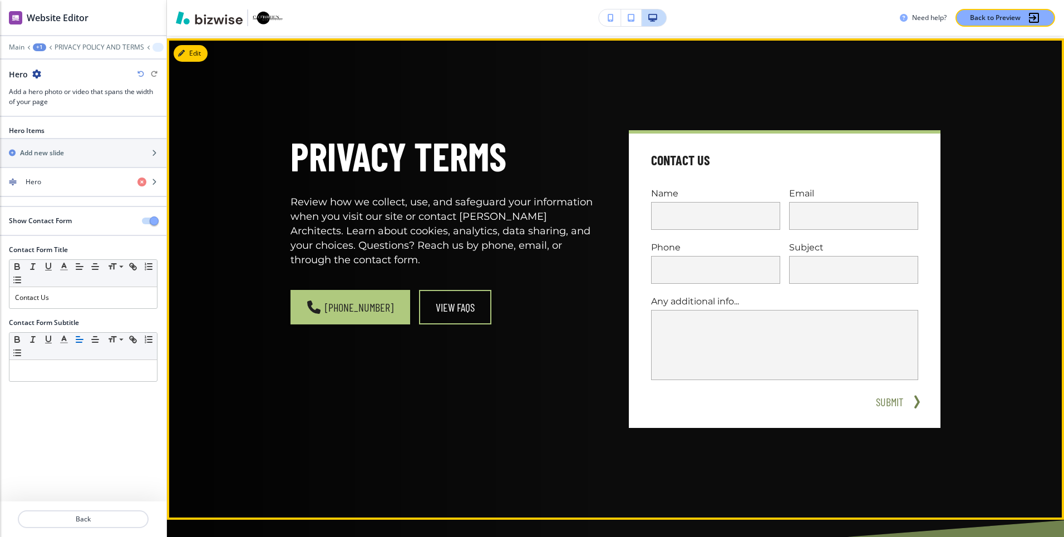
scroll to position [56, 0]
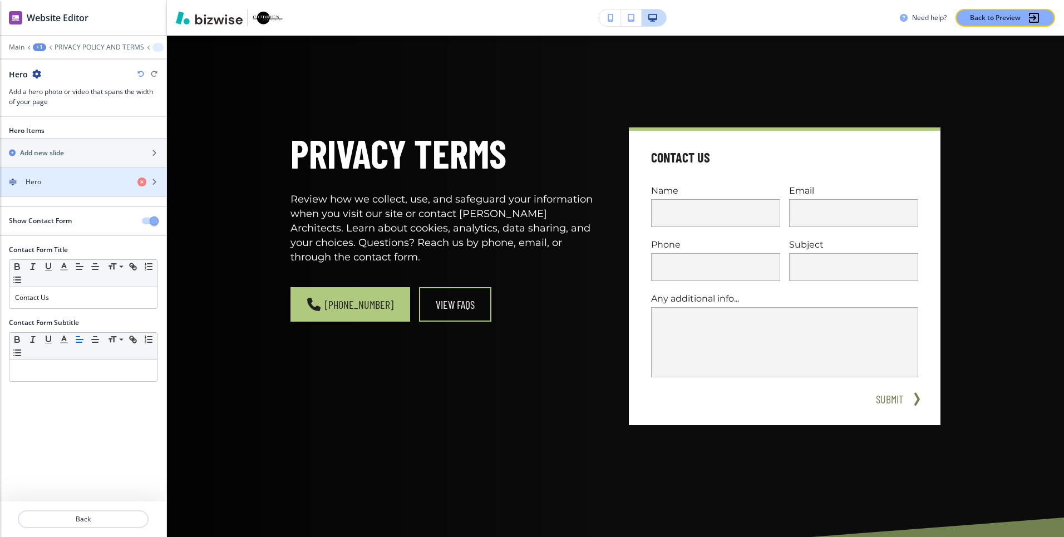
click at [69, 181] on div "Hero" at bounding box center [64, 182] width 129 height 10
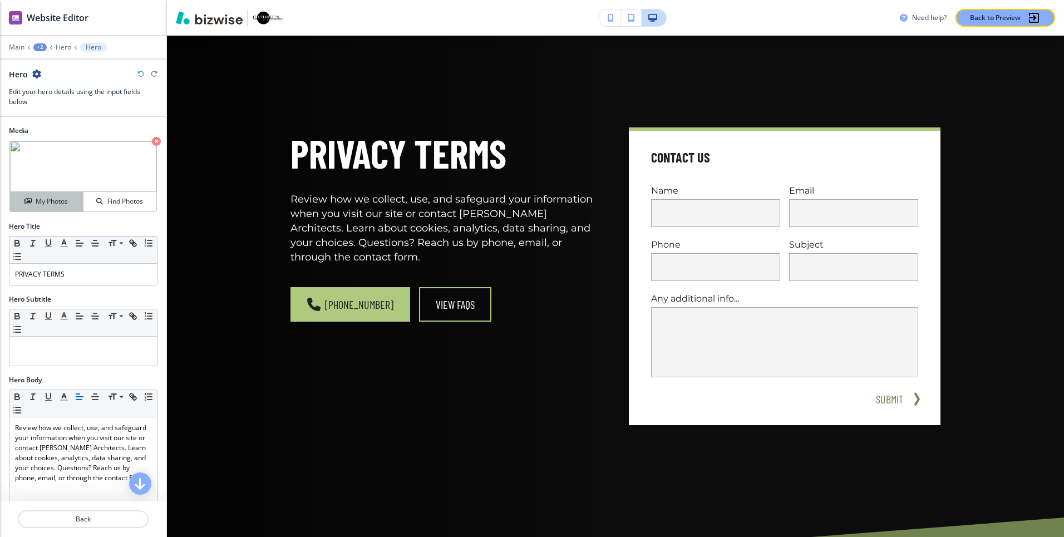
click at [63, 194] on button "My Photos" at bounding box center [46, 201] width 73 height 19
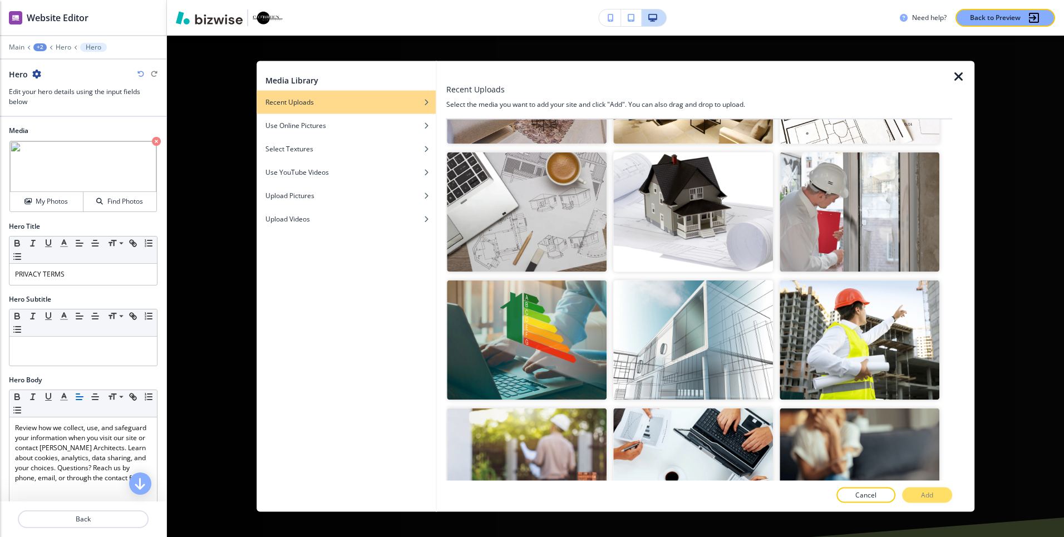
scroll to position [273, 0]
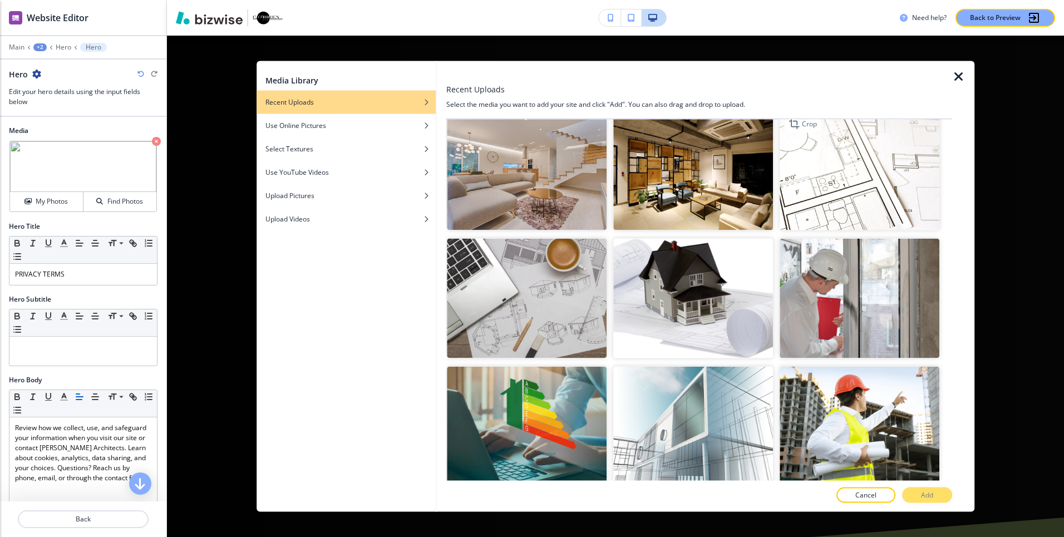
click at [851, 193] on img "button" at bounding box center [860, 170] width 160 height 120
click at [939, 497] on button "Add" at bounding box center [927, 496] width 50 height 16
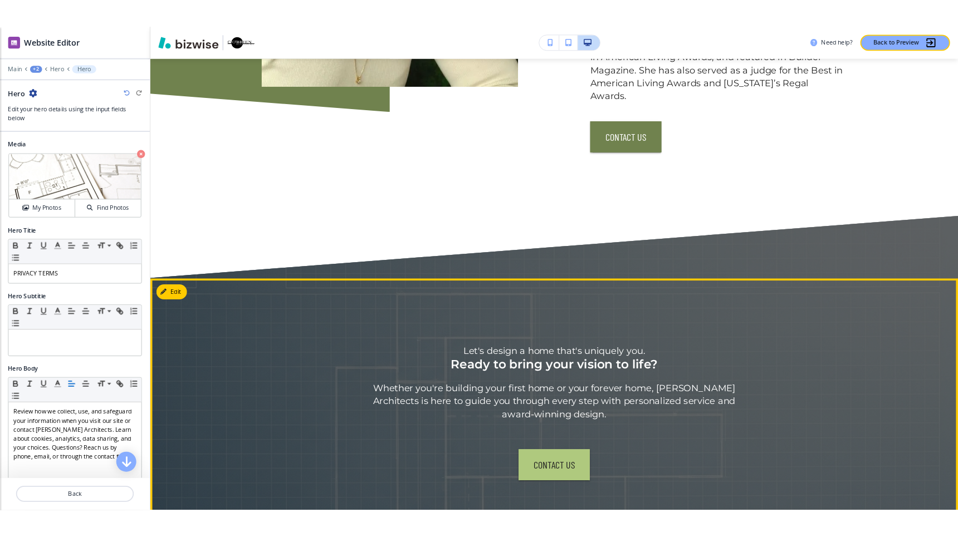
scroll to position [0, 0]
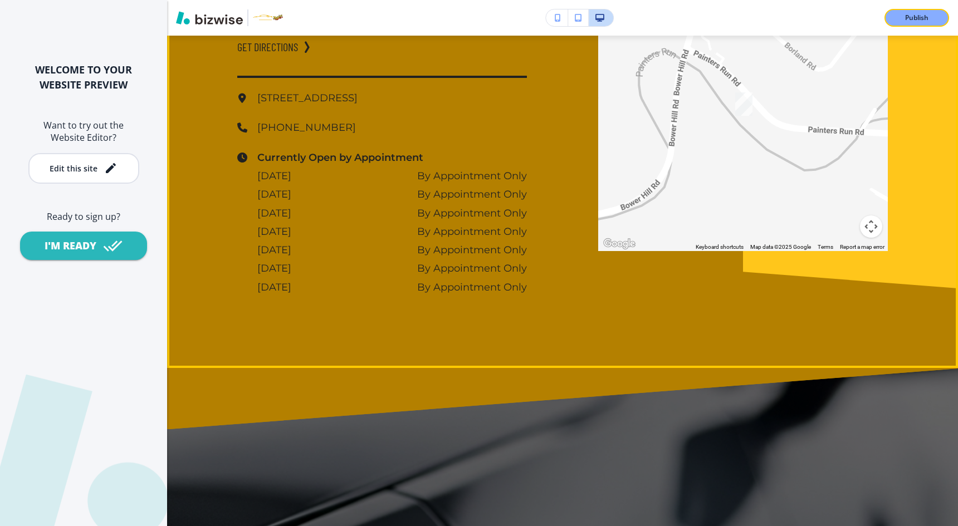
scroll to position [4789, 0]
